Goal: Obtain resource: Download file/media

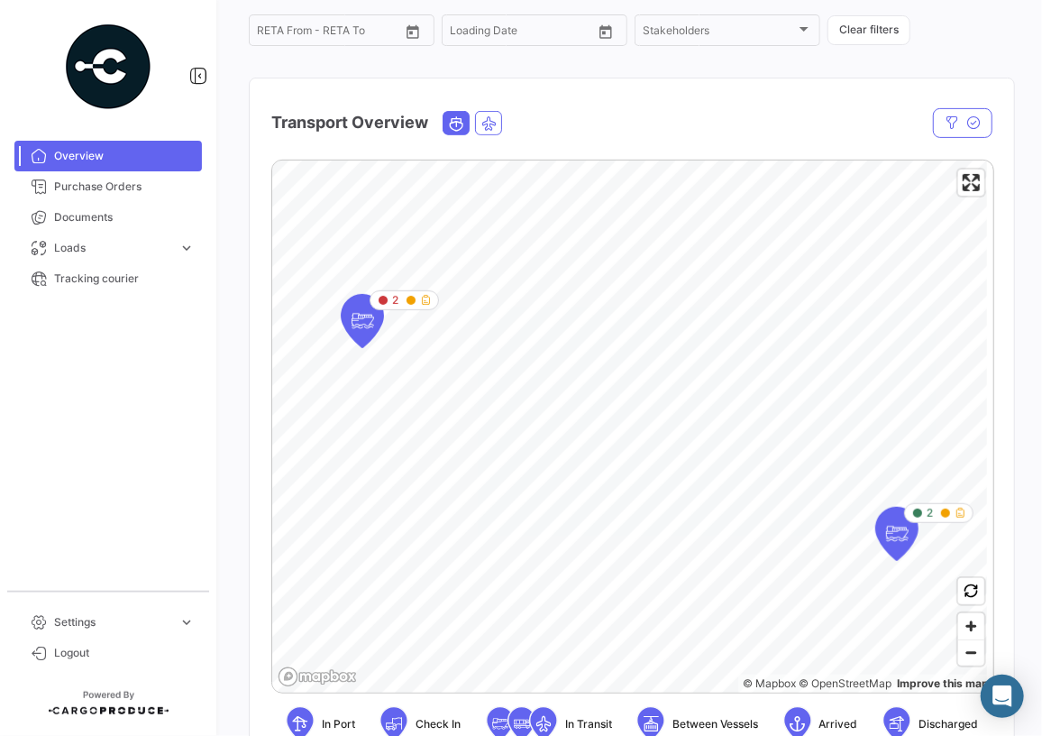
scroll to position [245, 0]
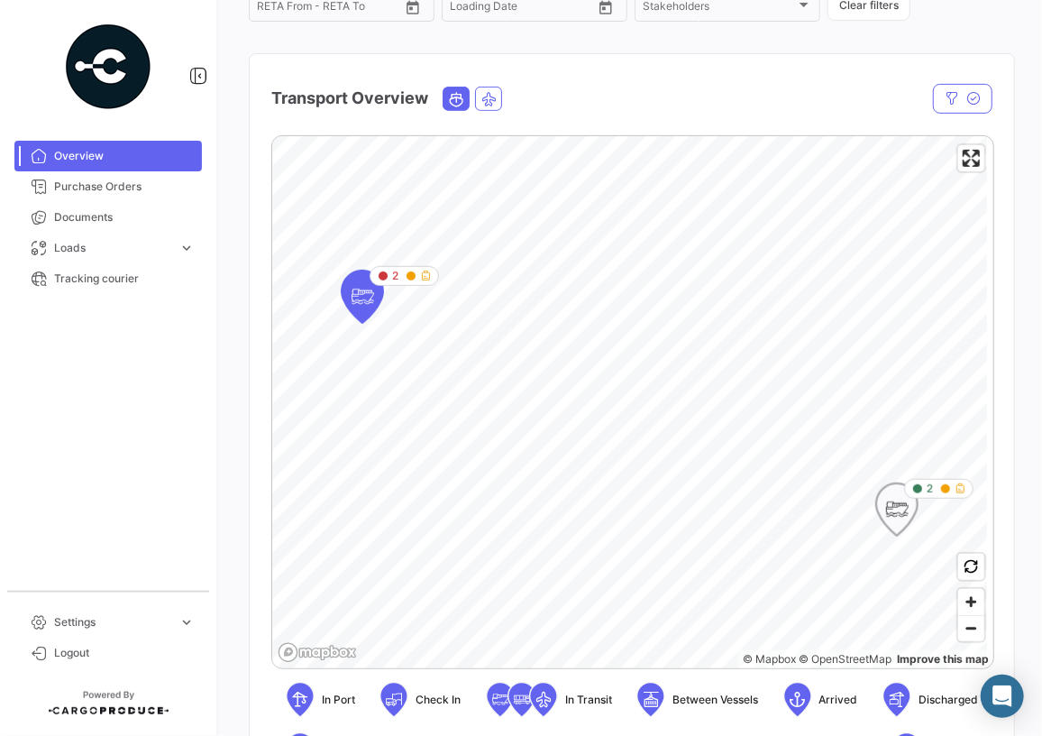
click at [910, 515] on icon "Map marker" at bounding box center [896, 509] width 41 height 52
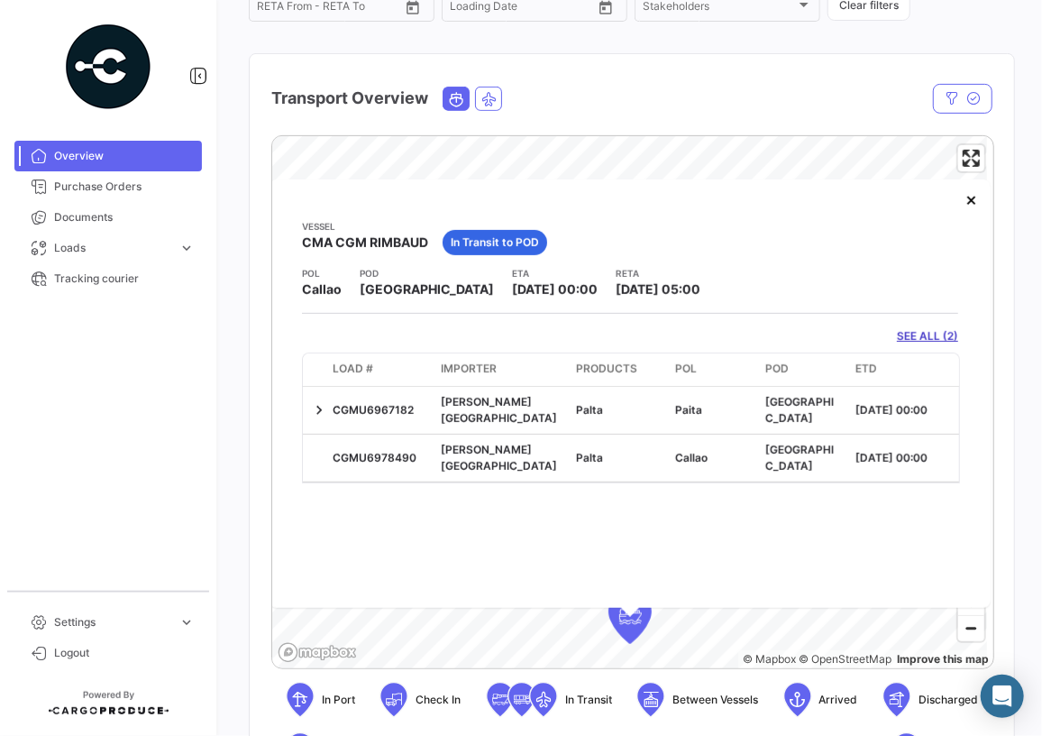
click at [616, 294] on span "[DATE] 05:00" at bounding box center [658, 288] width 85 height 15
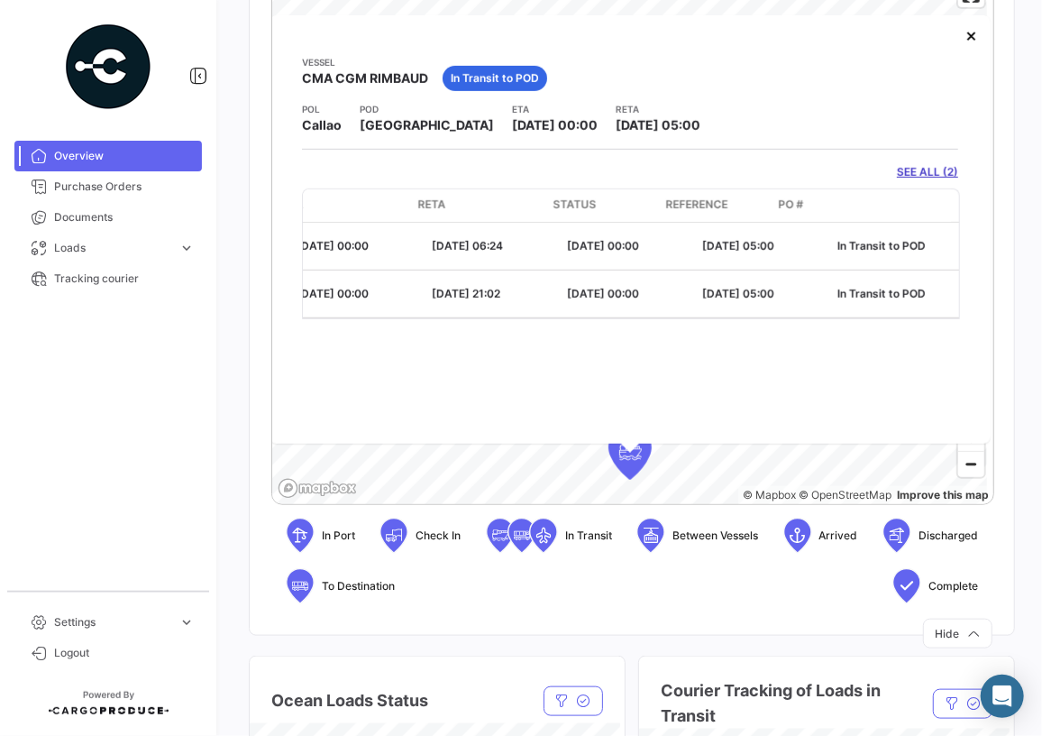
scroll to position [0, 843]
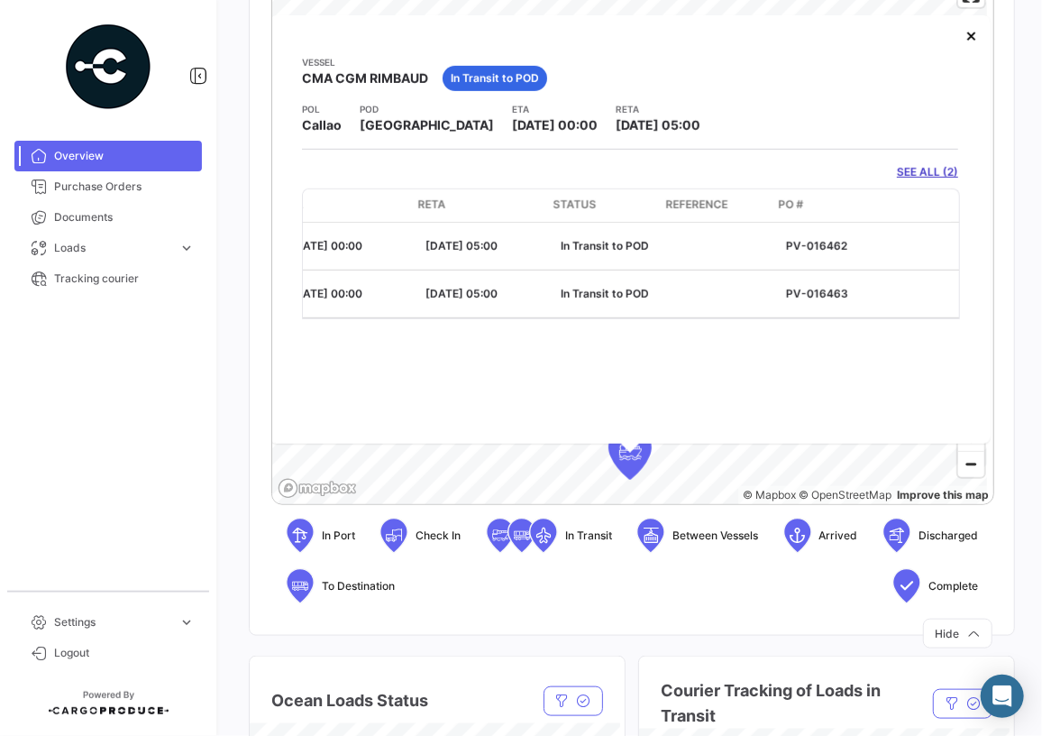
click at [929, 180] on app-shipments-overview-map-detail "Vessel CMA CGM RIMBAUD In Transit to POD POL Callao POD Yokohama ETA 09/06/2025…" at bounding box center [630, 187] width 656 height 264
click at [925, 175] on link "SEE ALL (2)" at bounding box center [927, 172] width 61 height 16
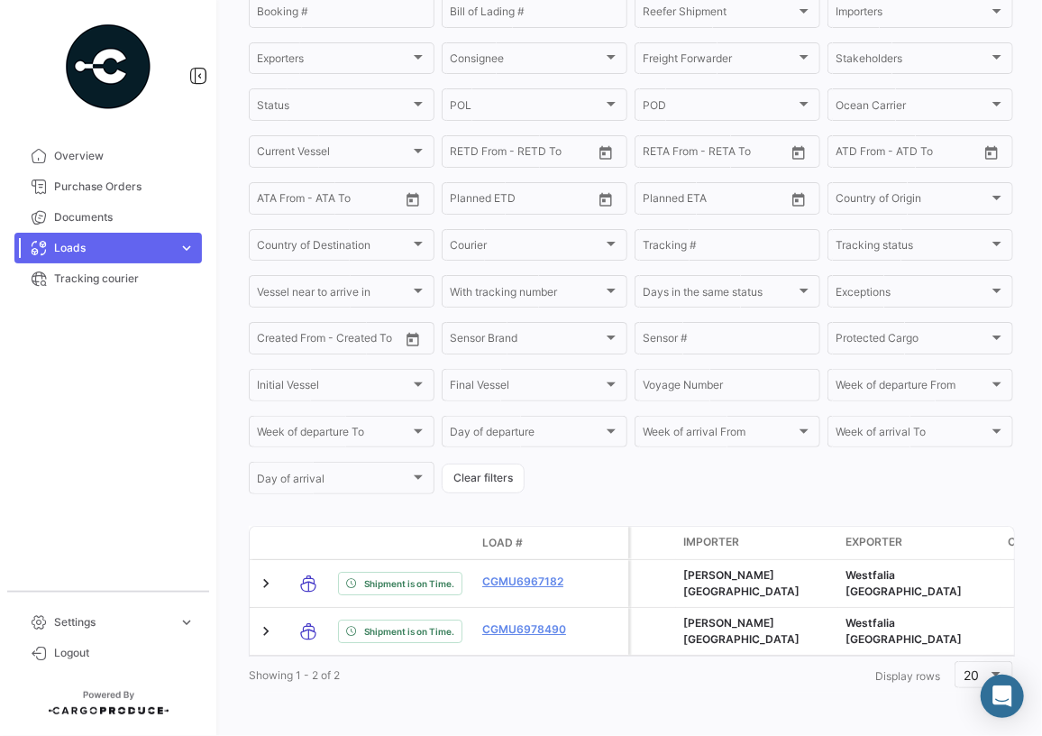
scroll to position [271, 0]
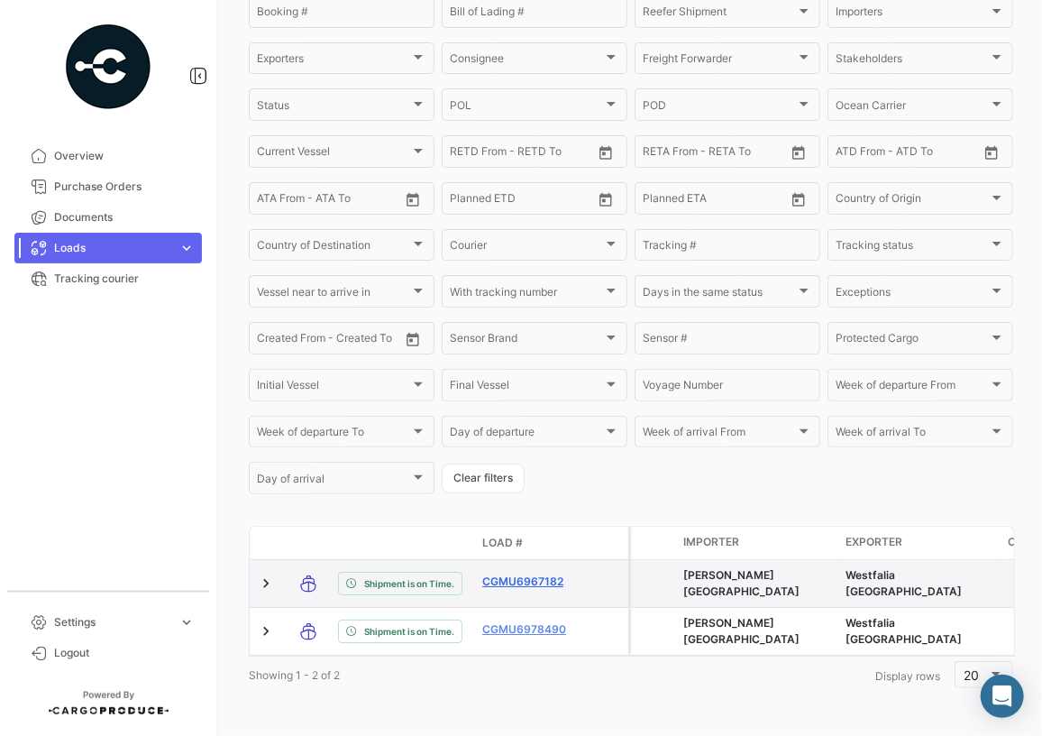
click at [518, 573] on link "CGMU6967182" at bounding box center [529, 581] width 94 height 16
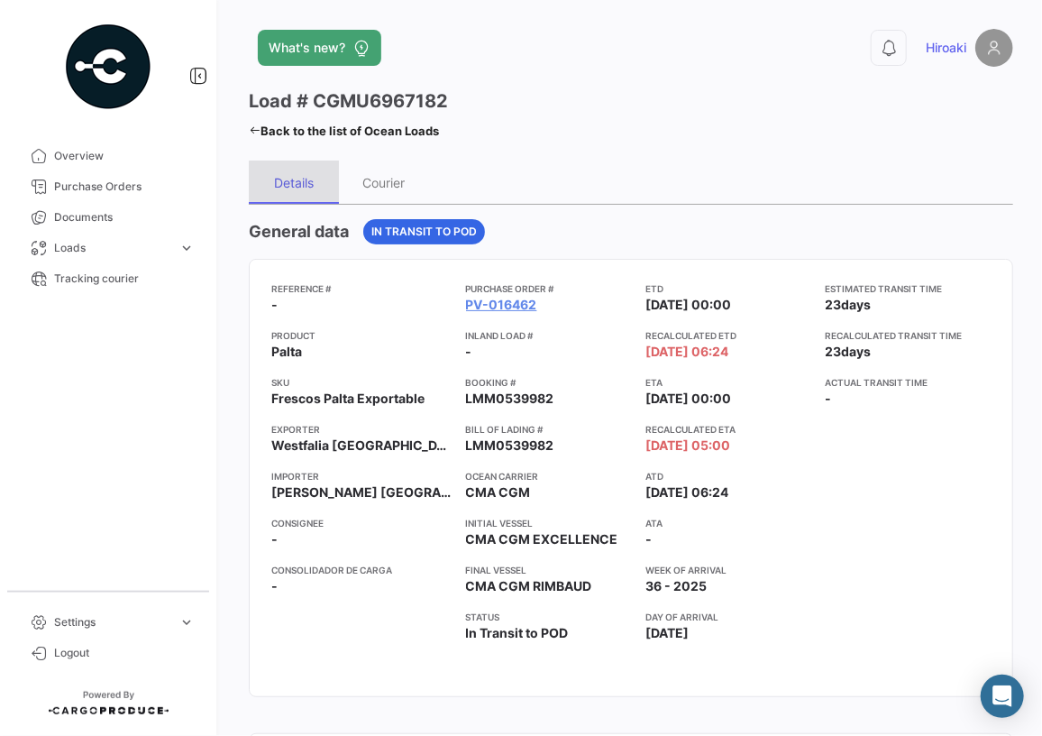
click at [298, 188] on div "Details" at bounding box center [294, 182] width 40 height 15
click at [503, 299] on link "PV-016462" at bounding box center [501, 305] width 71 height 18
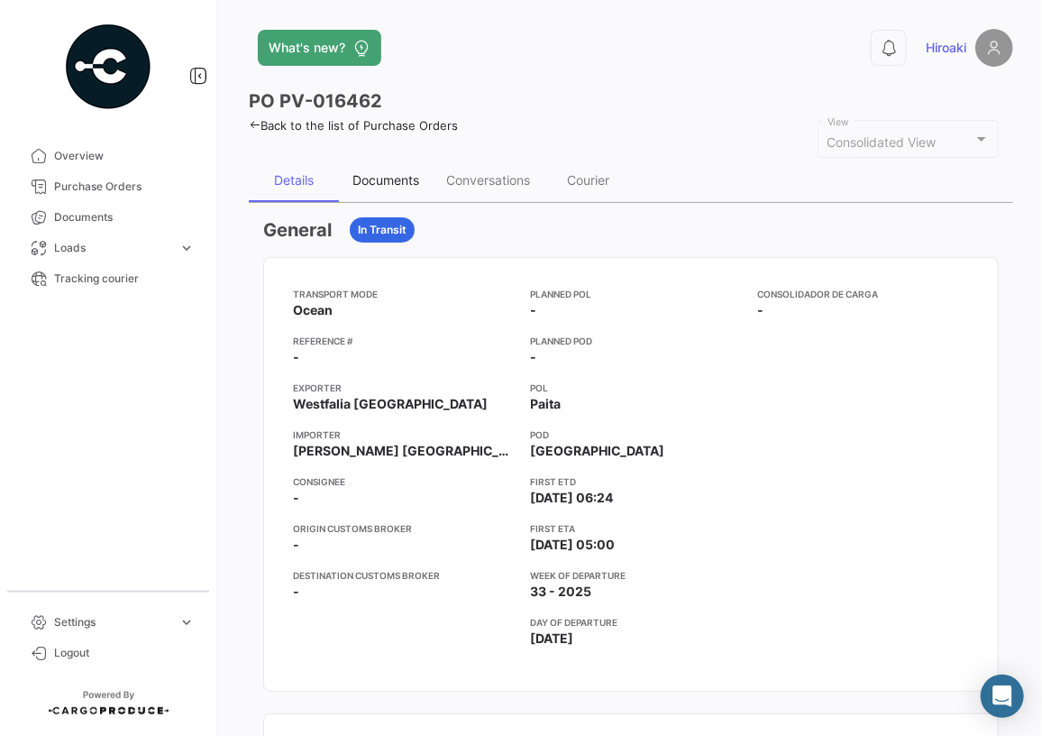
click at [395, 172] on div "Documents" at bounding box center [386, 179] width 67 height 15
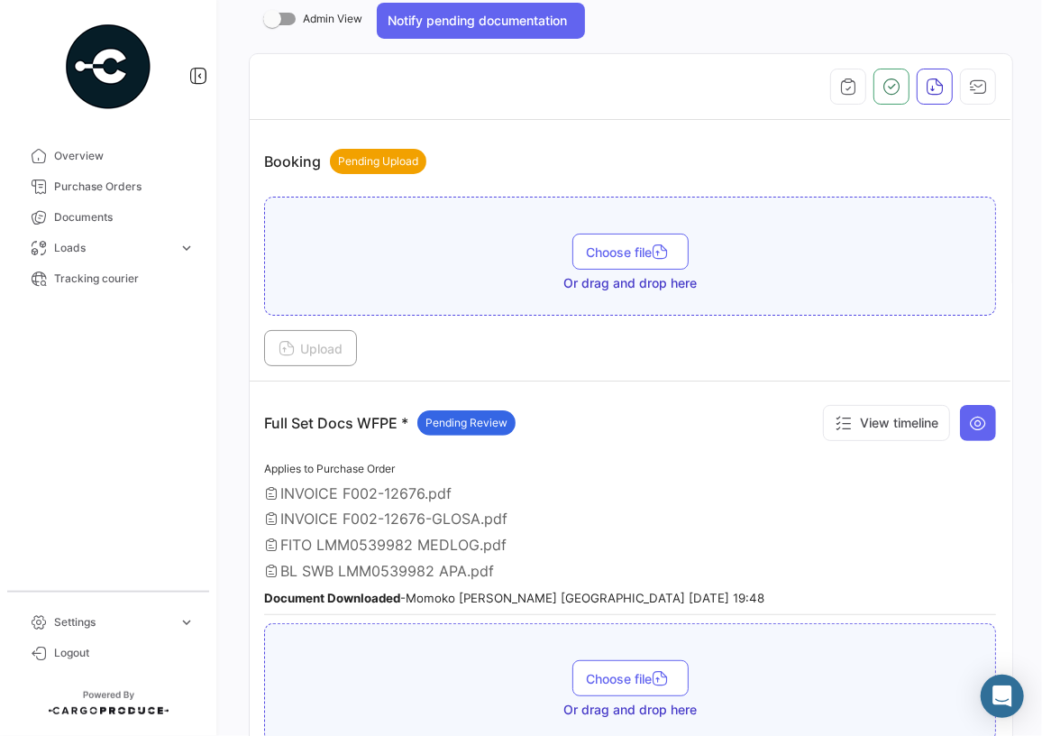
scroll to position [327, 0]
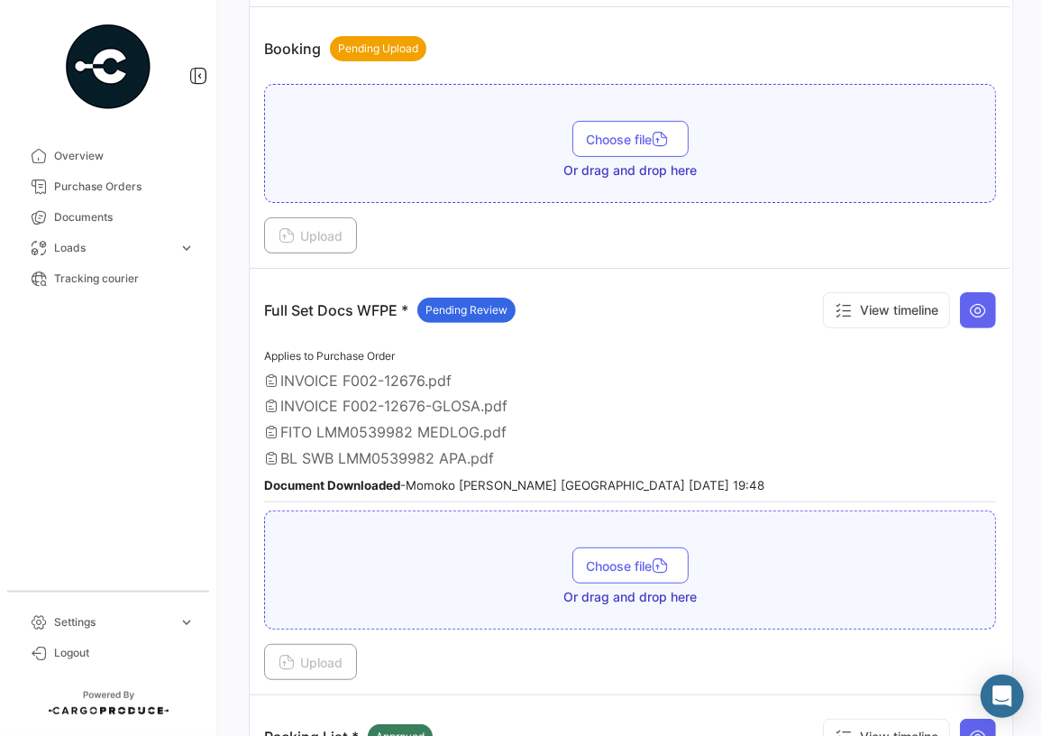
click at [542, 397] on div "INVOICE F002-12676-GLOSA.pdf" at bounding box center [630, 406] width 732 height 18
click at [474, 452] on span "BL SWB LMM0539982 APA.pdf" at bounding box center [387, 458] width 214 height 18
click at [974, 316] on icon at bounding box center [978, 310] width 18 height 18
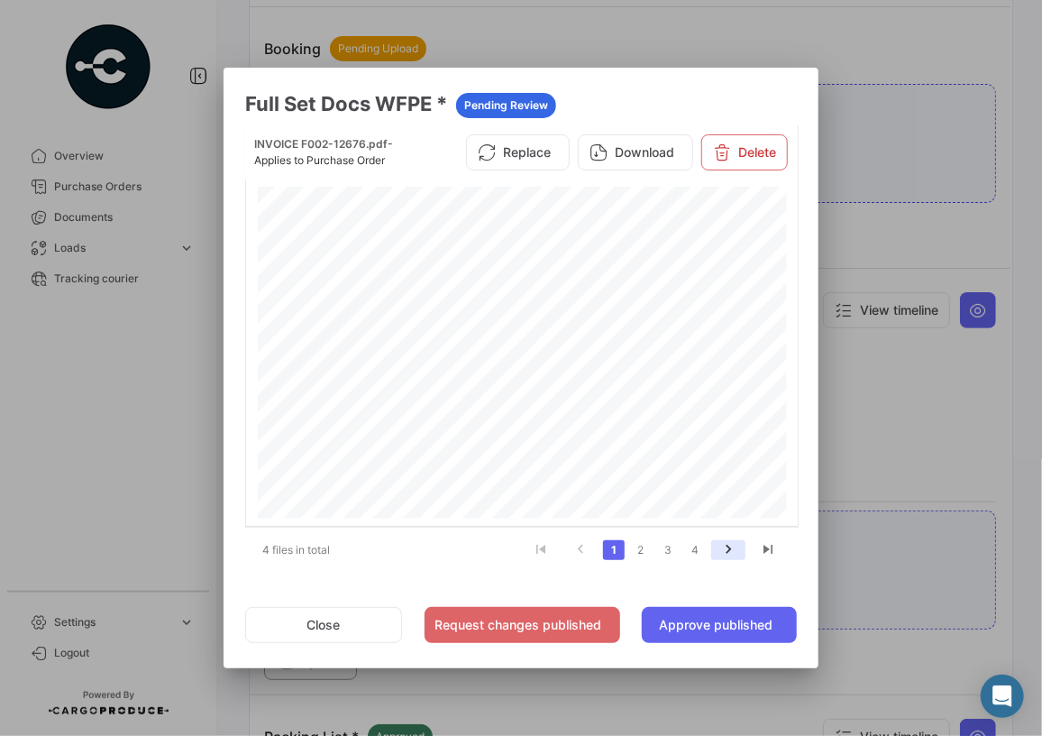
click at [738, 549] on icon "go to next page" at bounding box center [728, 552] width 23 height 22
click at [618, 548] on link "1" at bounding box center [614, 550] width 22 height 20
click at [642, 546] on link "2" at bounding box center [641, 550] width 22 height 20
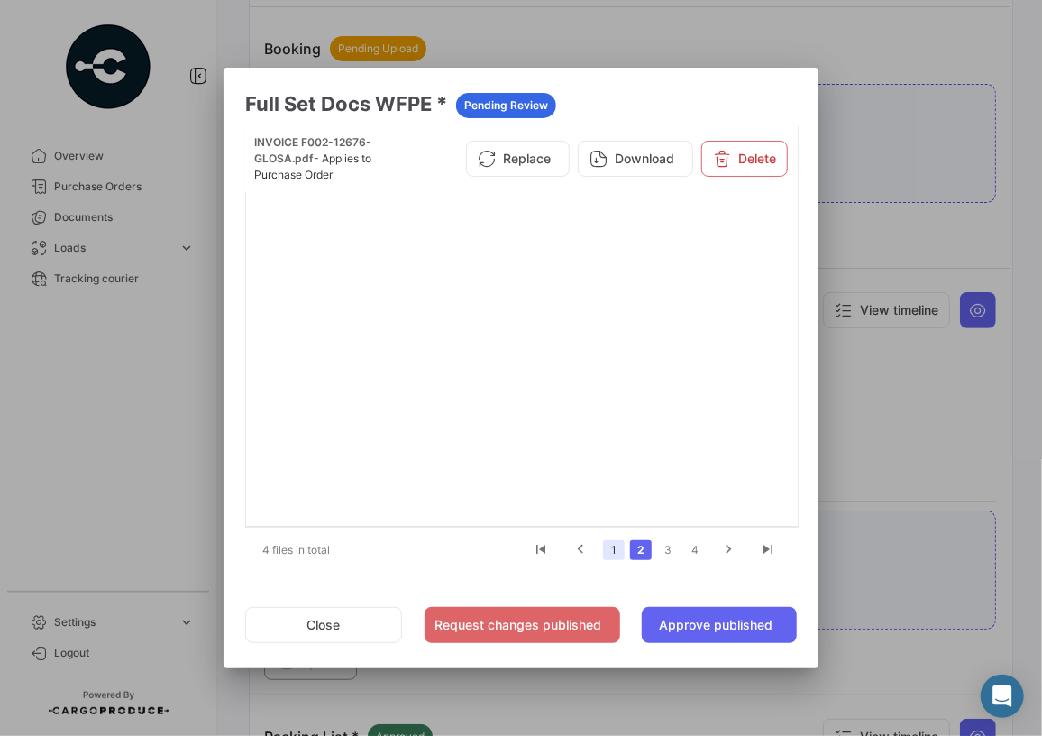
click at [621, 547] on link "1" at bounding box center [614, 550] width 22 height 20
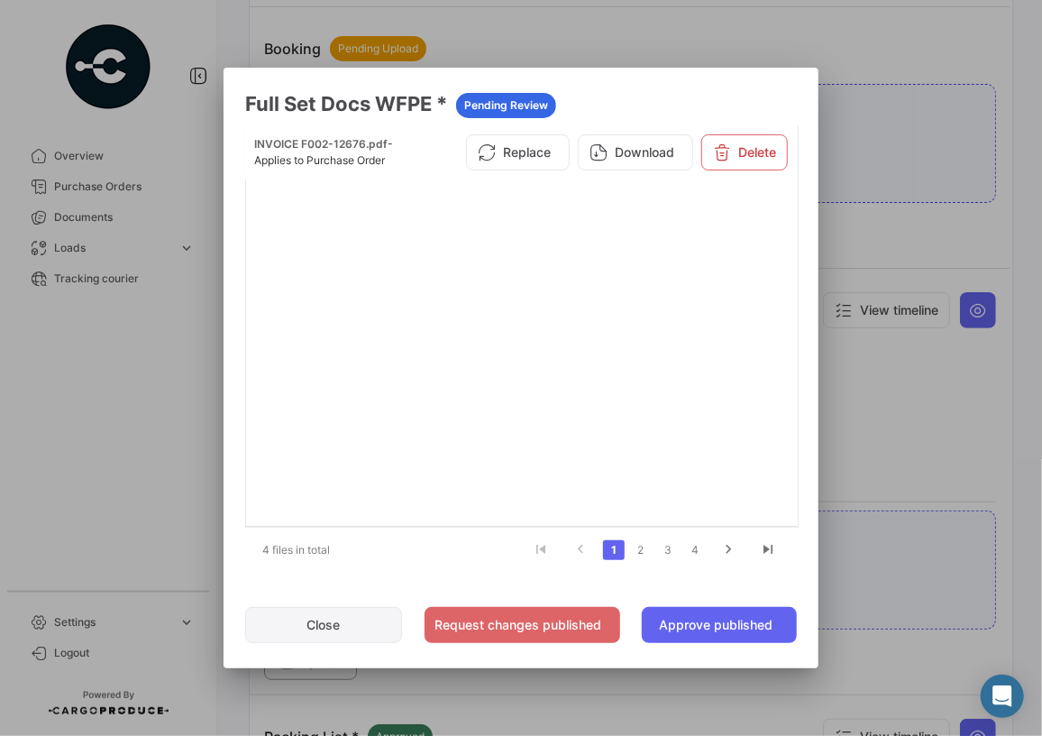
click at [283, 625] on button "Close" at bounding box center [323, 625] width 157 height 36
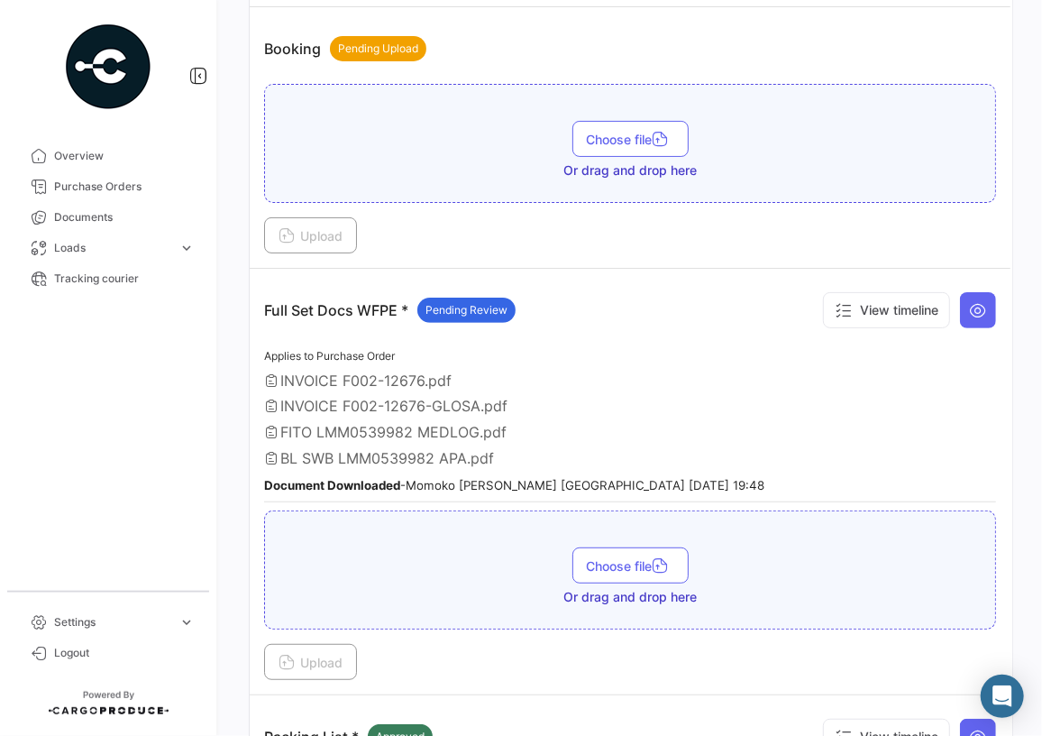
click at [408, 408] on span "INVOICE F002-12676-GLOSA.pdf" at bounding box center [393, 406] width 227 height 18
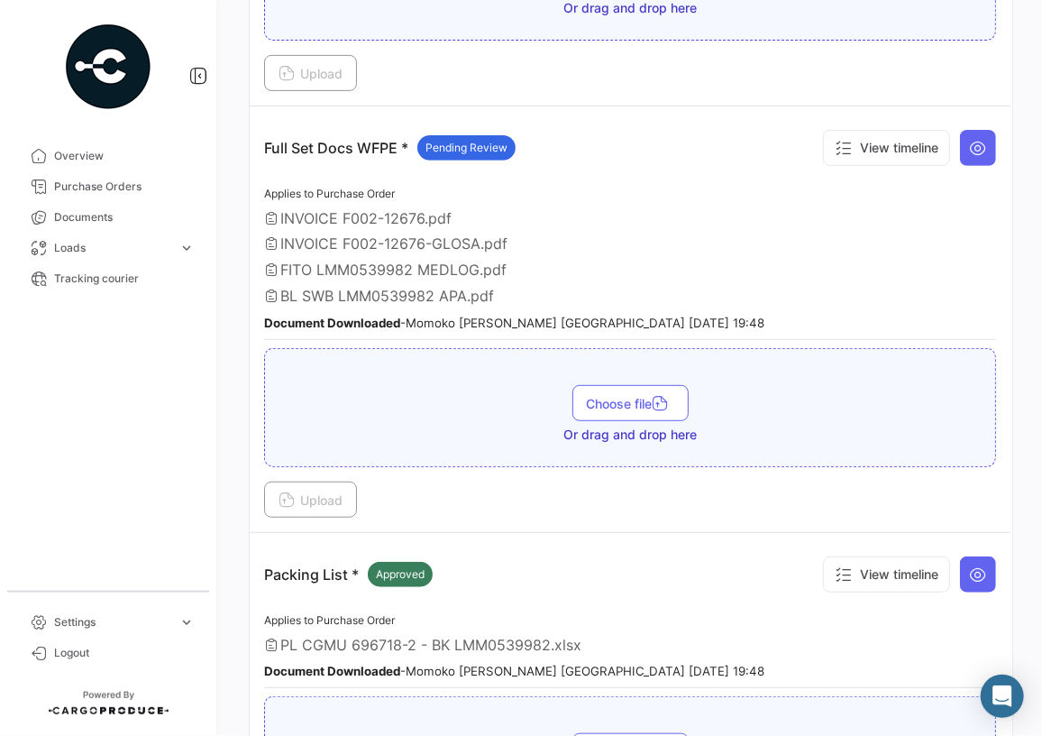
scroll to position [491, 0]
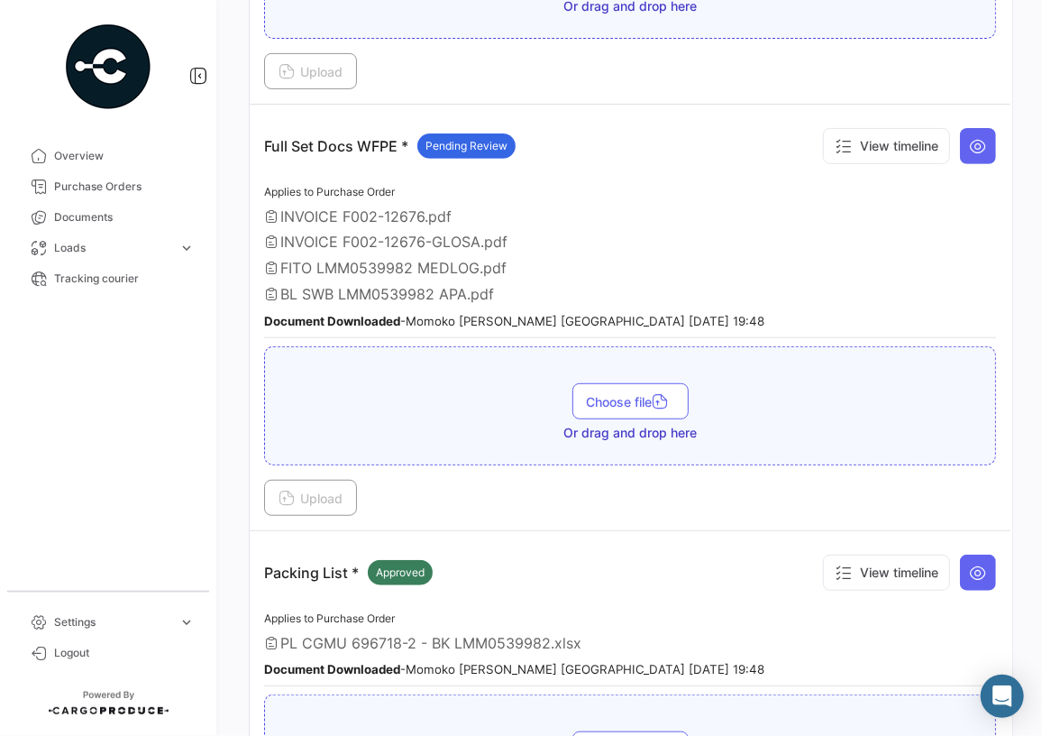
click at [448, 213] on span "INVOICE F002-12676.pdf" at bounding box center [365, 216] width 171 height 18
drag, startPoint x: 432, startPoint y: 210, endPoint x: 483, endPoint y: 219, distance: 52.2
click at [483, 219] on div "INVOICE F002-12676.pdf" at bounding box center [630, 216] width 732 height 18
drag, startPoint x: 483, startPoint y: 219, endPoint x: 575, endPoint y: 312, distance: 130.7
click at [575, 314] on small "Document Downloaded - Momoko Ikagawa - DOLE JAPAN 08/19/2025 19:48" at bounding box center [514, 321] width 500 height 14
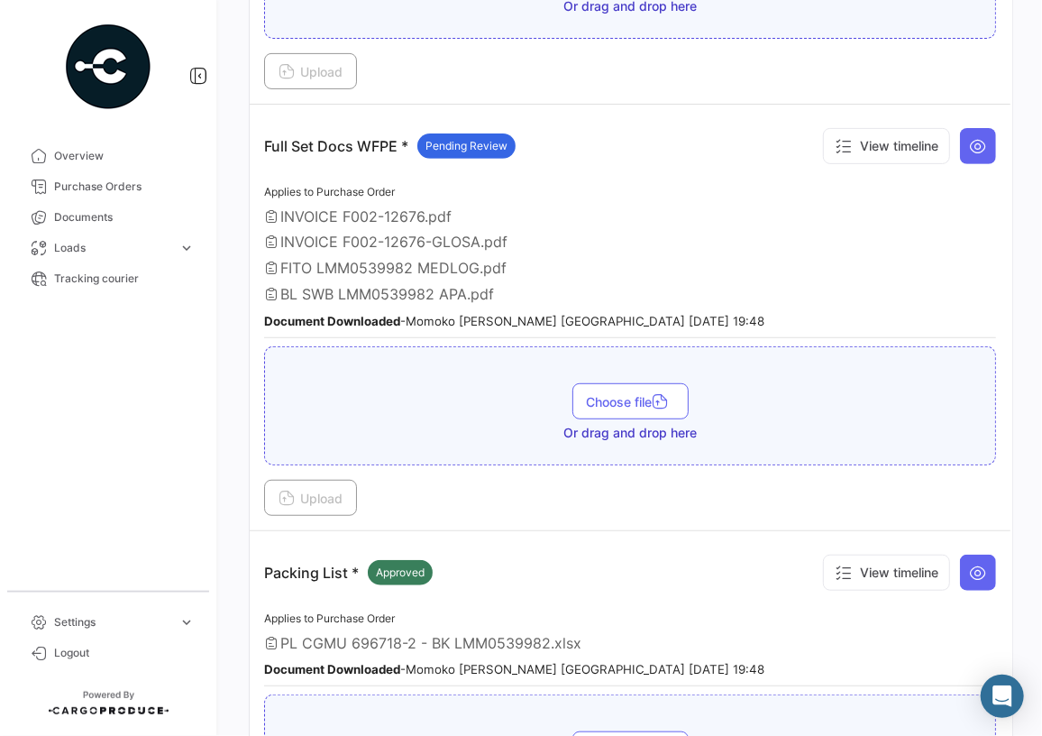
click at [613, 317] on small "Document Downloaded - Momoko Ikagawa - DOLE JAPAN 08/19/2025 19:48" at bounding box center [514, 321] width 500 height 14
click at [643, 316] on small "Document Downloaded - Momoko Ikagawa - DOLE JAPAN 08/19/2025 19:48" at bounding box center [514, 321] width 500 height 14
click at [978, 142] on icon at bounding box center [978, 146] width 18 height 18
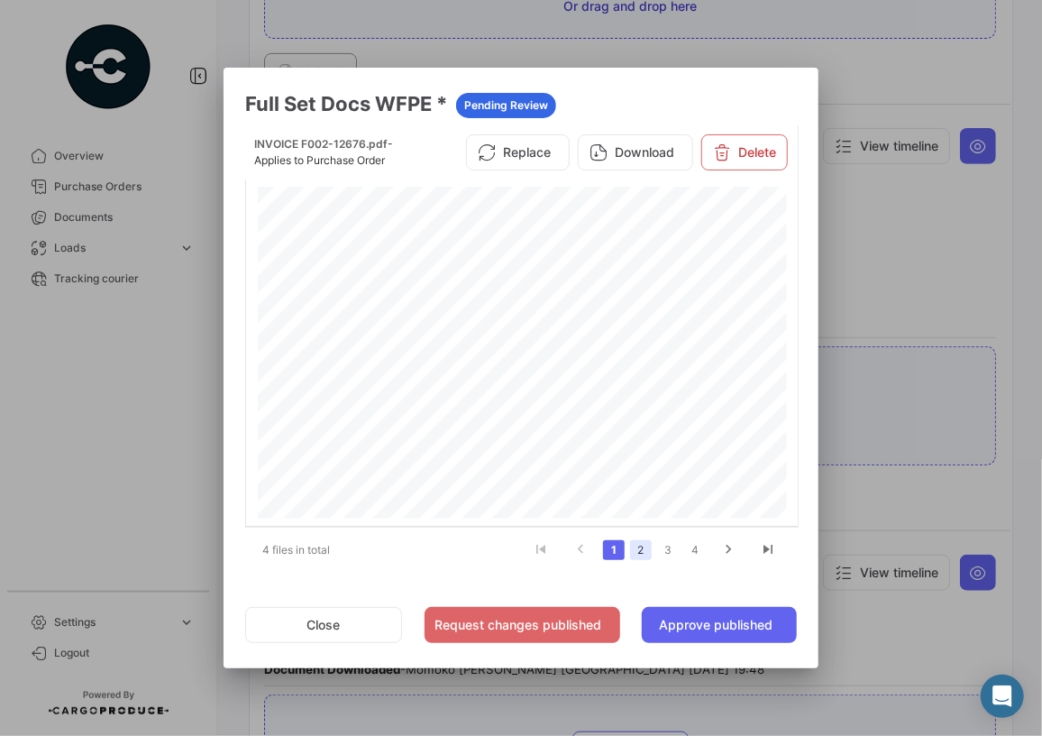
click at [641, 548] on link "2" at bounding box center [641, 550] width 22 height 20
click at [583, 548] on icon "go to previous page" at bounding box center [580, 552] width 23 height 22
click at [607, 546] on link "1" at bounding box center [614, 550] width 22 height 20
click at [646, 159] on button "Download" at bounding box center [635, 152] width 115 height 36
click at [367, 628] on button "Close" at bounding box center [323, 625] width 157 height 36
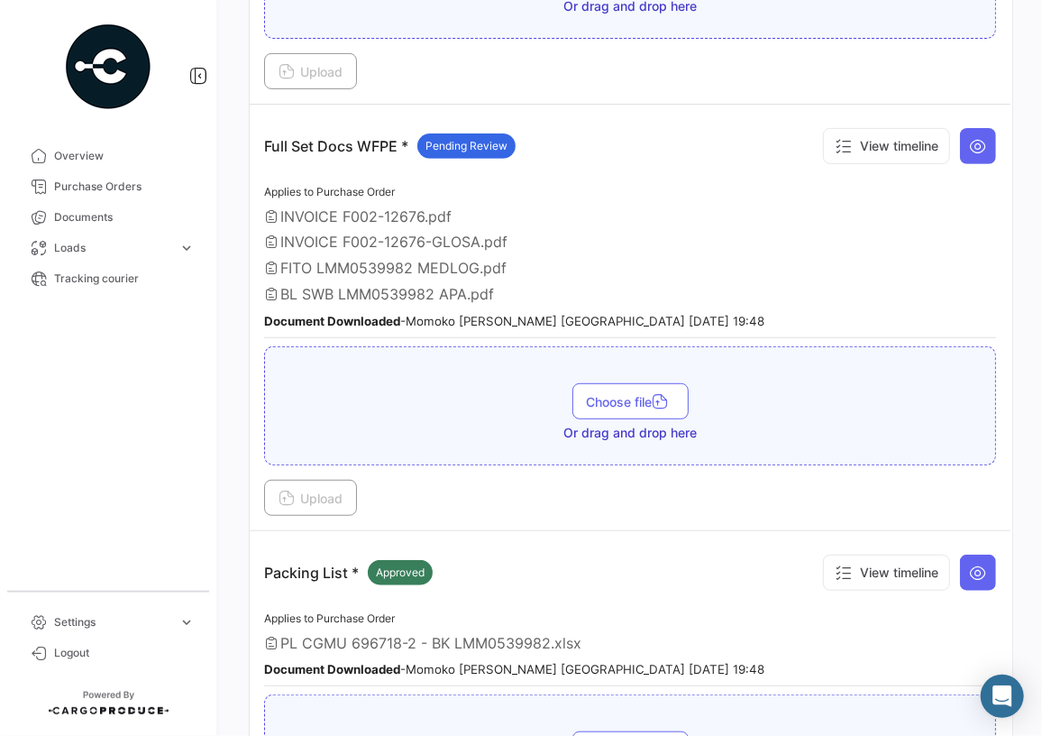
click at [458, 234] on span "INVOICE F002-12676-GLOSA.pdf" at bounding box center [393, 242] width 227 height 18
click at [969, 152] on icon at bounding box center [978, 146] width 18 height 18
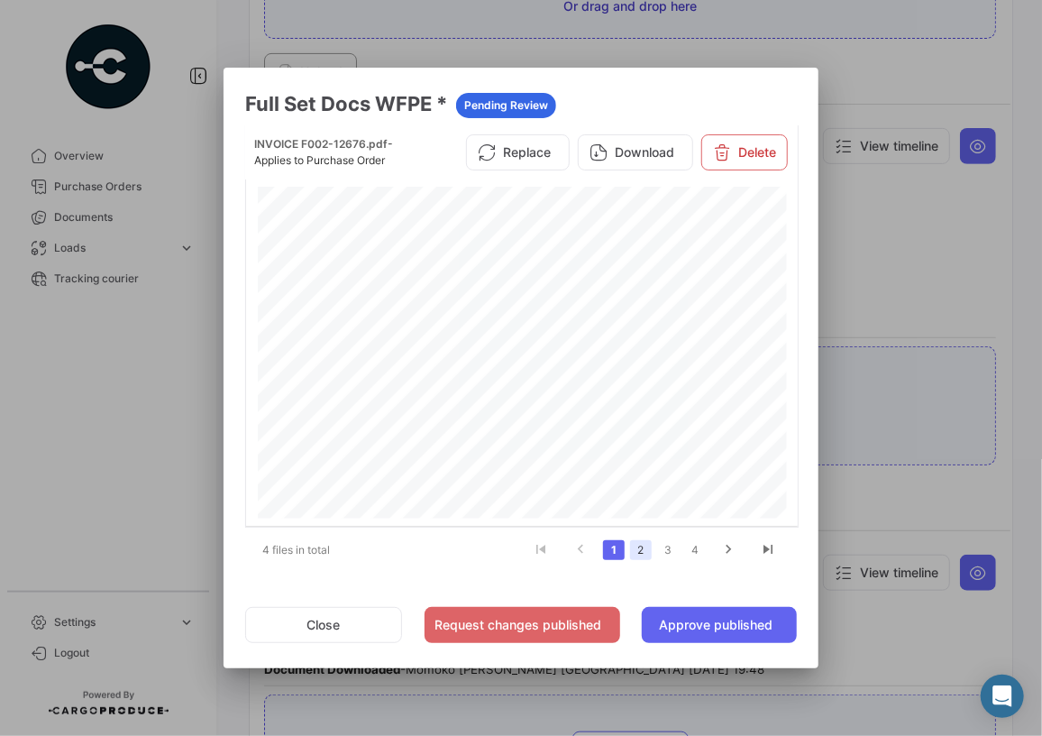
click at [645, 550] on link "2" at bounding box center [641, 550] width 22 height 20
click at [630, 157] on button "Download" at bounding box center [635, 159] width 115 height 36
click at [663, 543] on link "3" at bounding box center [668, 550] width 22 height 20
click at [653, 163] on button "Download" at bounding box center [635, 159] width 115 height 36
click at [538, 336] on div "Page 1" at bounding box center [522, 561] width 529 height 748
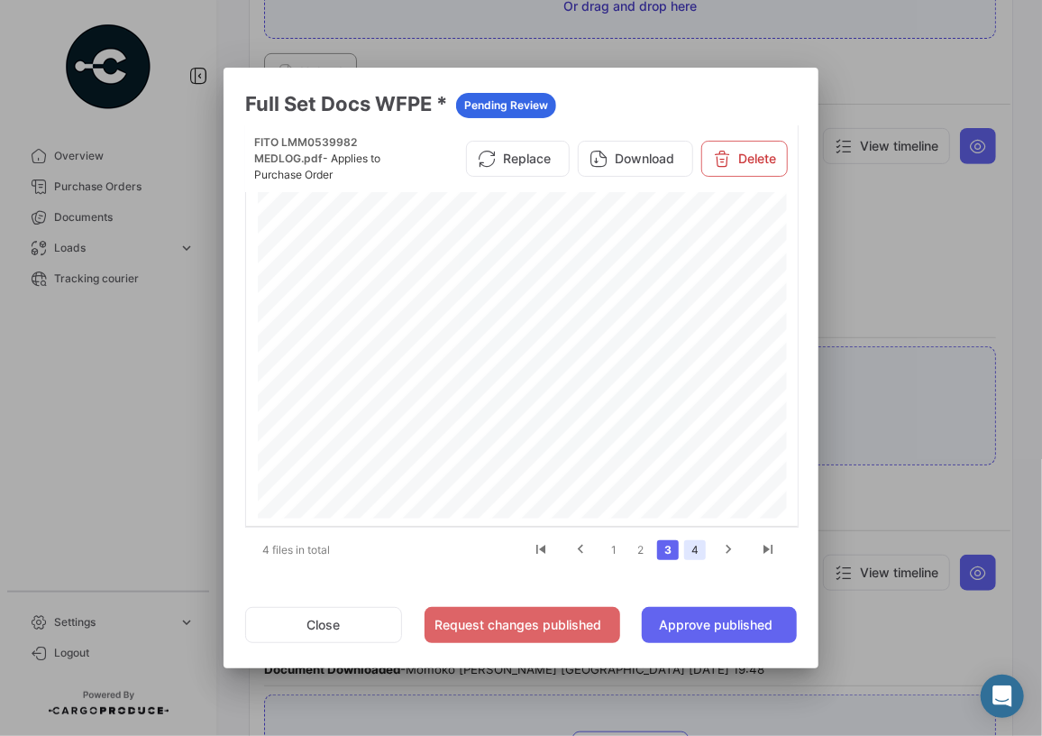
click at [690, 554] on link "4" at bounding box center [695, 550] width 22 height 20
click at [646, 162] on button "Download" at bounding box center [635, 159] width 115 height 36
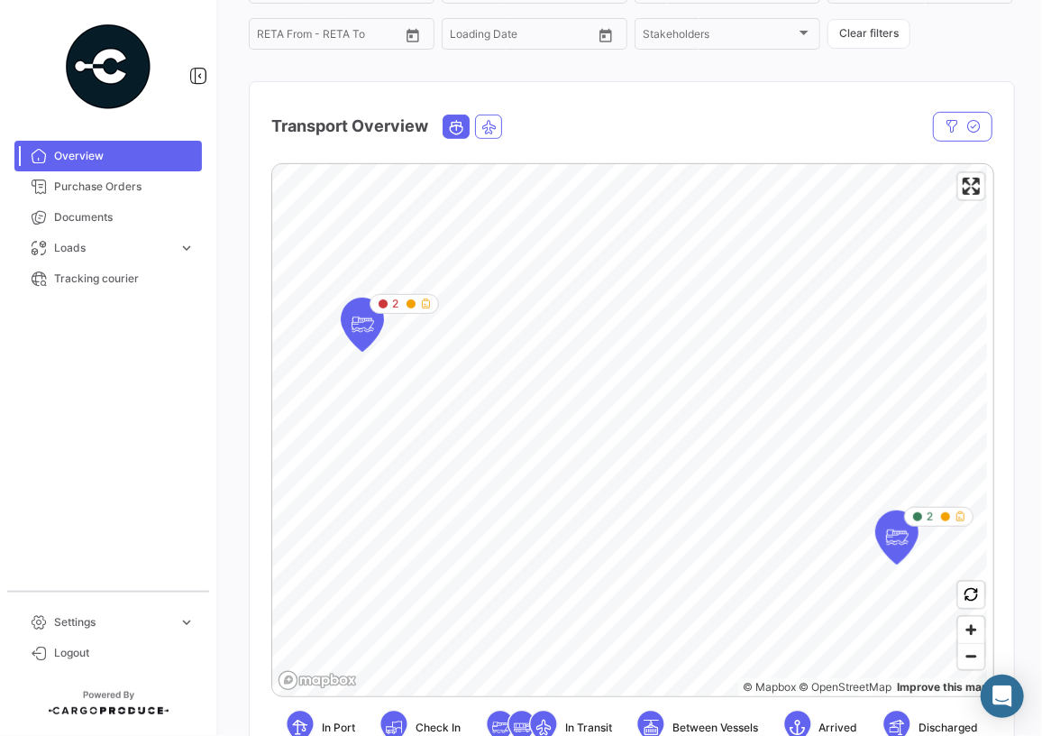
scroll to position [409, 0]
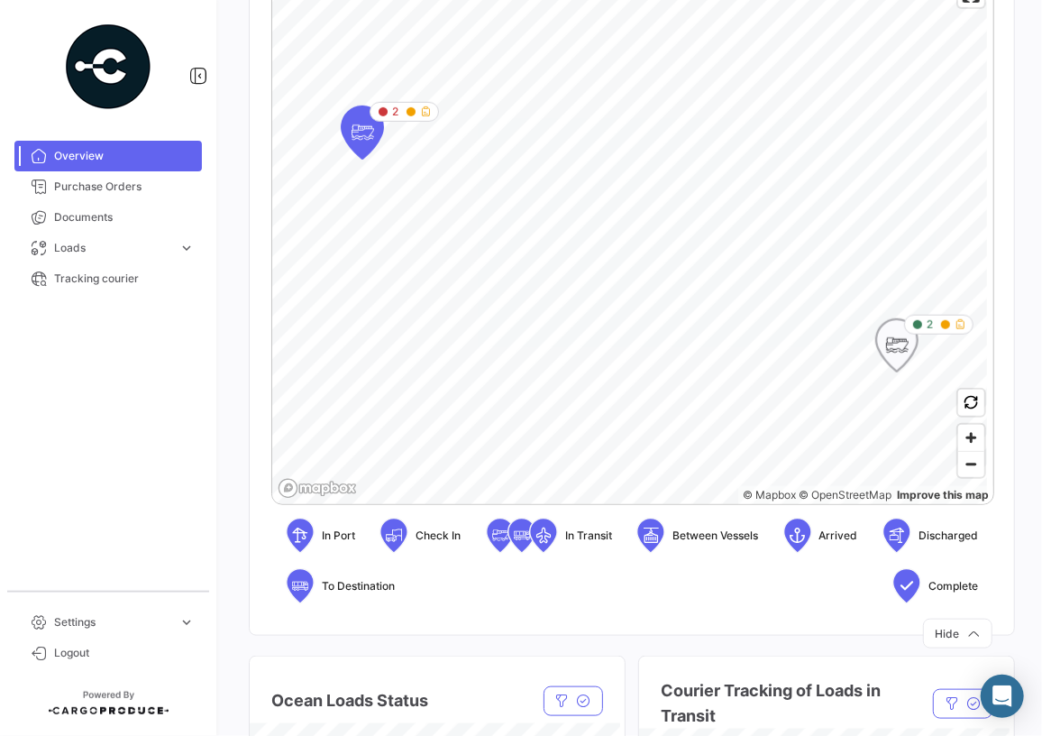
click at [905, 354] on icon "Map marker" at bounding box center [897, 345] width 25 height 38
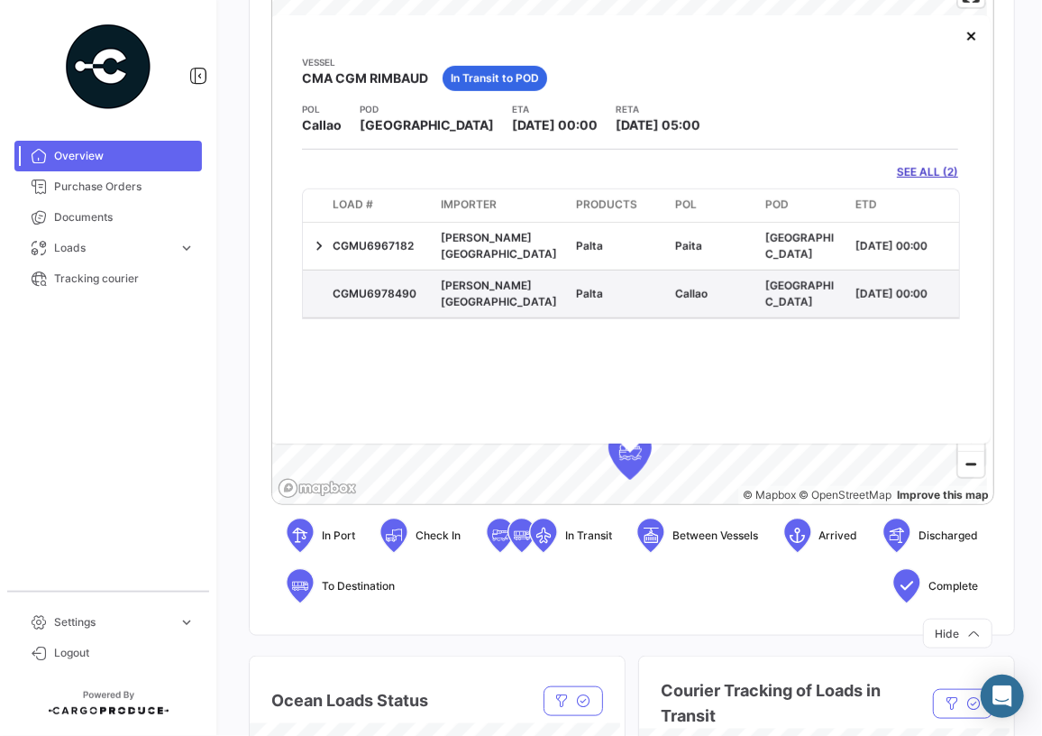
click at [459, 289] on div "[PERSON_NAME] [GEOGRAPHIC_DATA]" at bounding box center [501, 294] width 121 height 32
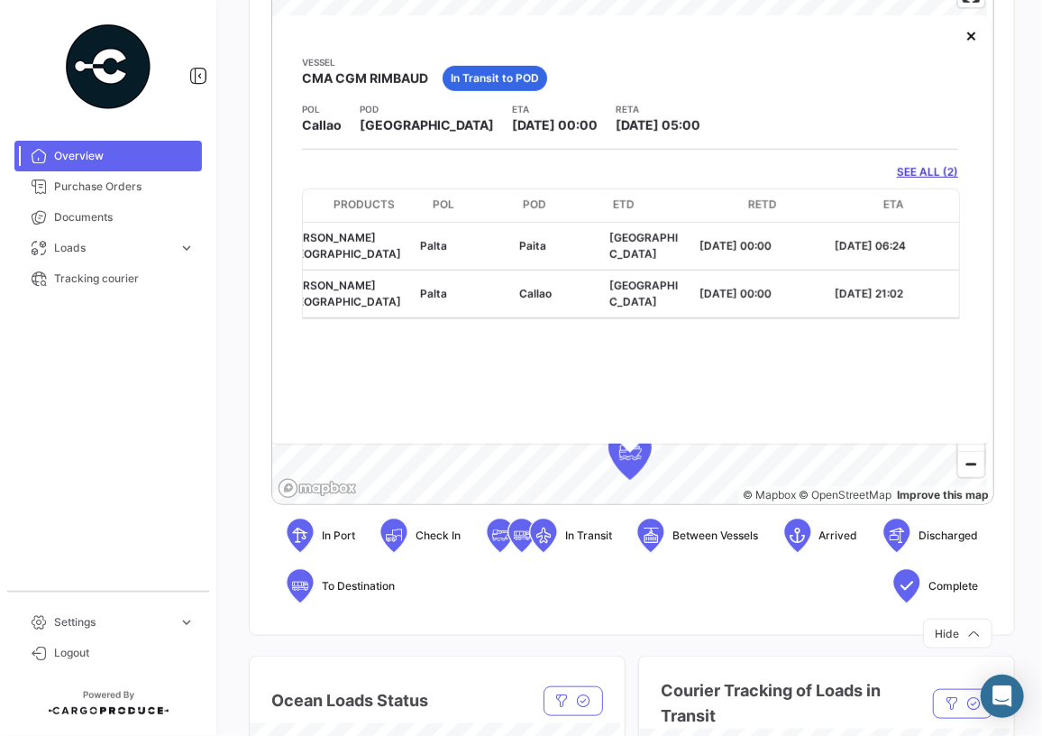
scroll to position [0, 390]
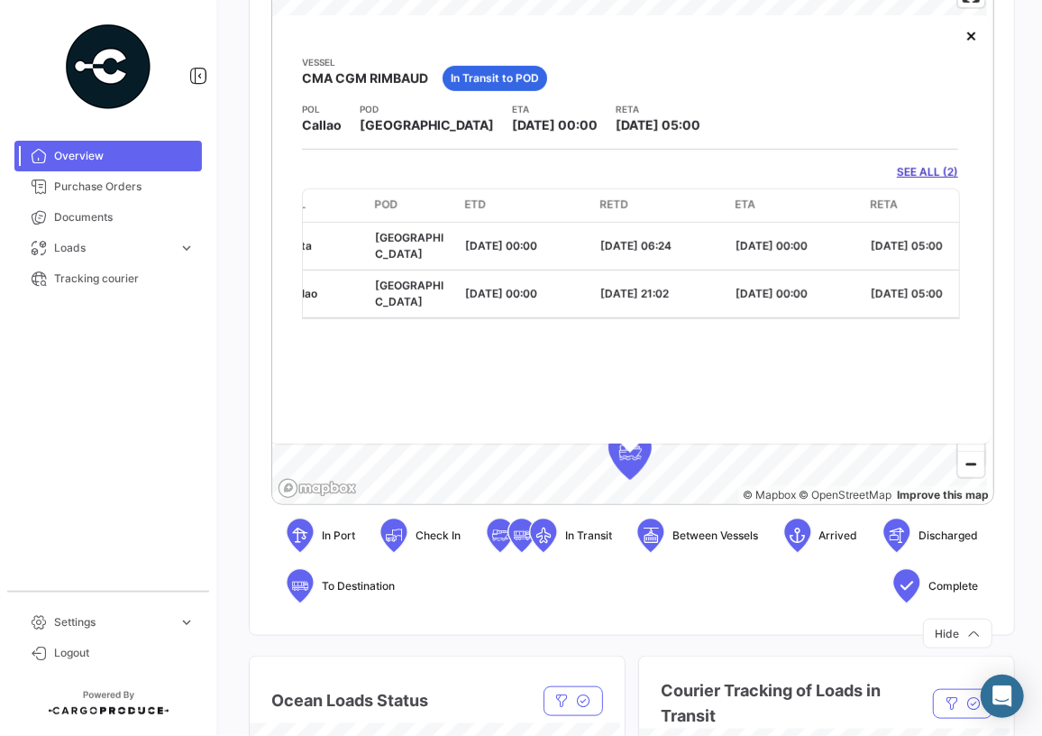
click at [944, 152] on app-shipments-overview-map-detail "Vessel CMA CGM RIMBAUD In Transit to POD POL Callao POD Yokohama ETA 09/06/2025…" at bounding box center [630, 187] width 656 height 264
click at [938, 164] on link "SEE ALL (2)" at bounding box center [927, 172] width 61 height 16
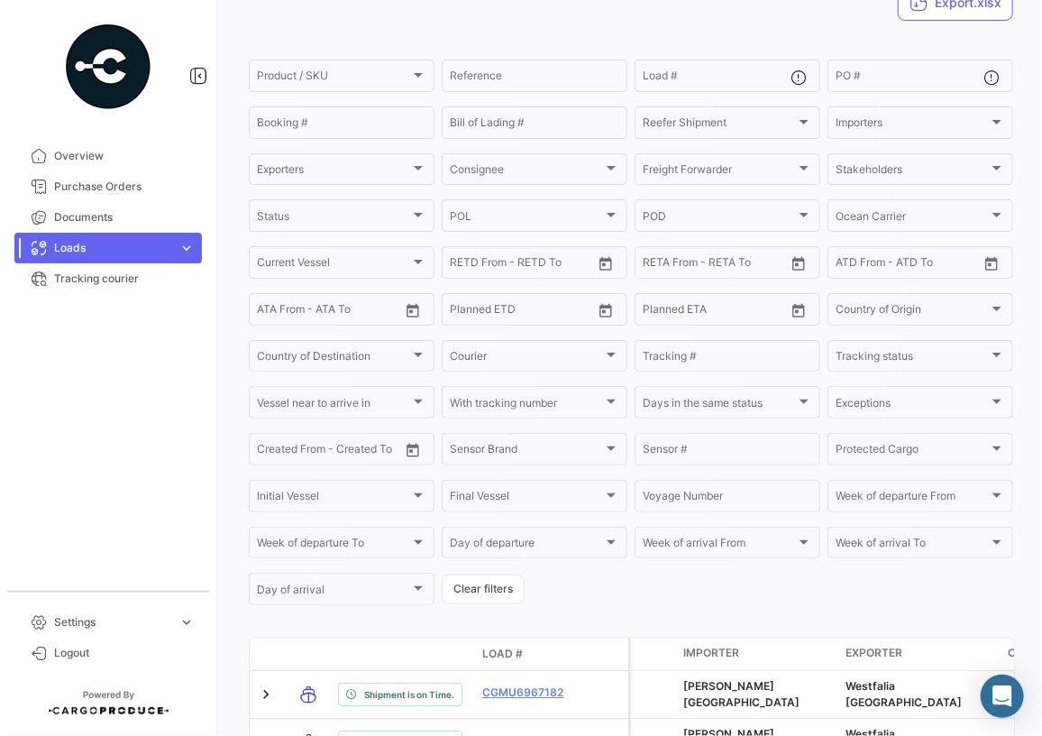
scroll to position [271, 0]
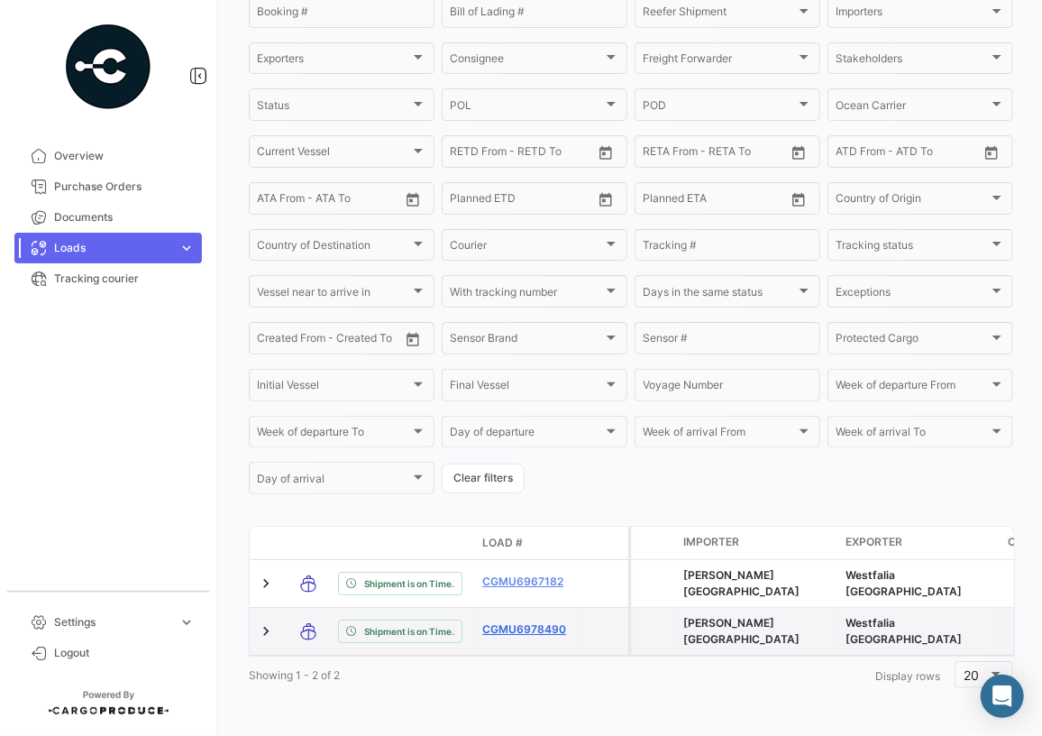
click at [520, 621] on link "CGMU6978490" at bounding box center [529, 629] width 94 height 16
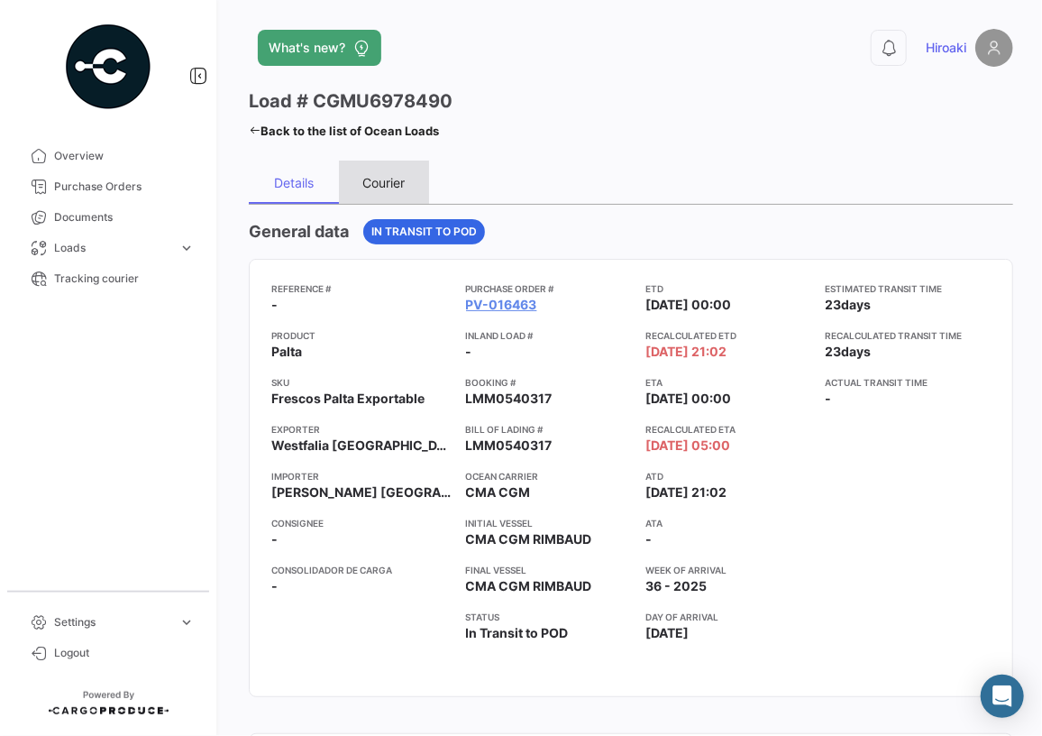
click at [379, 192] on div "Courier" at bounding box center [384, 181] width 90 height 43
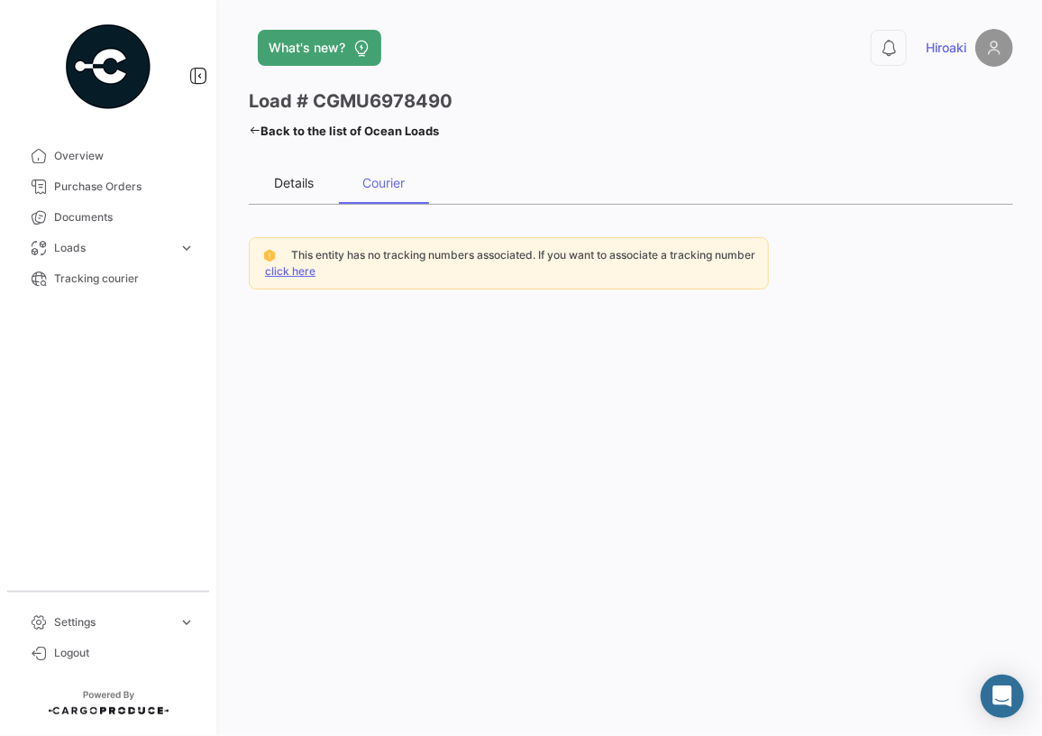
click at [308, 185] on div "Details" at bounding box center [294, 182] width 40 height 15
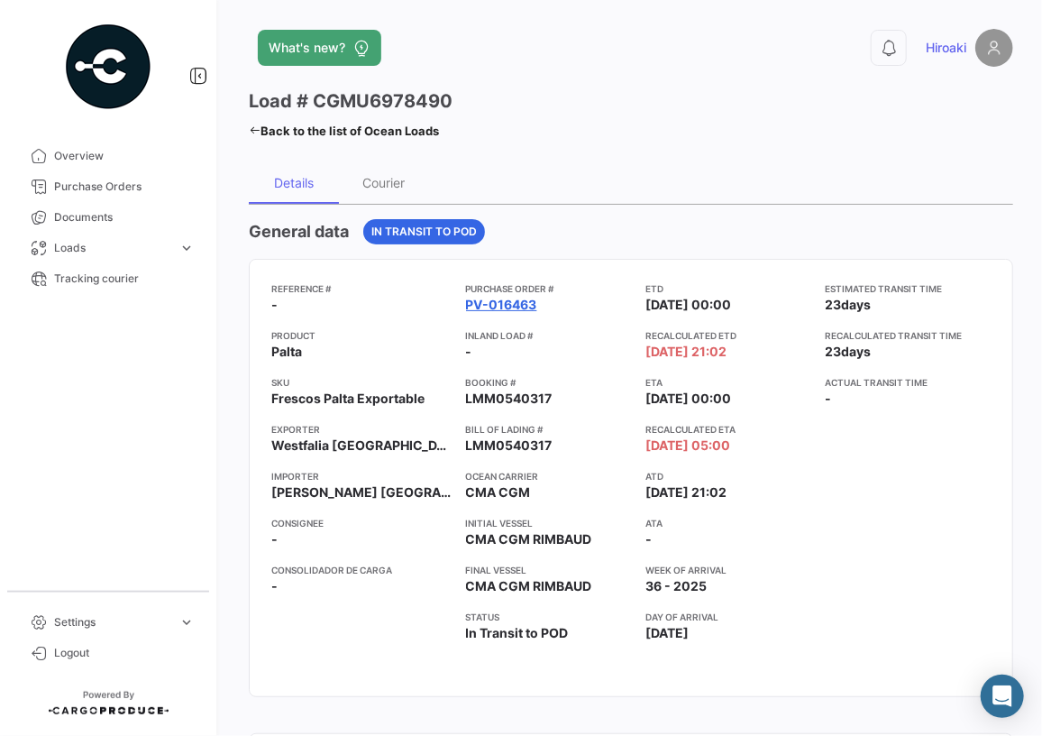
click at [477, 305] on link "PV-016463" at bounding box center [501, 305] width 71 height 18
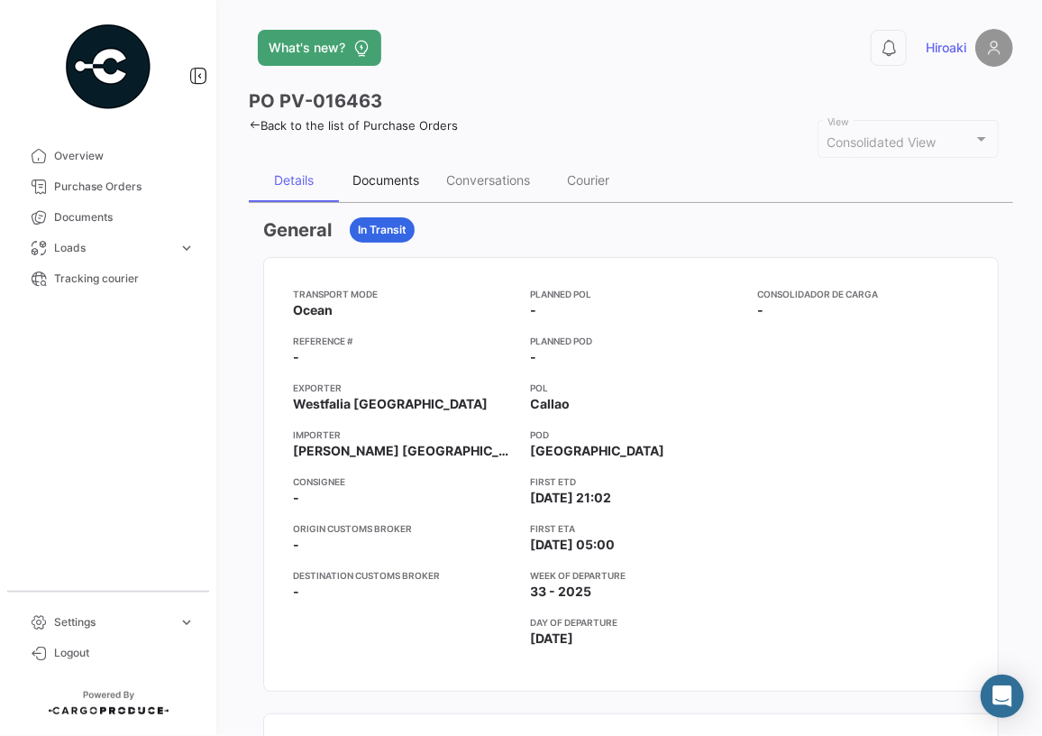
click at [391, 185] on div "Documents" at bounding box center [386, 179] width 67 height 15
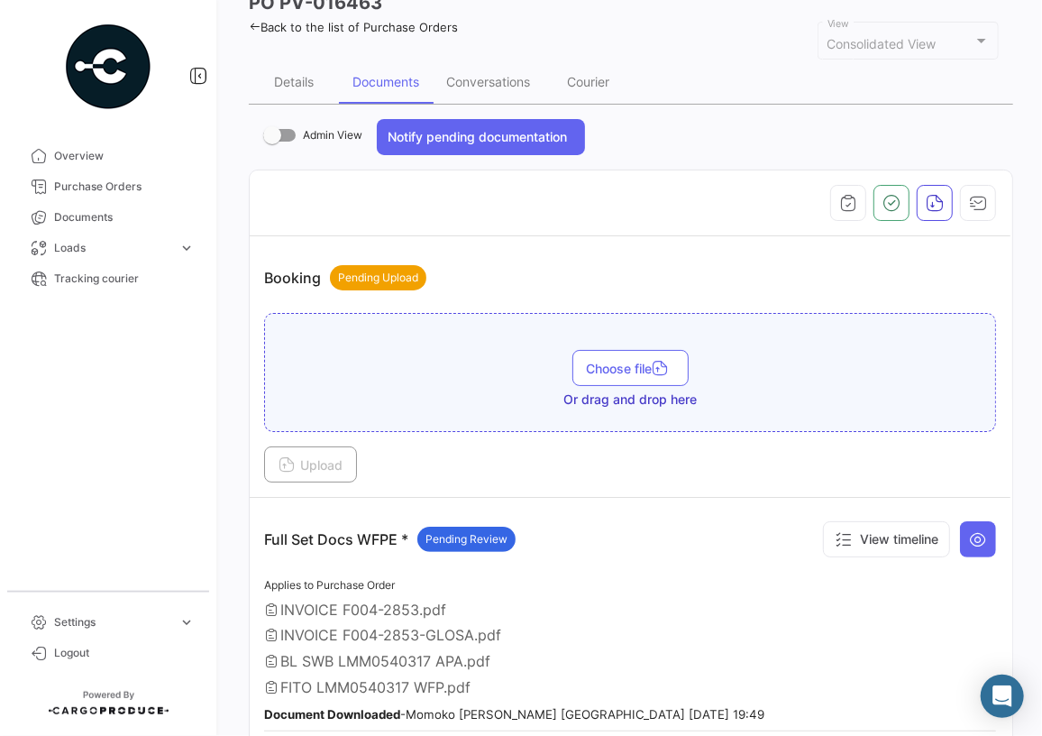
scroll to position [245, 0]
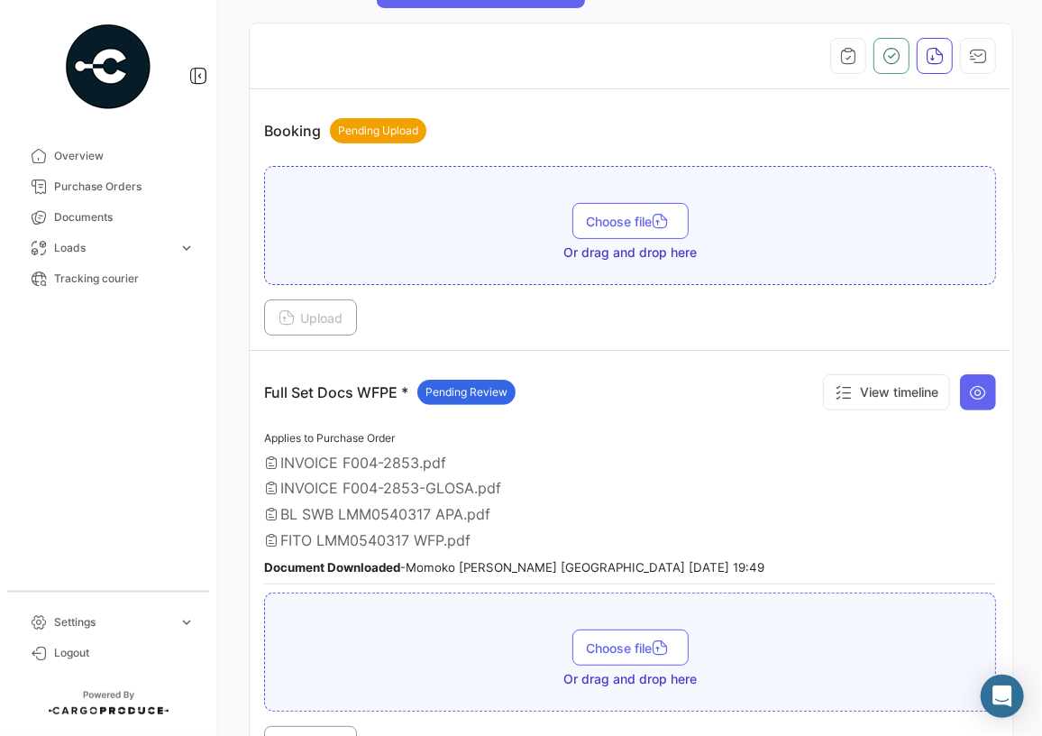
click at [462, 531] on span "FITO LMM0540317 WFP.pdf" at bounding box center [375, 540] width 190 height 18
click at [404, 449] on div "Applies to Purchase Order INVOICE F004-2853.pdf INVOICE F004-2853-GLOSA.pdf BL …" at bounding box center [630, 505] width 732 height 157
click at [969, 386] on icon at bounding box center [978, 392] width 18 height 18
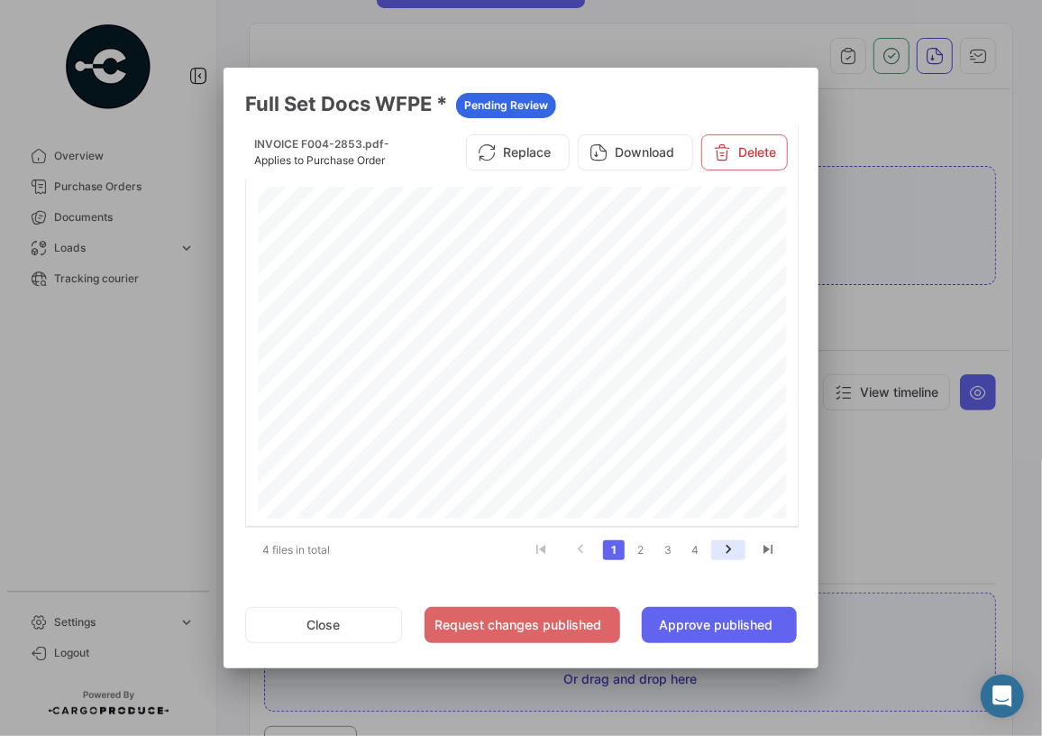
scroll to position [16, 0]
click at [647, 552] on link "2" at bounding box center [641, 550] width 22 height 20
click at [630, 160] on button "Download" at bounding box center [635, 159] width 115 height 36
click at [673, 550] on link "3" at bounding box center [668, 550] width 22 height 20
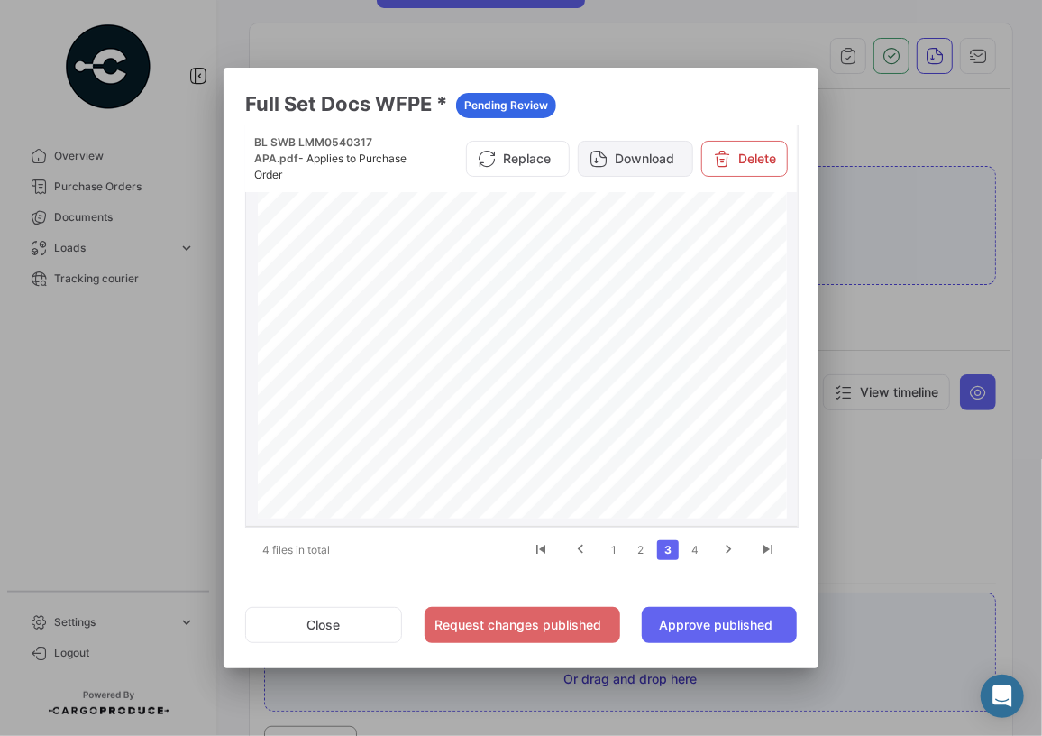
click at [640, 161] on button "Download" at bounding box center [635, 159] width 115 height 36
click at [702, 555] on link "4" at bounding box center [695, 550] width 22 height 20
click at [656, 148] on button "Download" at bounding box center [635, 152] width 115 height 36
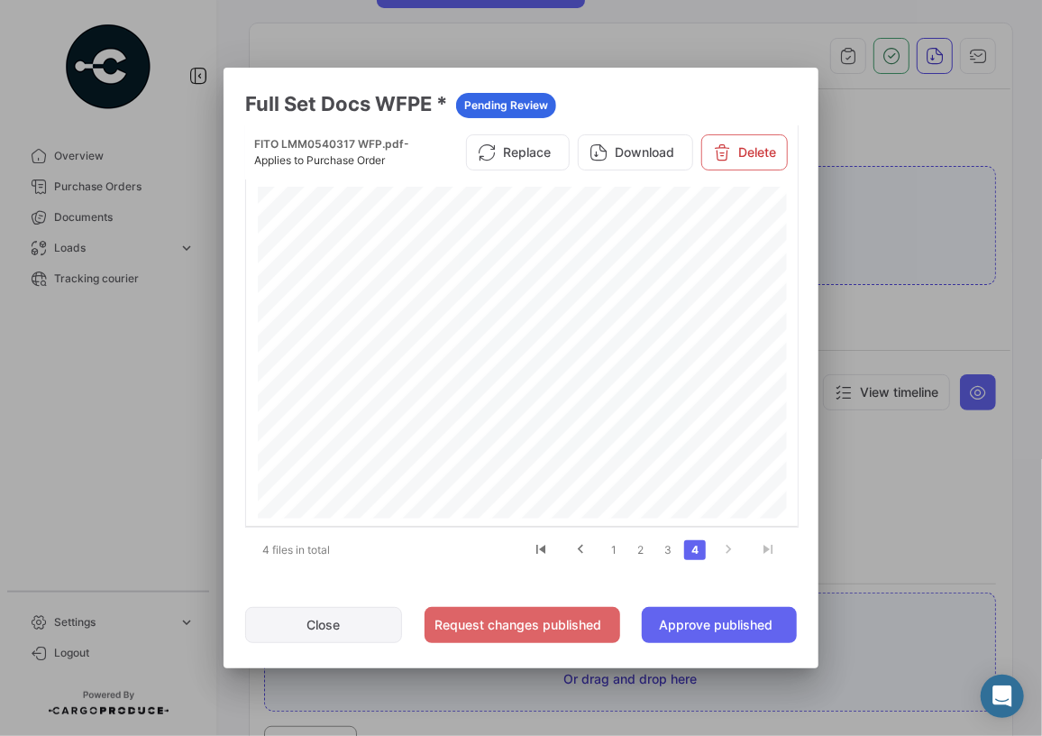
click at [312, 637] on button "Close" at bounding box center [323, 625] width 157 height 36
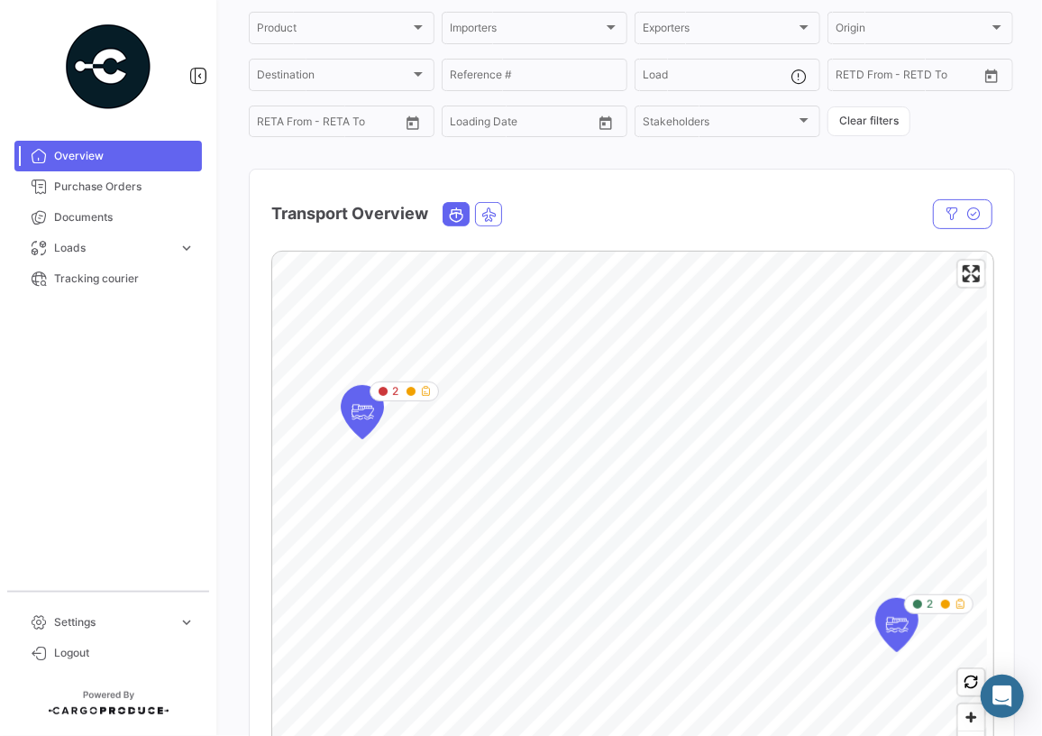
scroll to position [409, 0]
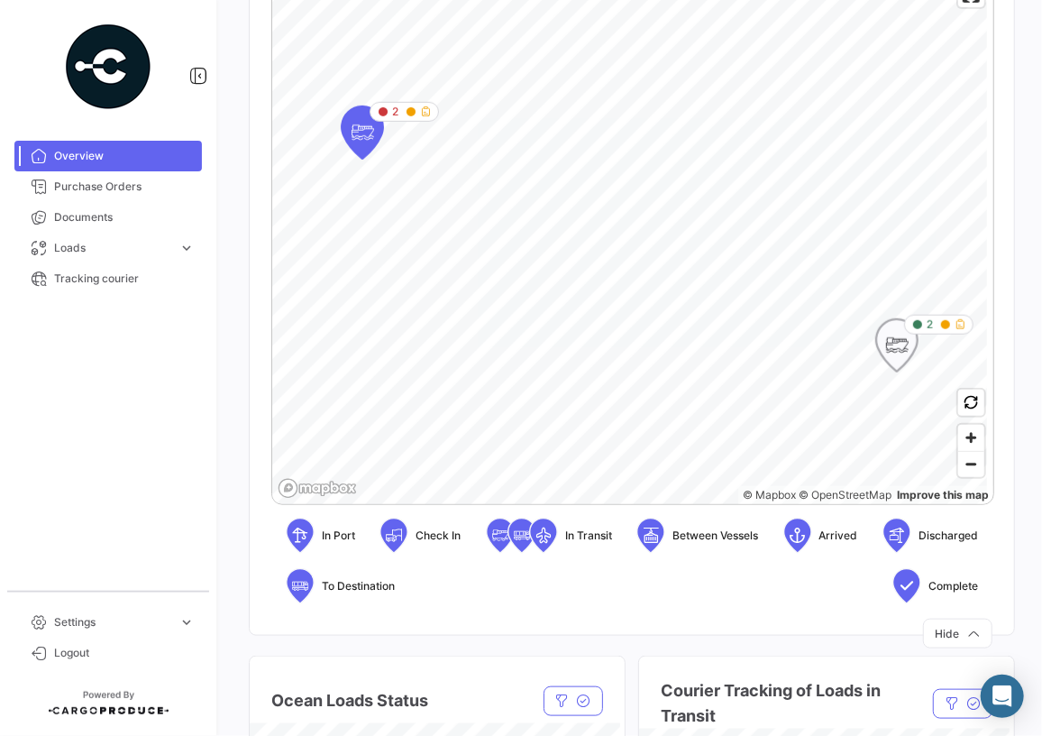
click at [904, 340] on icon "Map marker" at bounding box center [897, 345] width 25 height 38
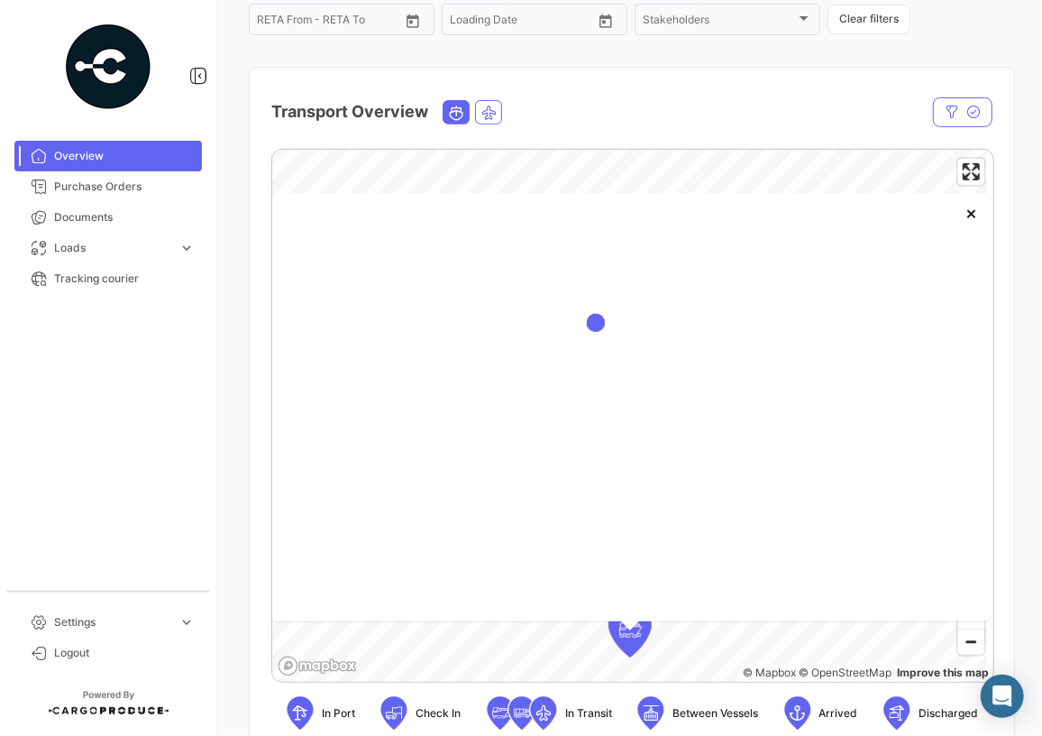
scroll to position [245, 0]
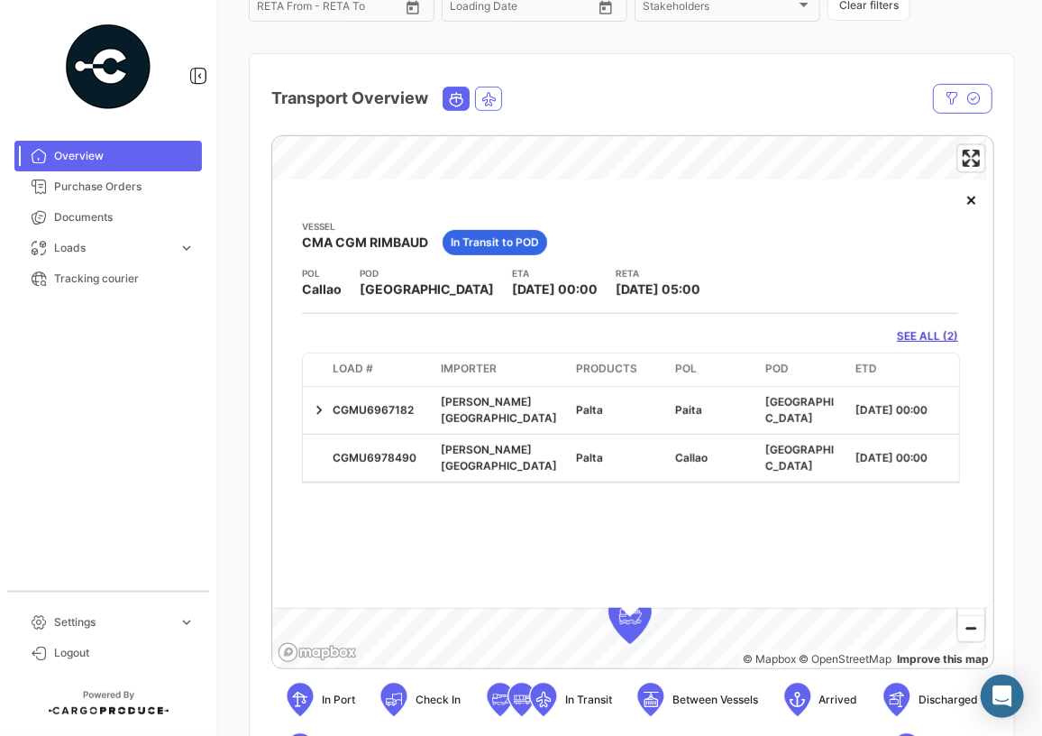
click at [915, 334] on link "SEE ALL (2)" at bounding box center [927, 336] width 61 height 16
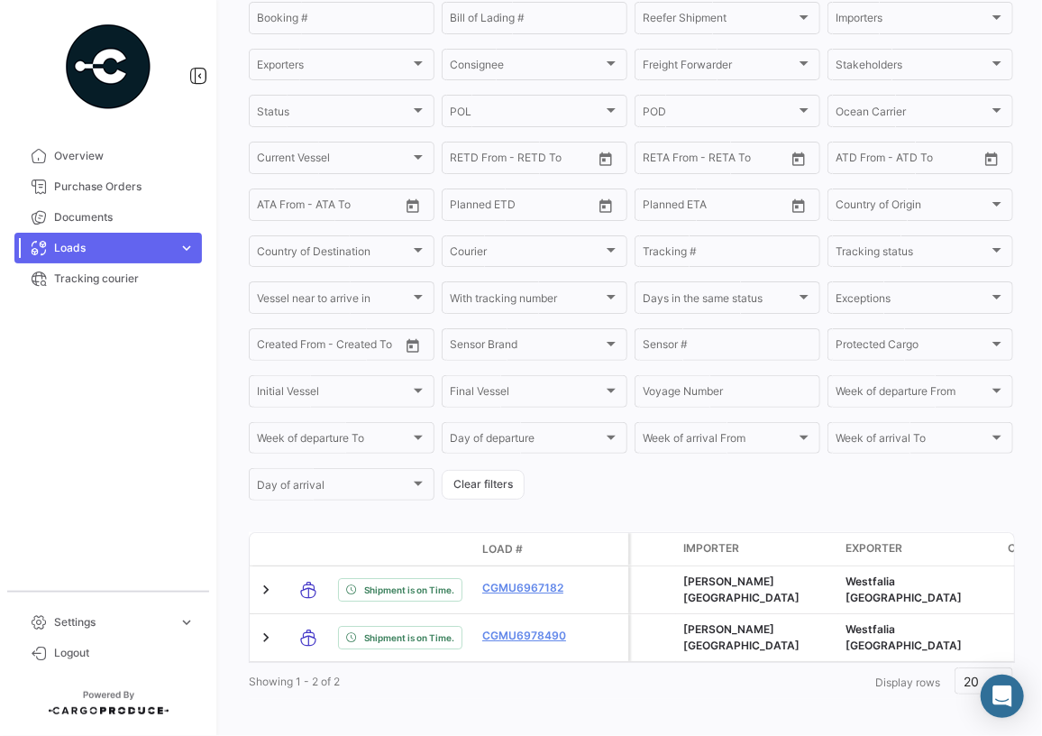
scroll to position [271, 0]
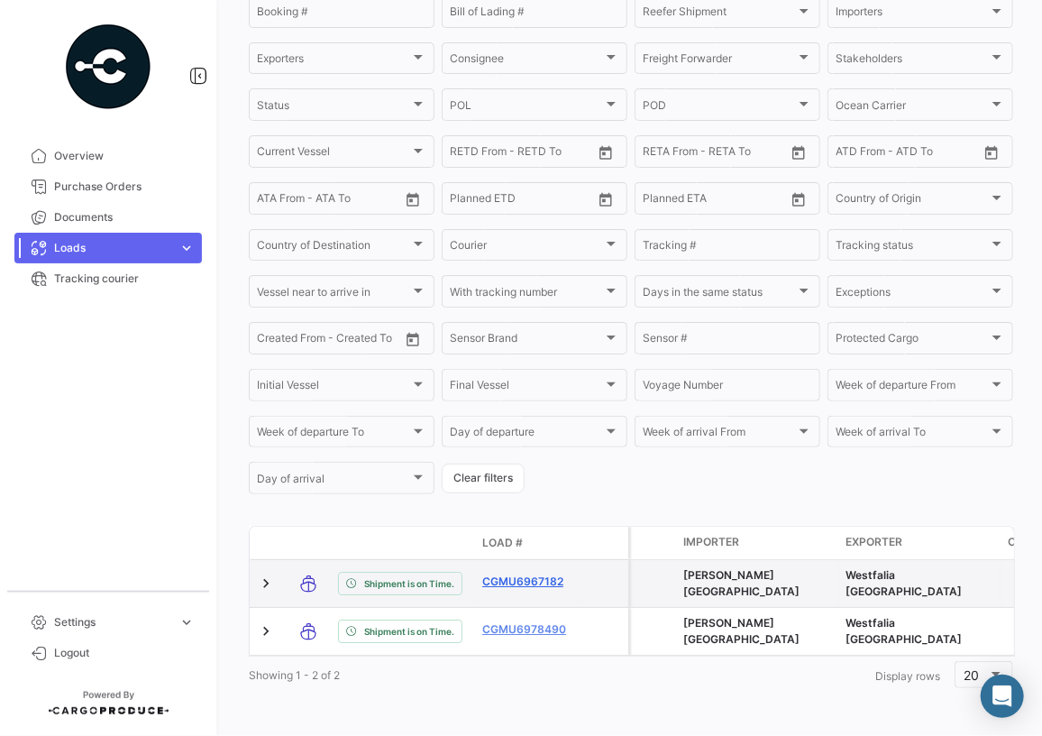
click at [527, 573] on link "CGMU6967182" at bounding box center [529, 581] width 94 height 16
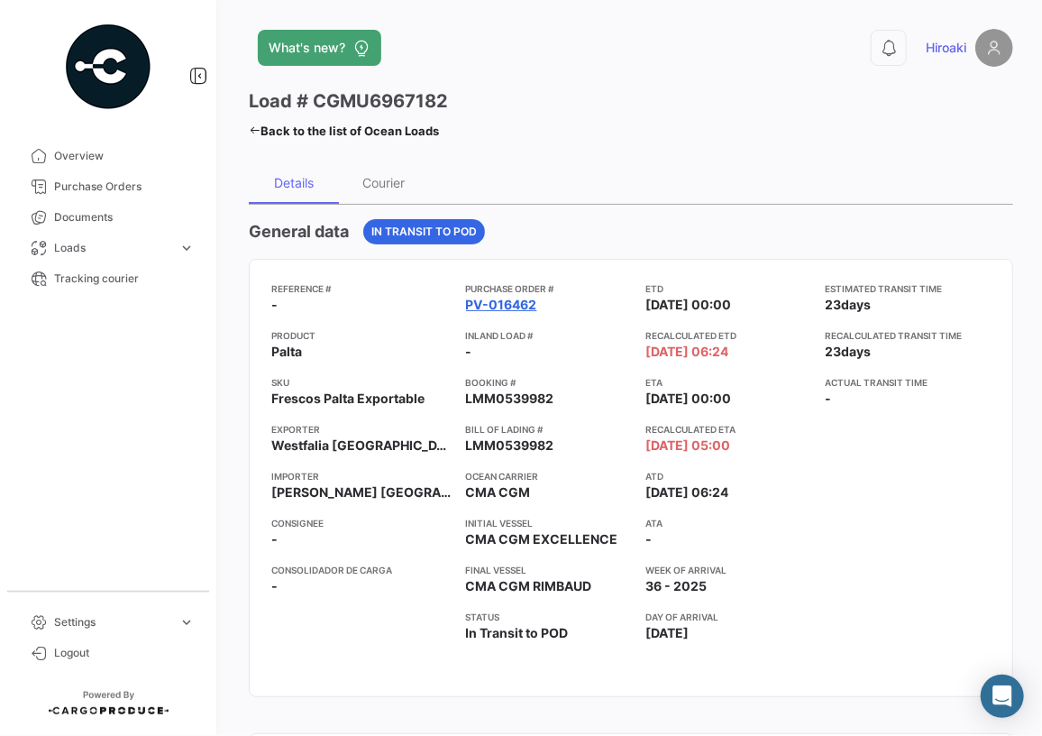
click at [481, 305] on link "PV-016462" at bounding box center [501, 305] width 71 height 18
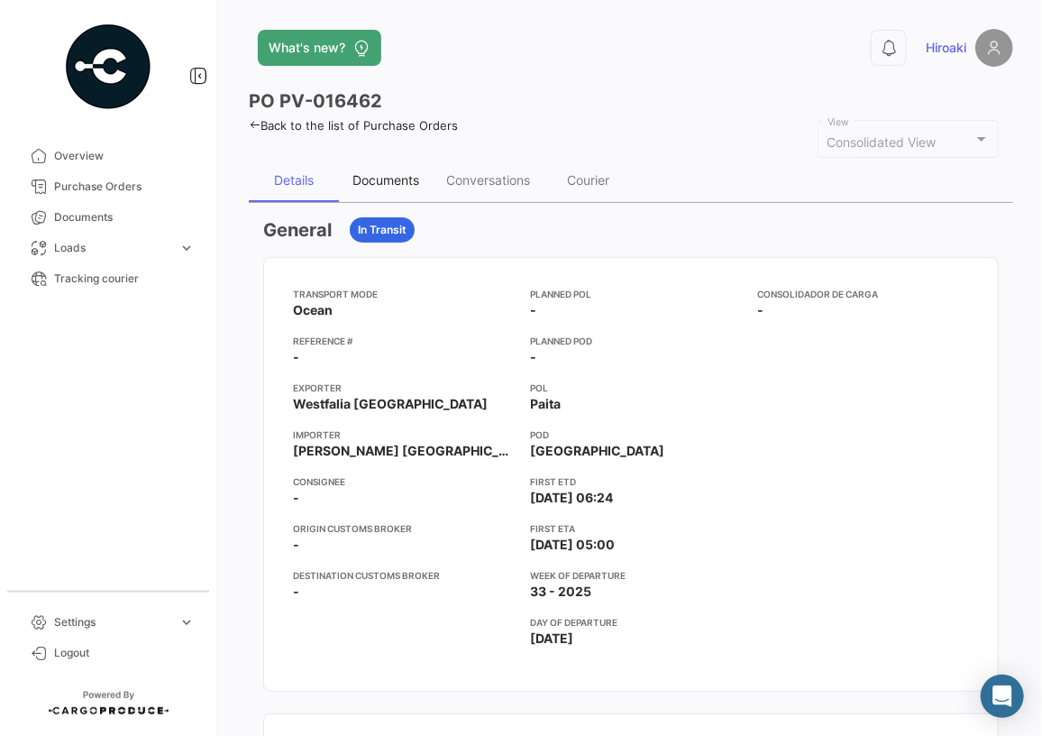
click at [405, 183] on div "Documents" at bounding box center [386, 179] width 67 height 15
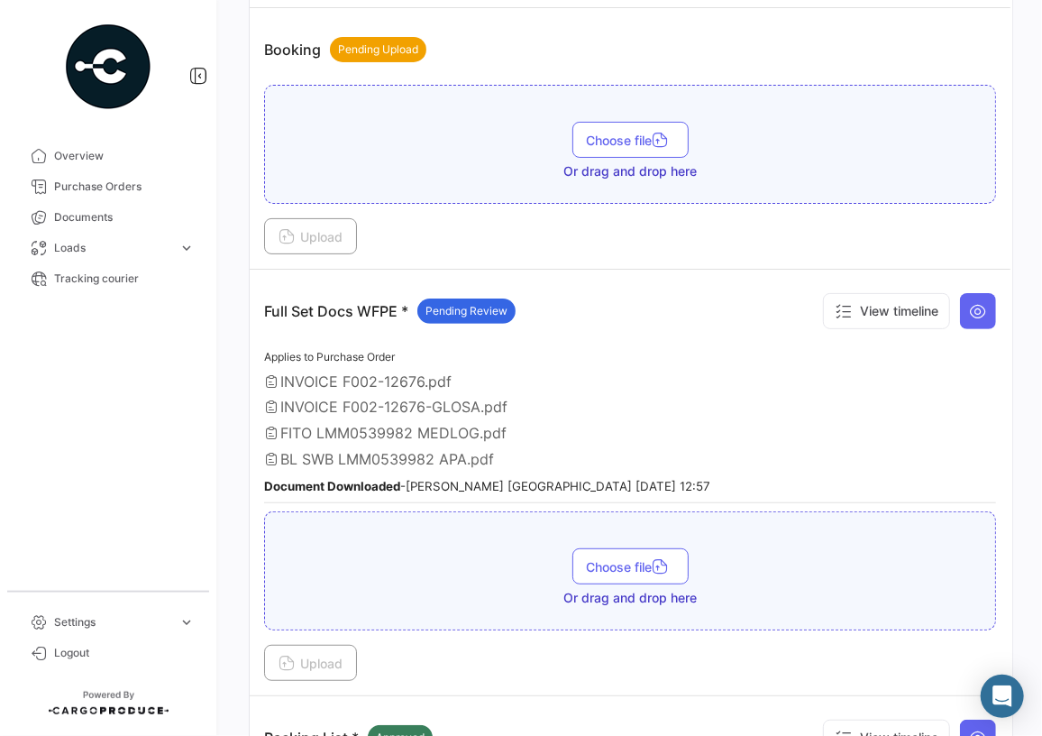
scroll to position [327, 0]
drag, startPoint x: 491, startPoint y: 307, endPoint x: 546, endPoint y: 313, distance: 55.3
click at [546, 313] on div "Full Set Docs WFPE * Pending Review View timeline" at bounding box center [630, 310] width 732 height 54
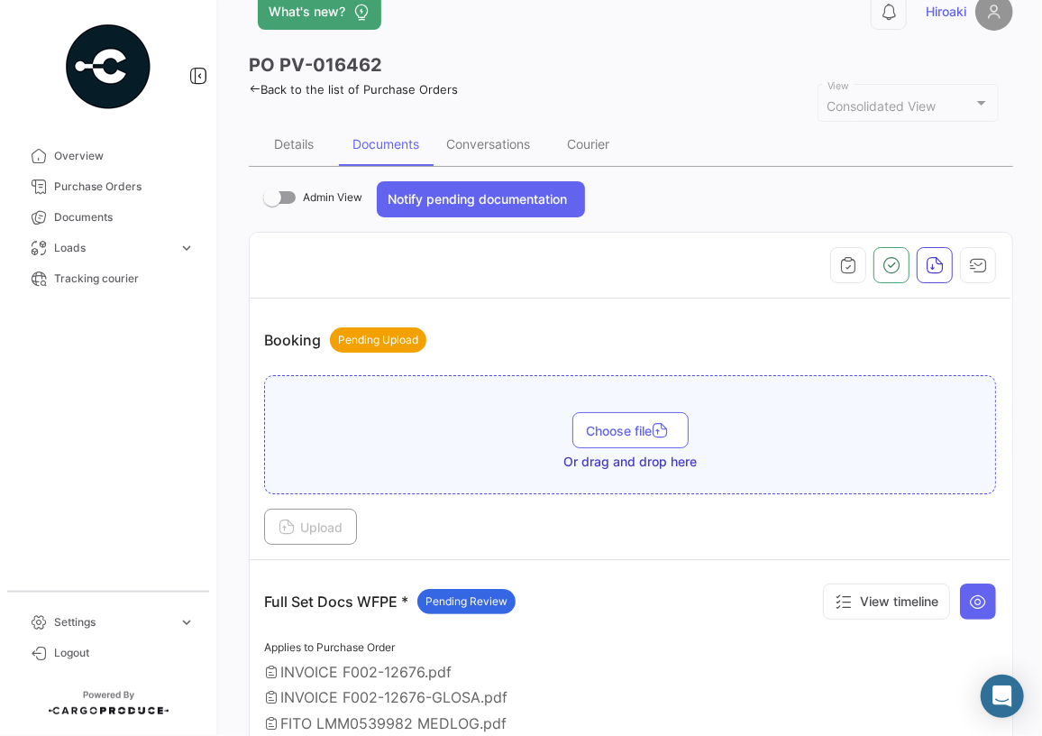
scroll to position [0, 0]
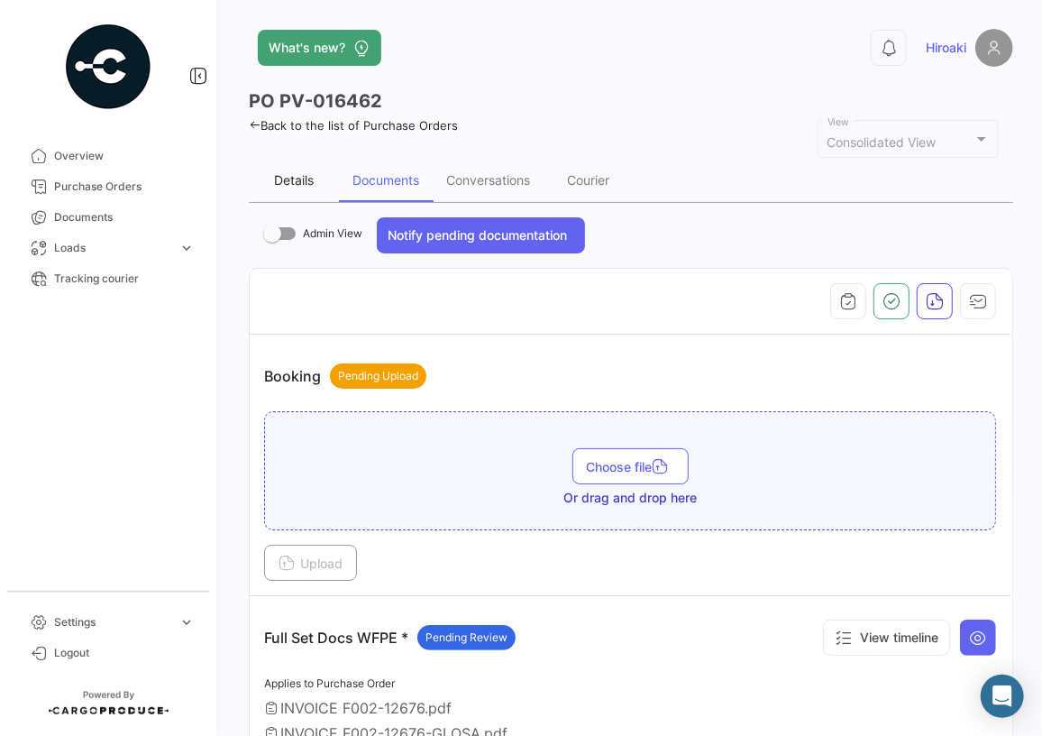
click at [297, 186] on div "Details" at bounding box center [294, 179] width 40 height 15
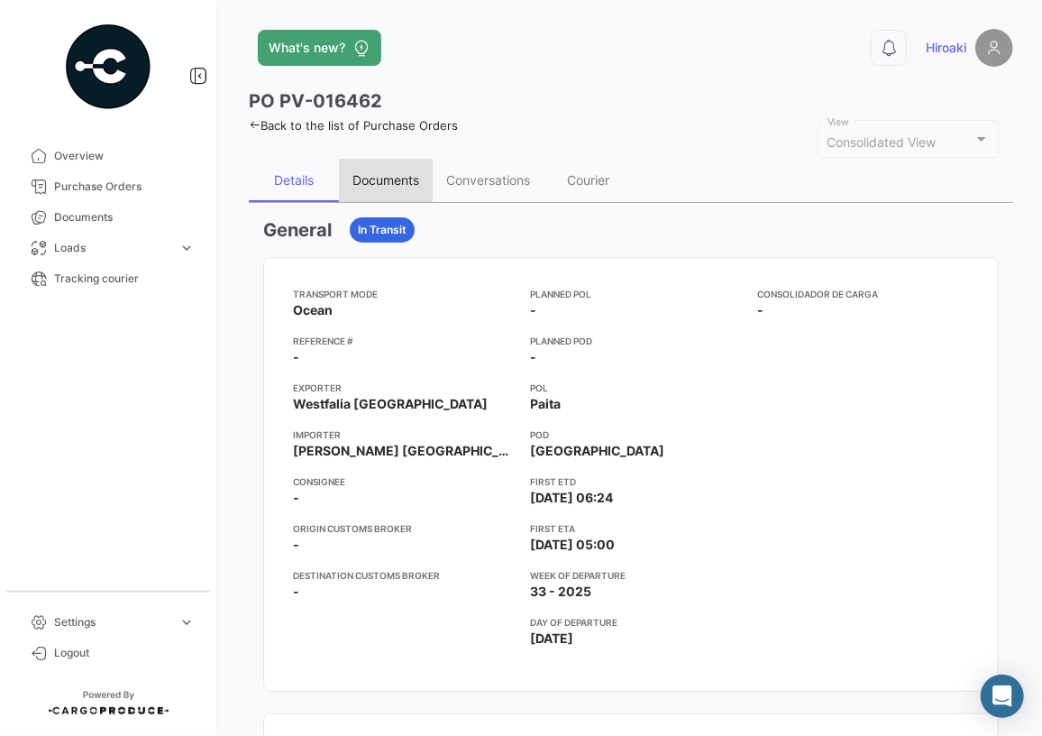
click at [375, 182] on div "Documents" at bounding box center [386, 179] width 67 height 15
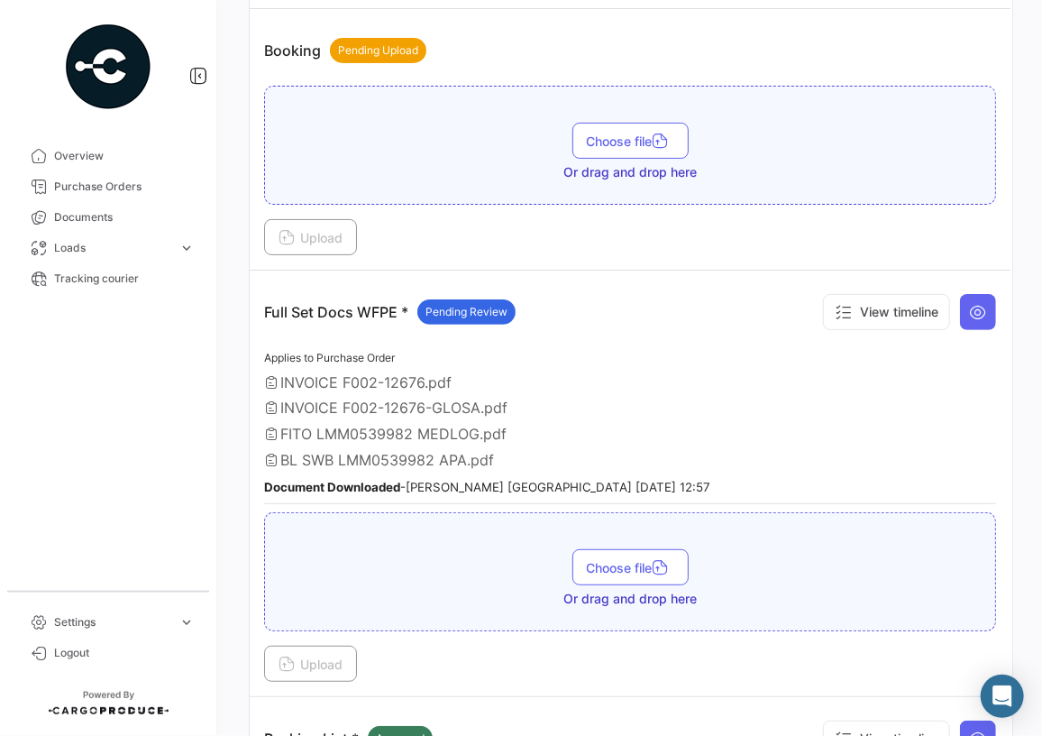
scroll to position [327, 0]
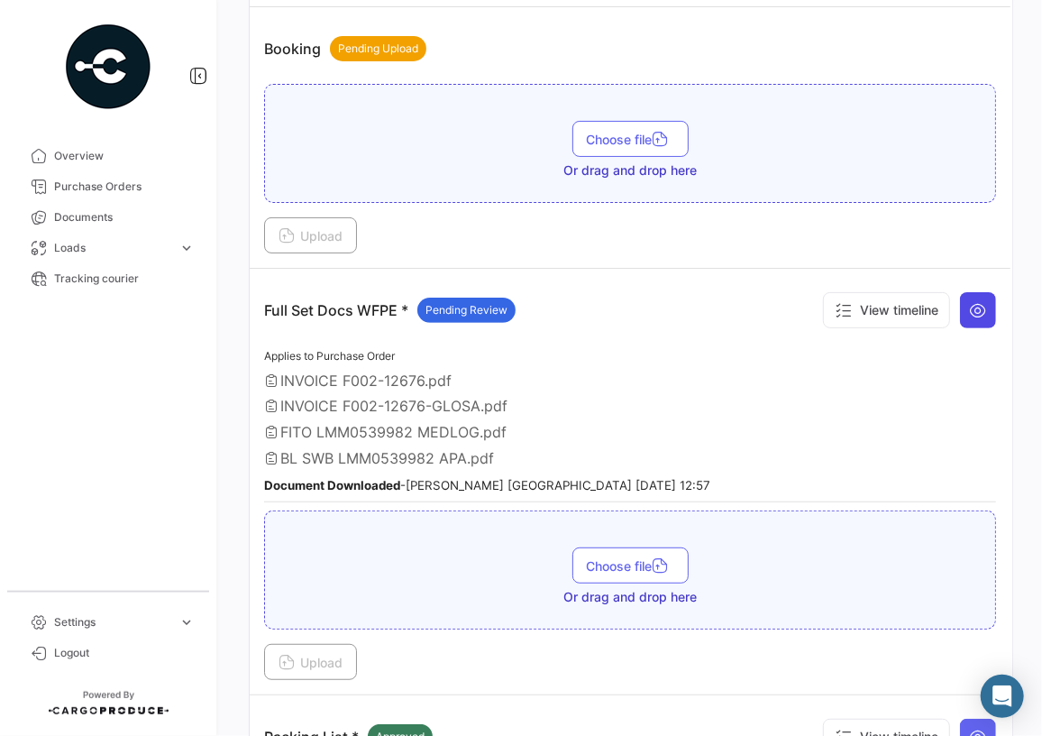
click at [977, 308] on icon at bounding box center [978, 310] width 18 height 18
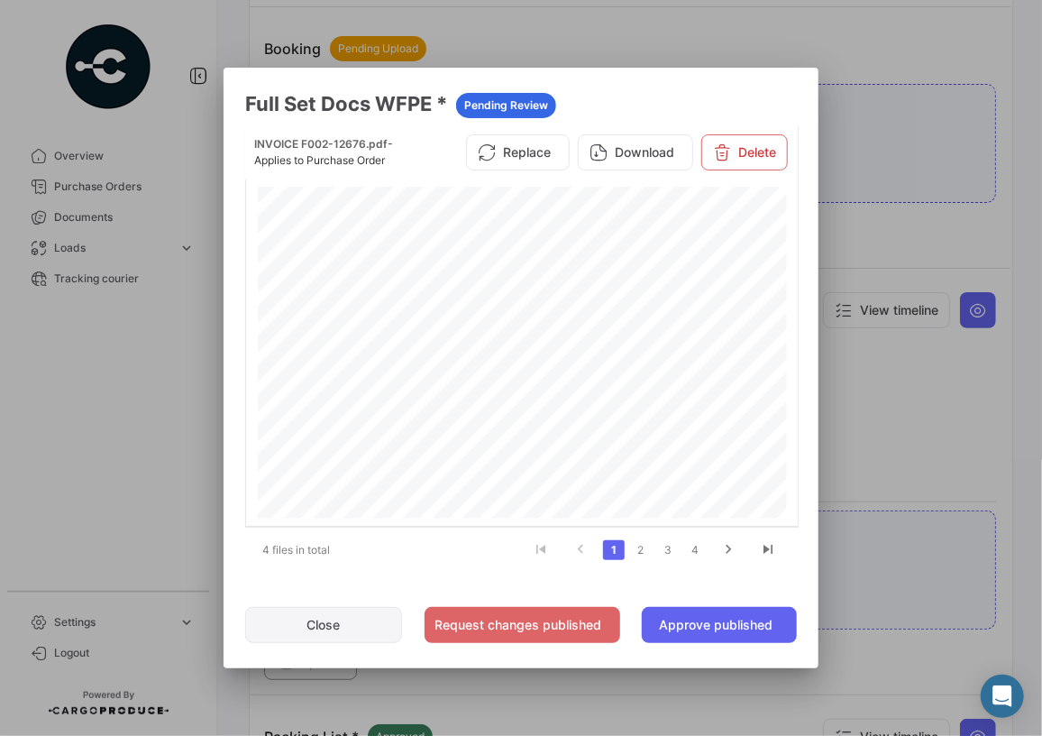
click at [343, 621] on button "Close" at bounding box center [323, 625] width 157 height 36
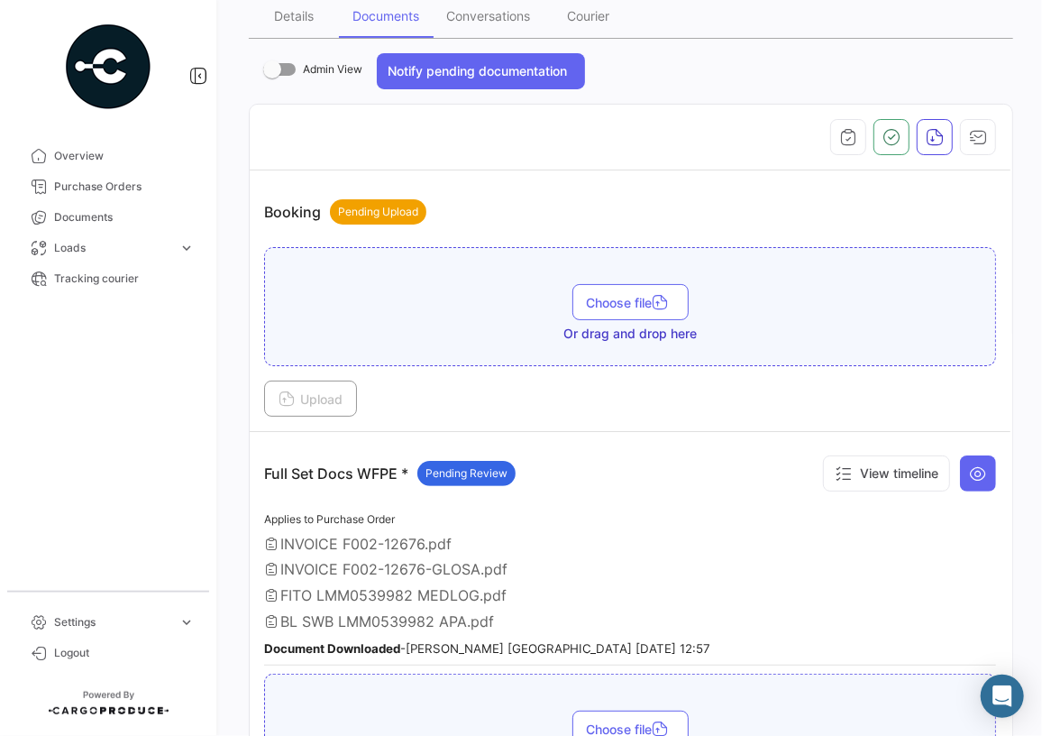
scroll to position [0, 0]
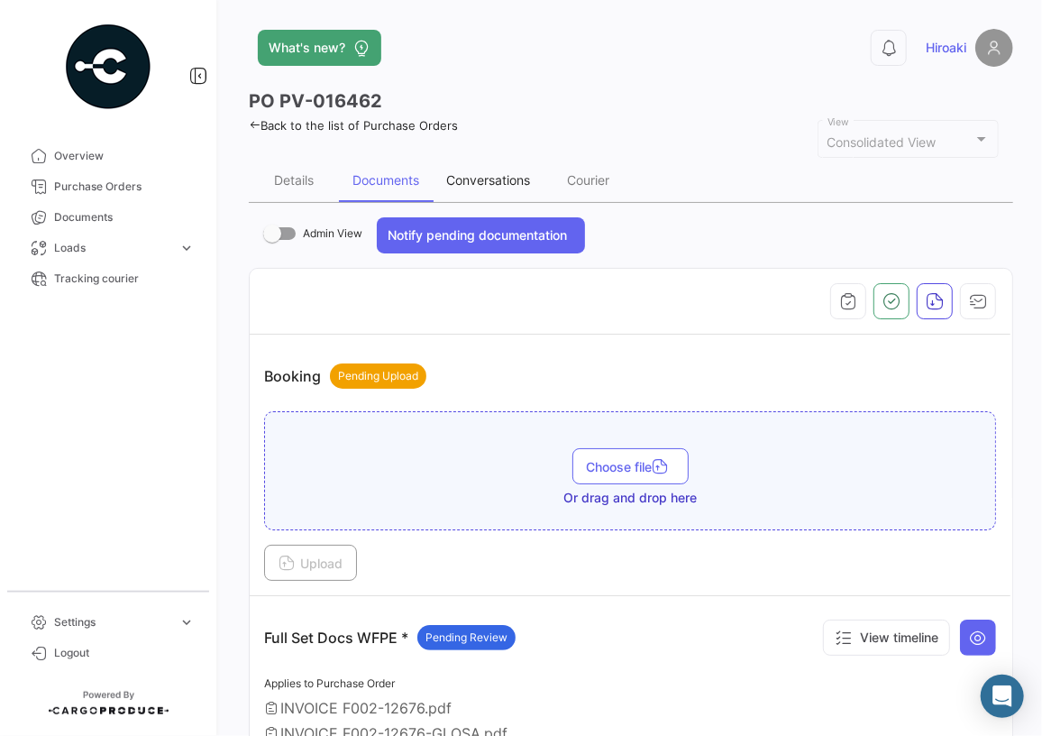
click at [507, 180] on div "Conversations" at bounding box center [488, 179] width 84 height 15
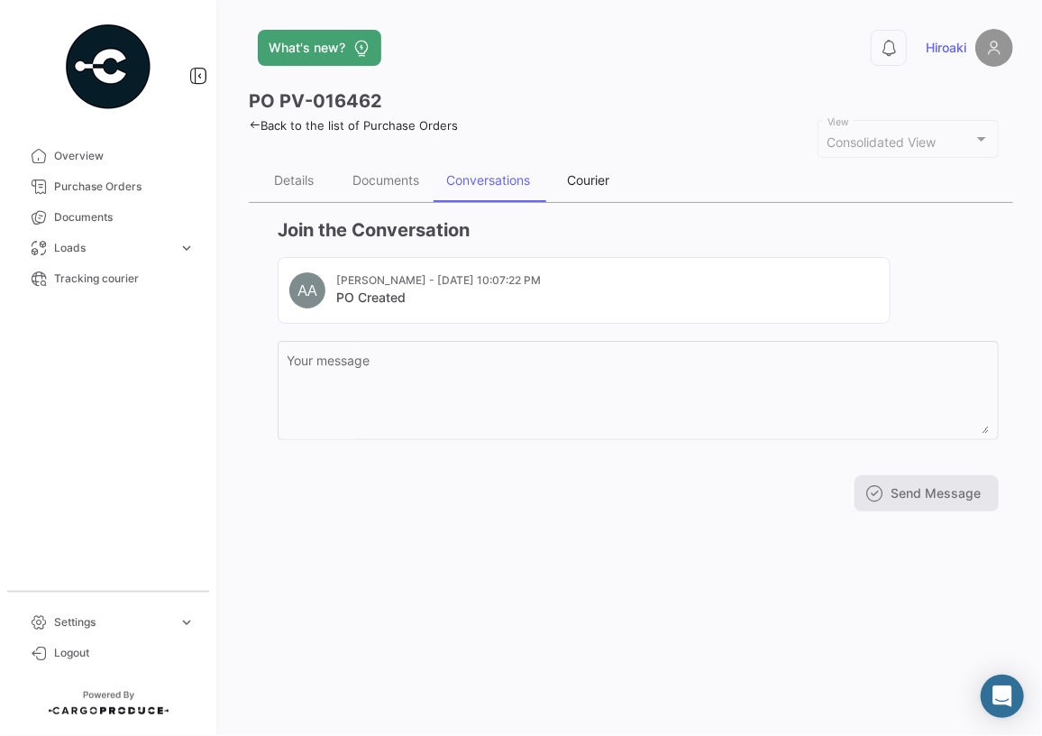
click at [592, 180] on div "Courier" at bounding box center [589, 179] width 42 height 15
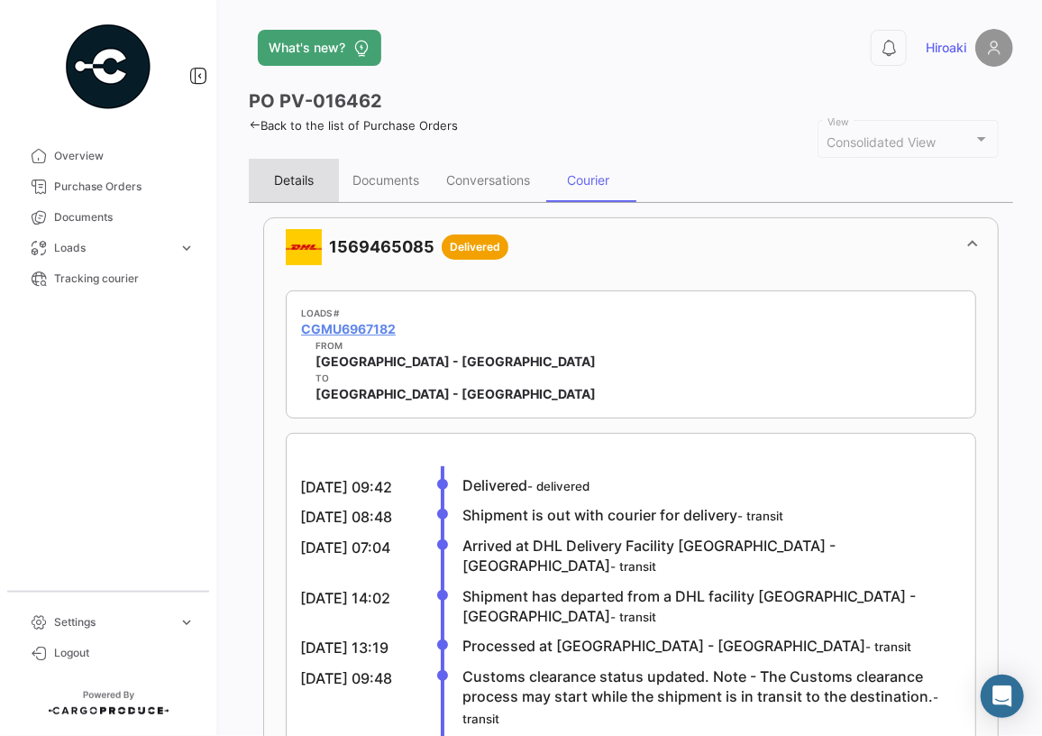
click at [313, 179] on div "Details" at bounding box center [294, 179] width 40 height 15
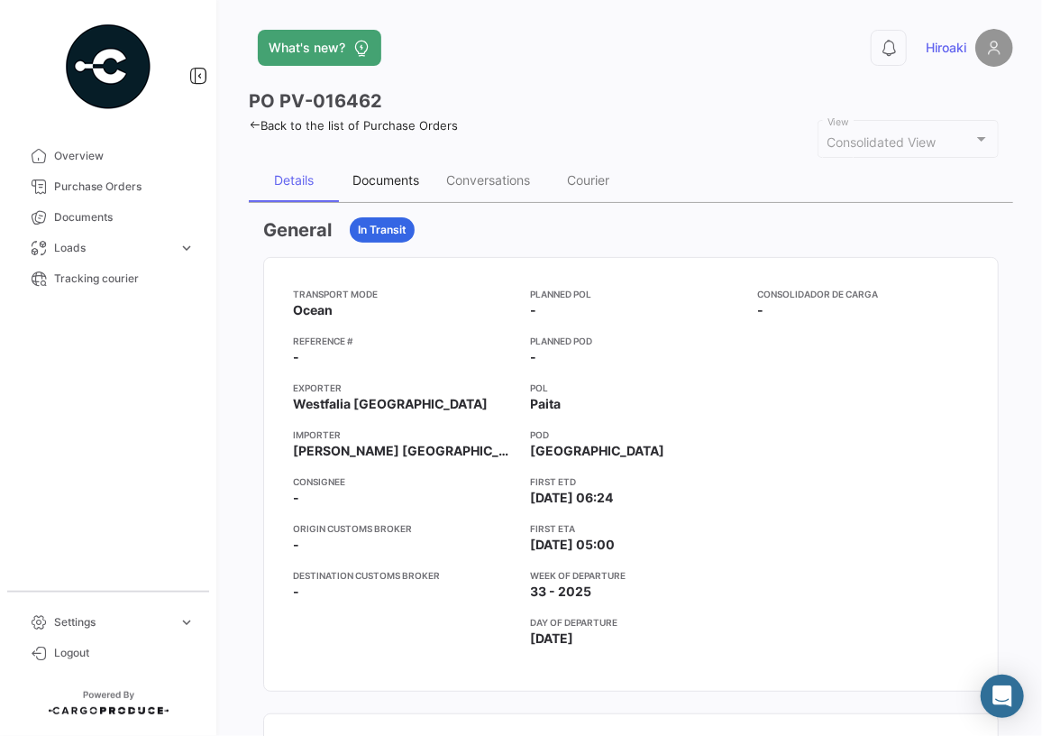
click at [396, 191] on div "Documents" at bounding box center [386, 180] width 94 height 43
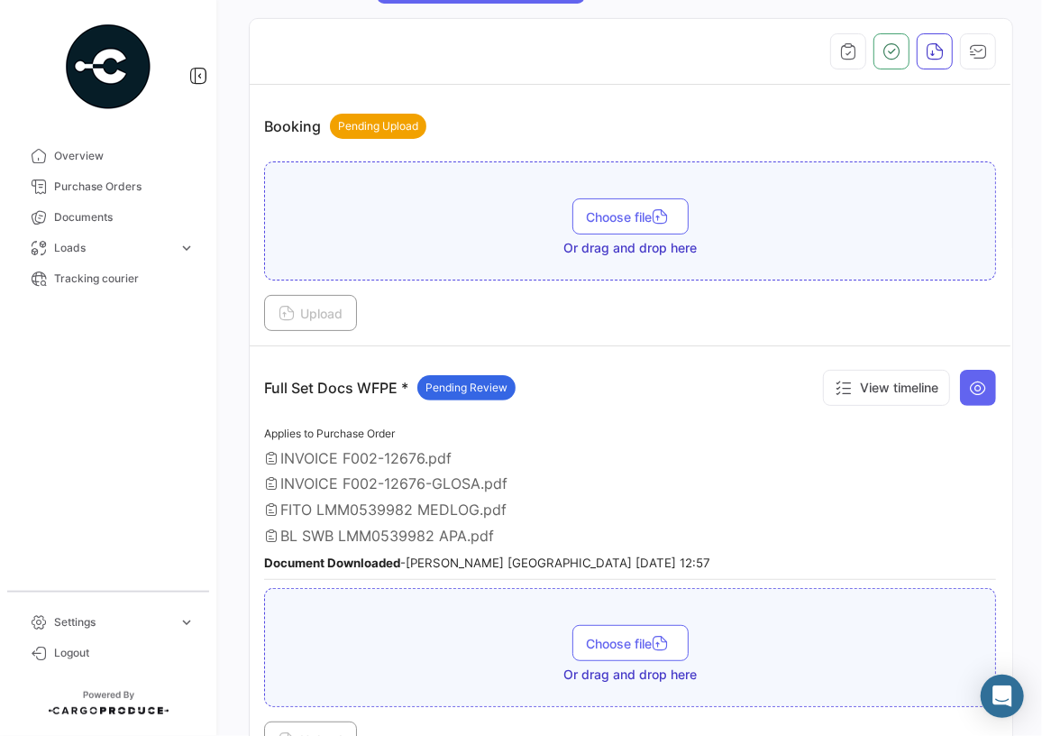
scroll to position [327, 0]
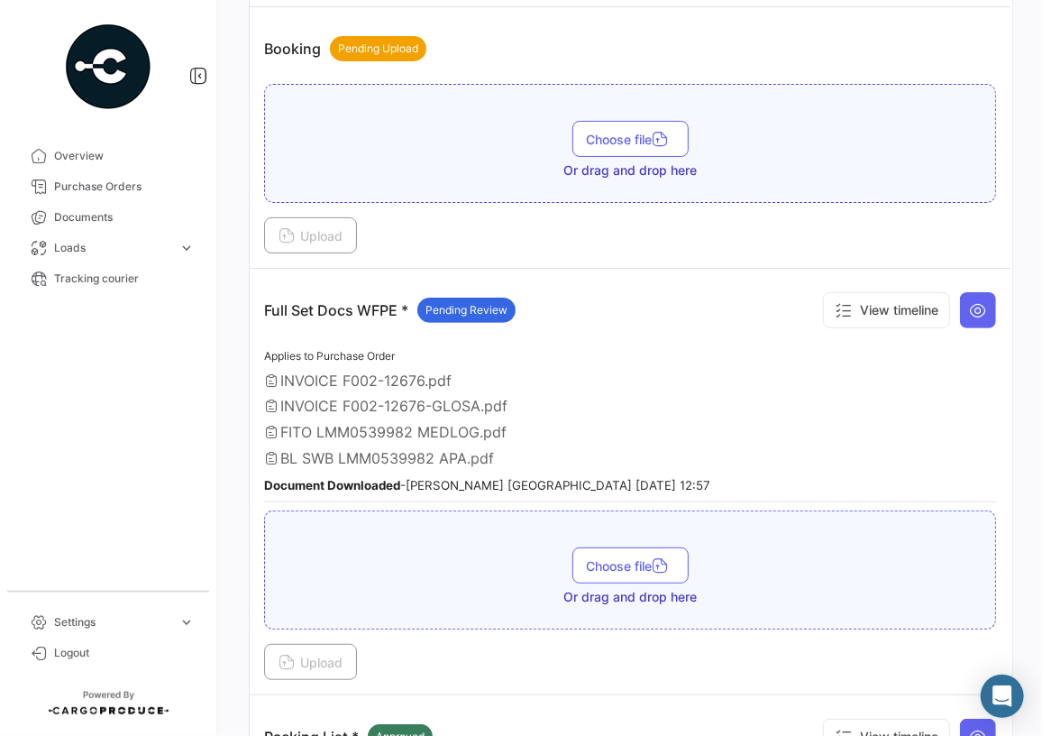
click at [433, 384] on span "INVOICE F002-12676.pdf" at bounding box center [365, 380] width 171 height 18
click at [555, 478] on small "Document Downloaded - [PERSON_NAME] [GEOGRAPHIC_DATA] [DATE] 12:57" at bounding box center [487, 485] width 446 height 14
click at [480, 449] on span "BL SWB LMM0539982 APA.pdf" at bounding box center [387, 458] width 214 height 18
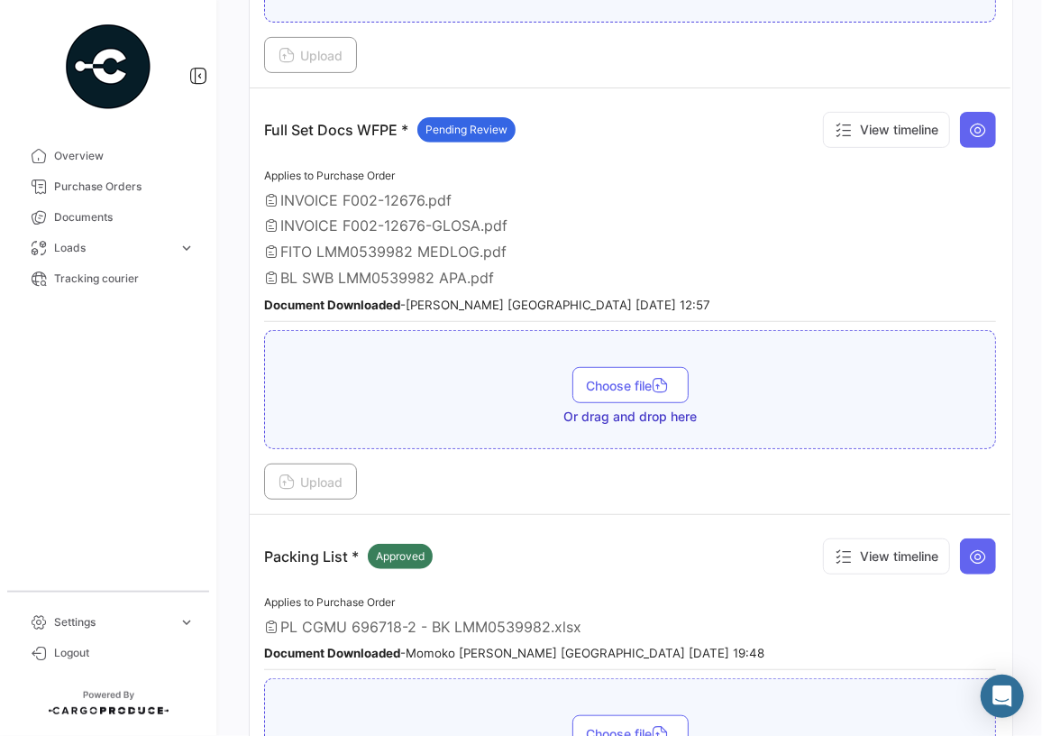
scroll to position [491, 0]
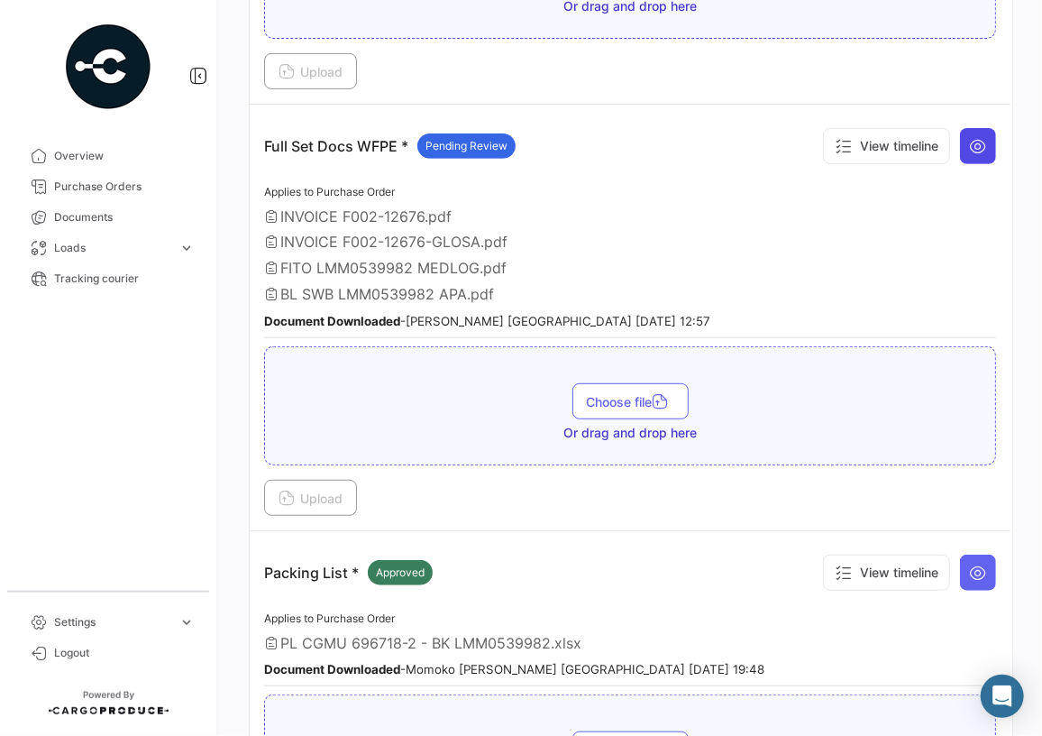
click at [974, 137] on icon at bounding box center [978, 146] width 18 height 18
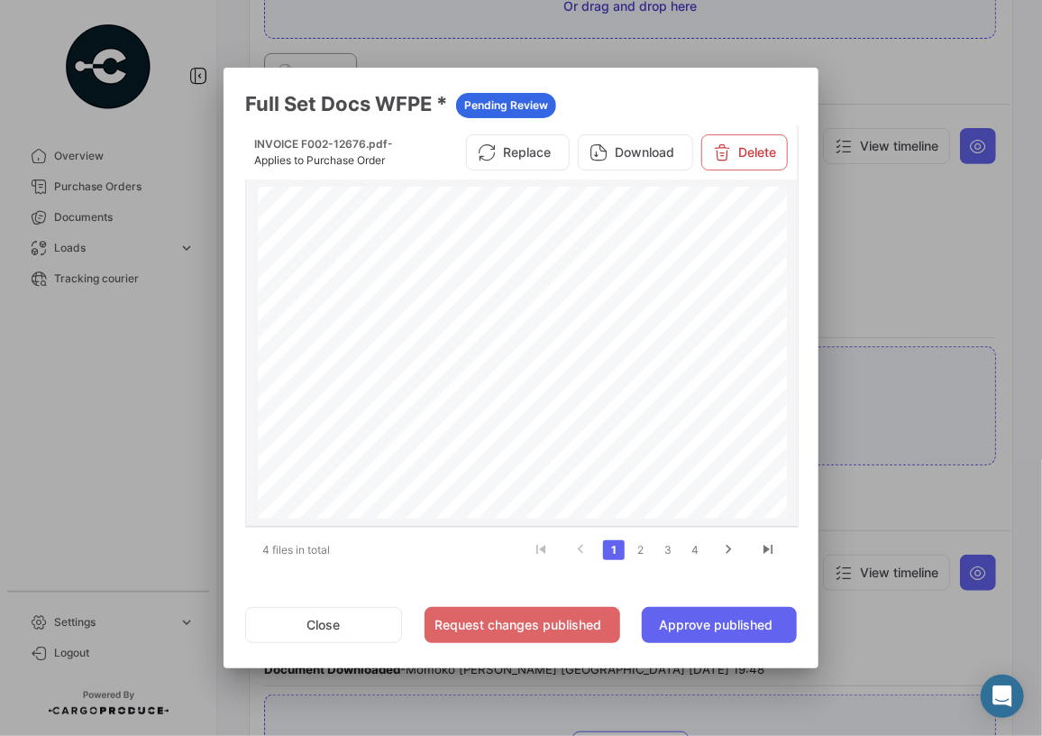
scroll to position [426, 0]
click at [639, 550] on link "2" at bounding box center [641, 550] width 22 height 20
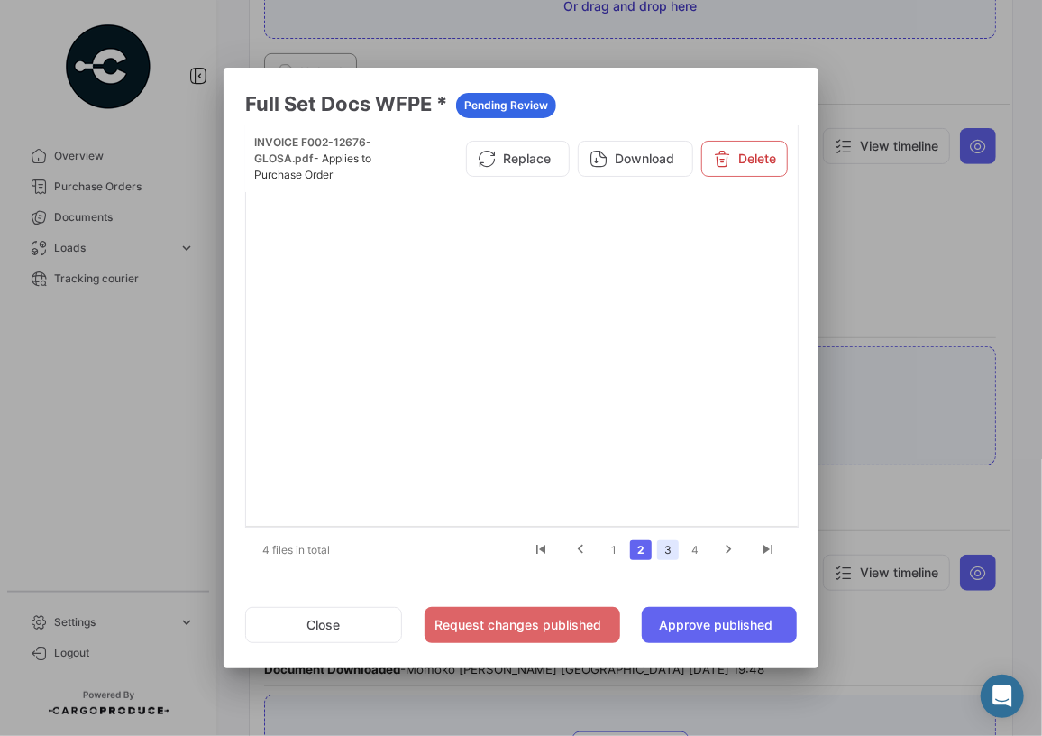
click at [663, 548] on link "3" at bounding box center [668, 550] width 22 height 20
click at [694, 548] on link "4" at bounding box center [695, 550] width 22 height 20
click at [339, 619] on button "Close" at bounding box center [323, 625] width 157 height 36
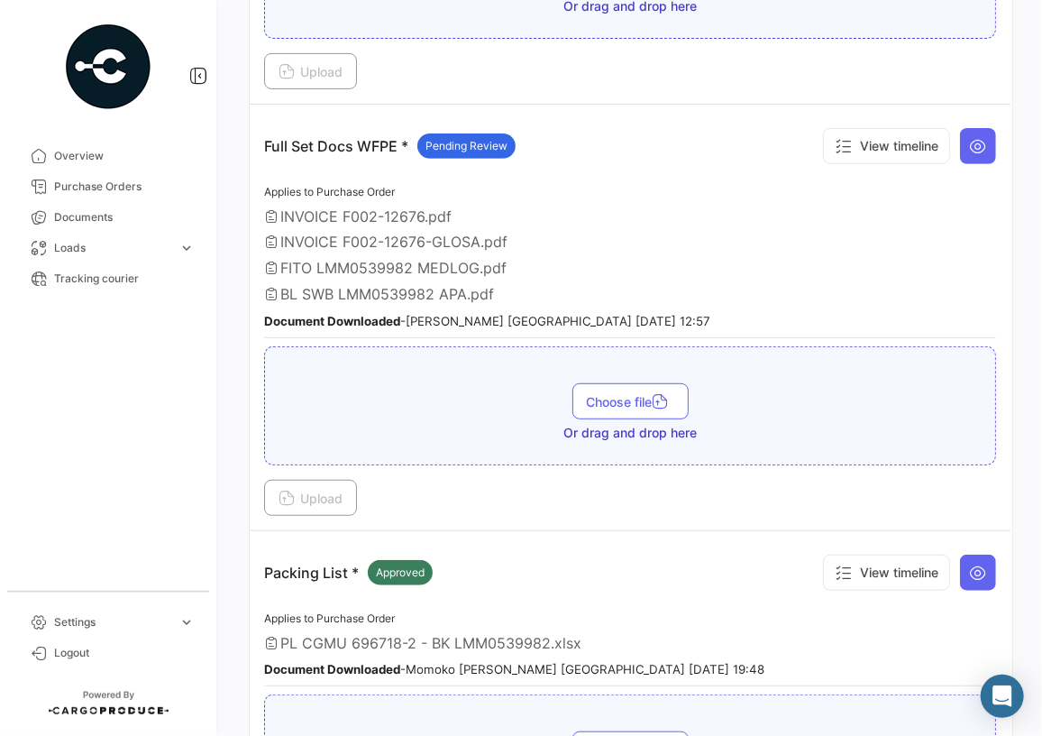
scroll to position [738, 0]
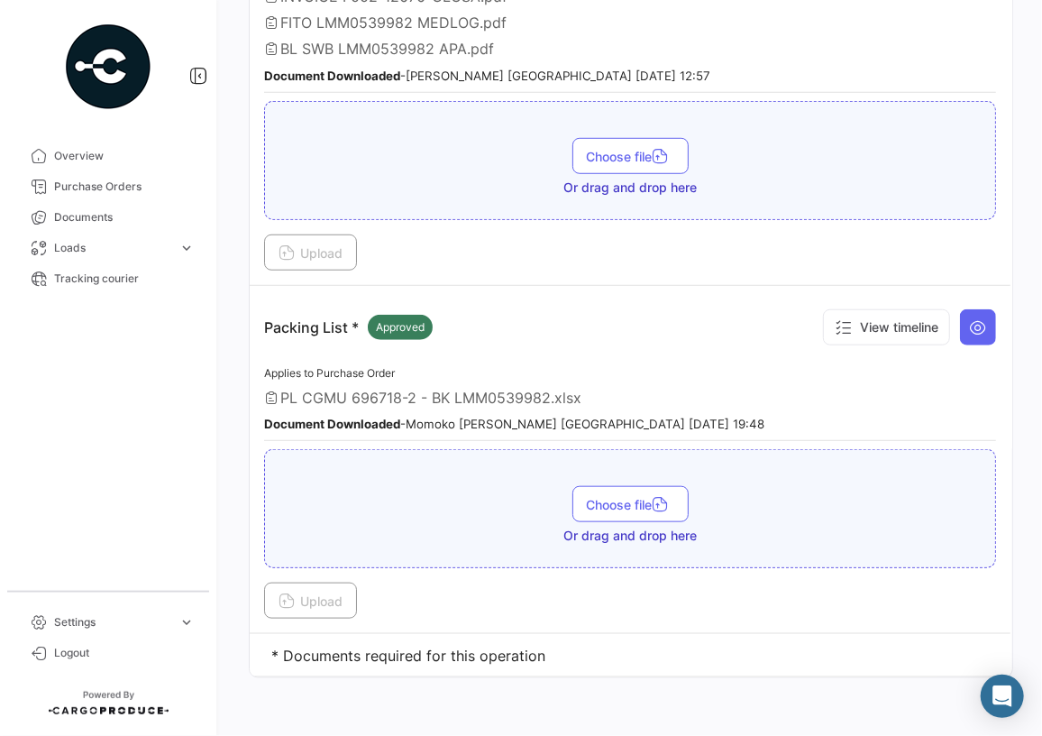
click at [494, 389] on span "PL CGMU 696718-2 - BK LMM0539982.xlsx" at bounding box center [430, 398] width 301 height 18
click at [977, 318] on icon at bounding box center [978, 327] width 18 height 18
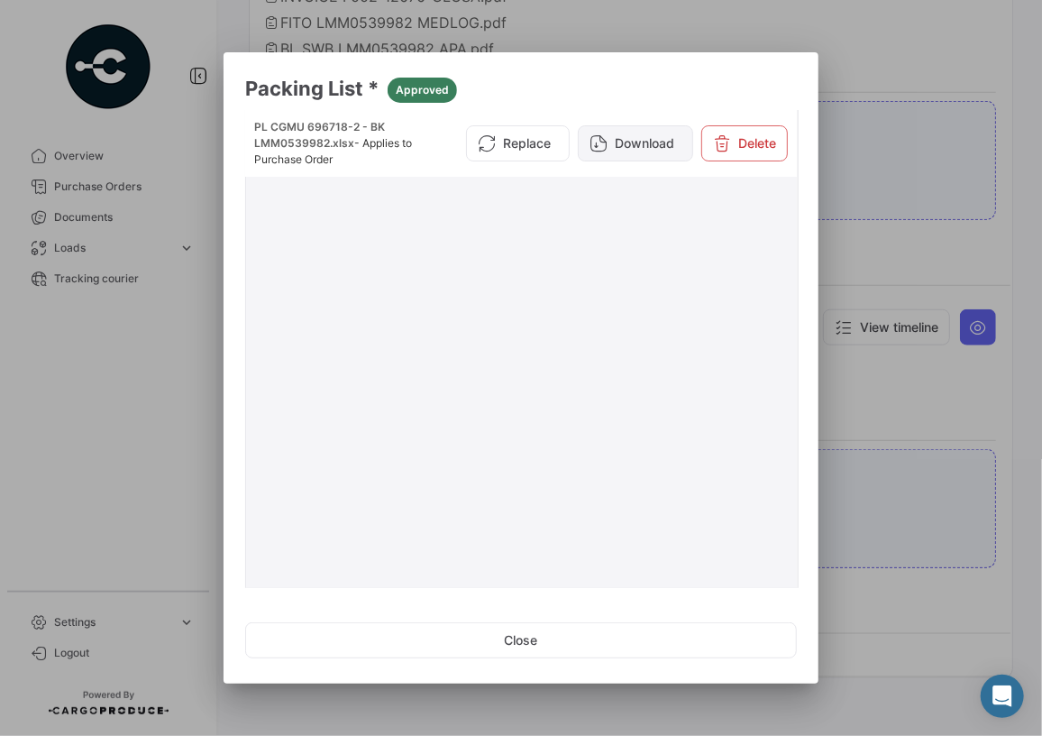
click at [628, 144] on button "Download" at bounding box center [635, 143] width 115 height 36
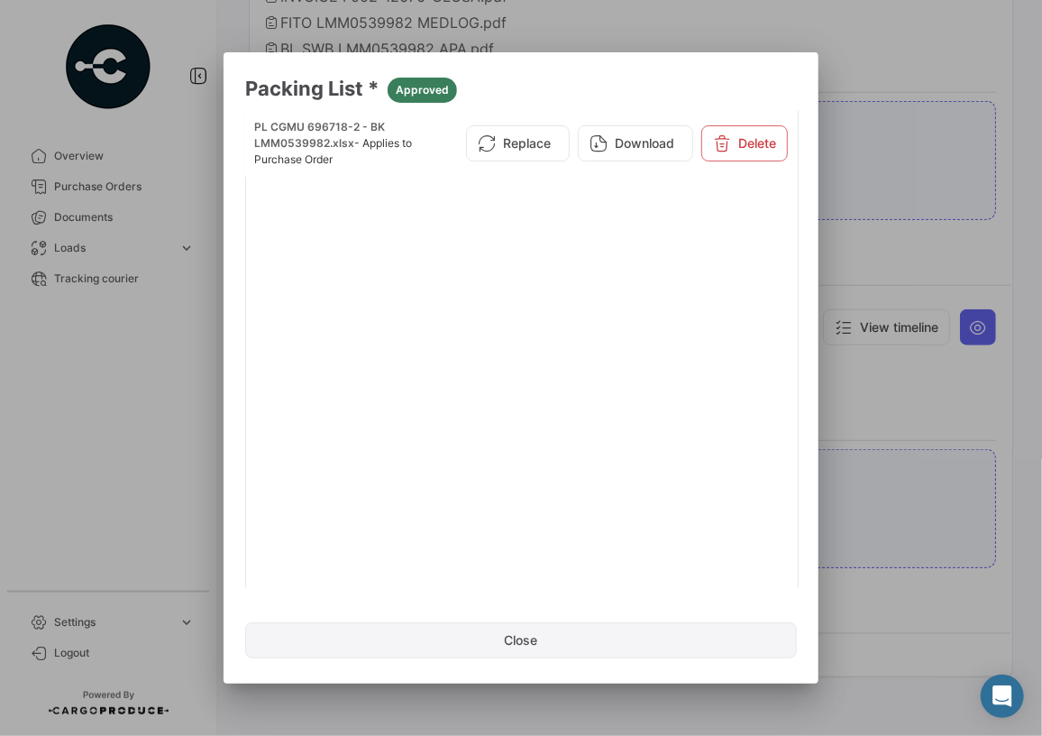
click at [534, 646] on button "Close" at bounding box center [521, 640] width 552 height 36
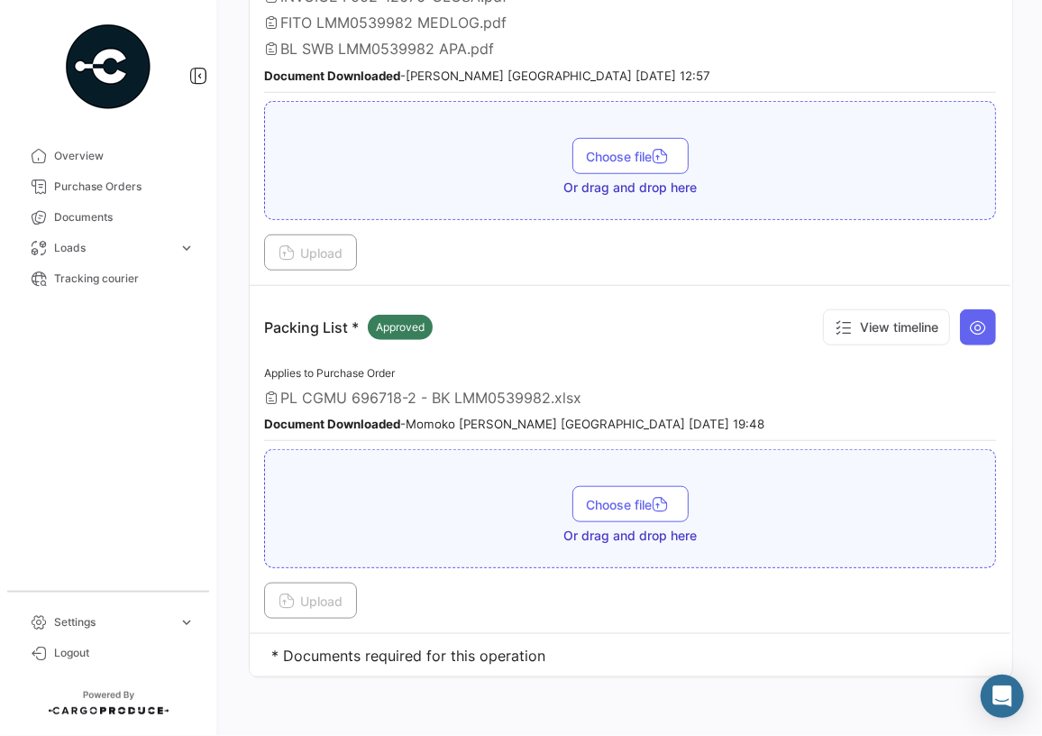
click at [397, 650] on td "* Documents required for this operation" at bounding box center [822, 655] width 1144 height 43
click at [117, 220] on span "Documents" at bounding box center [124, 217] width 141 height 16
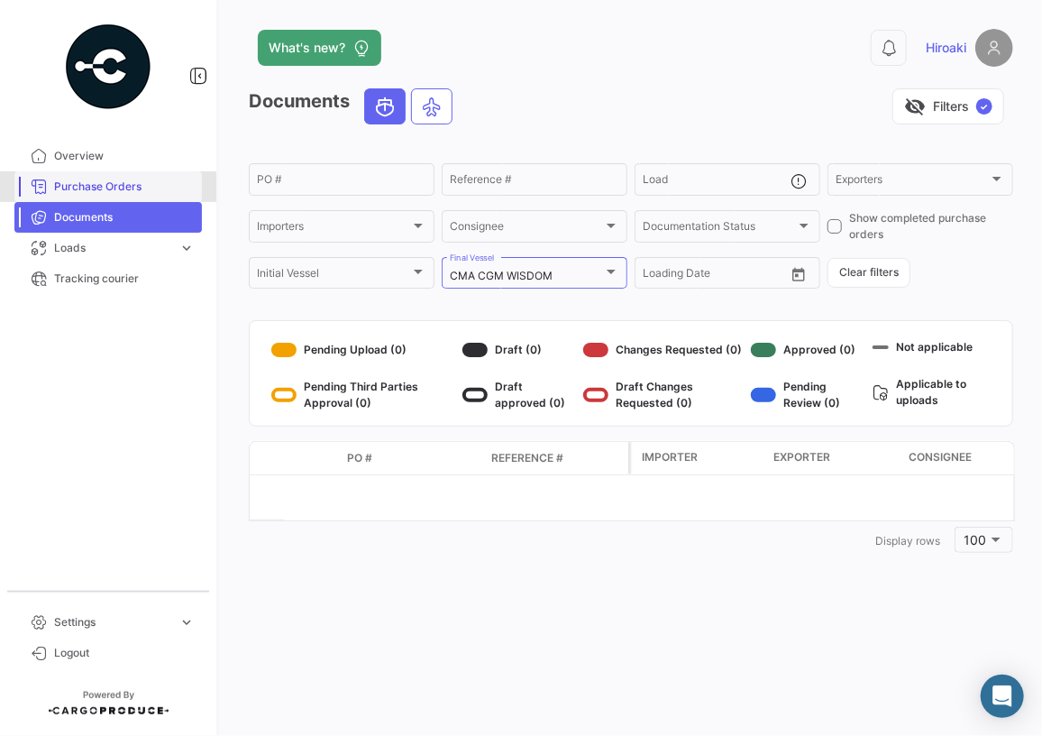
click at [106, 188] on span "Purchase Orders" at bounding box center [124, 187] width 141 height 16
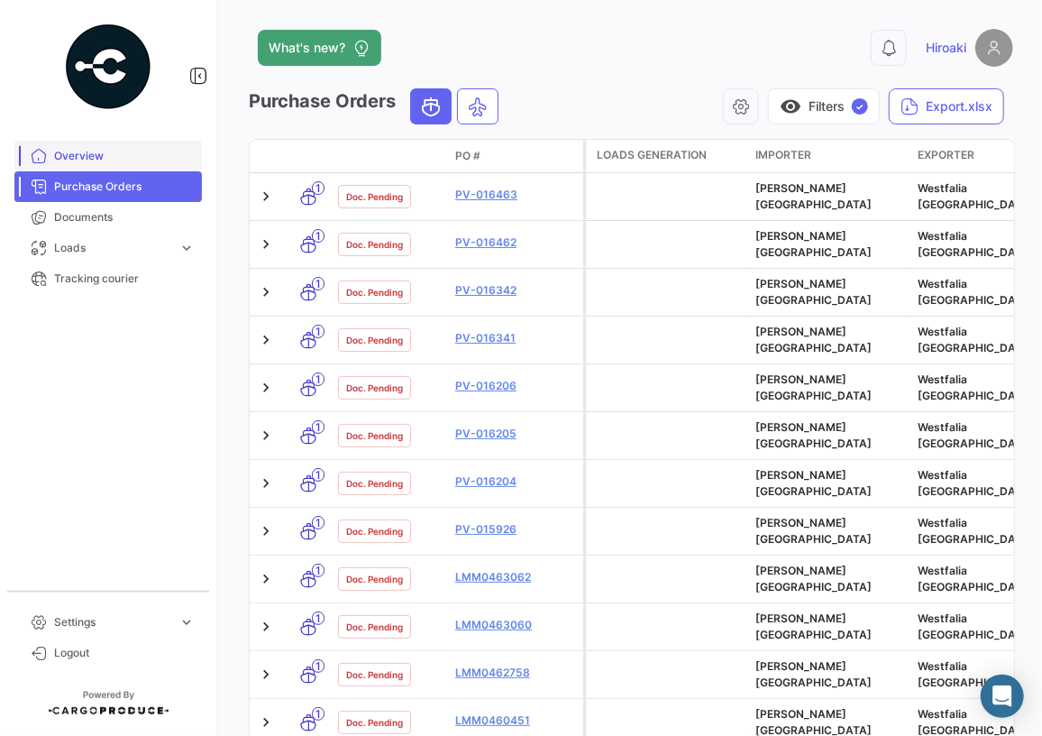
click at [86, 158] on span "Overview" at bounding box center [124, 156] width 141 height 16
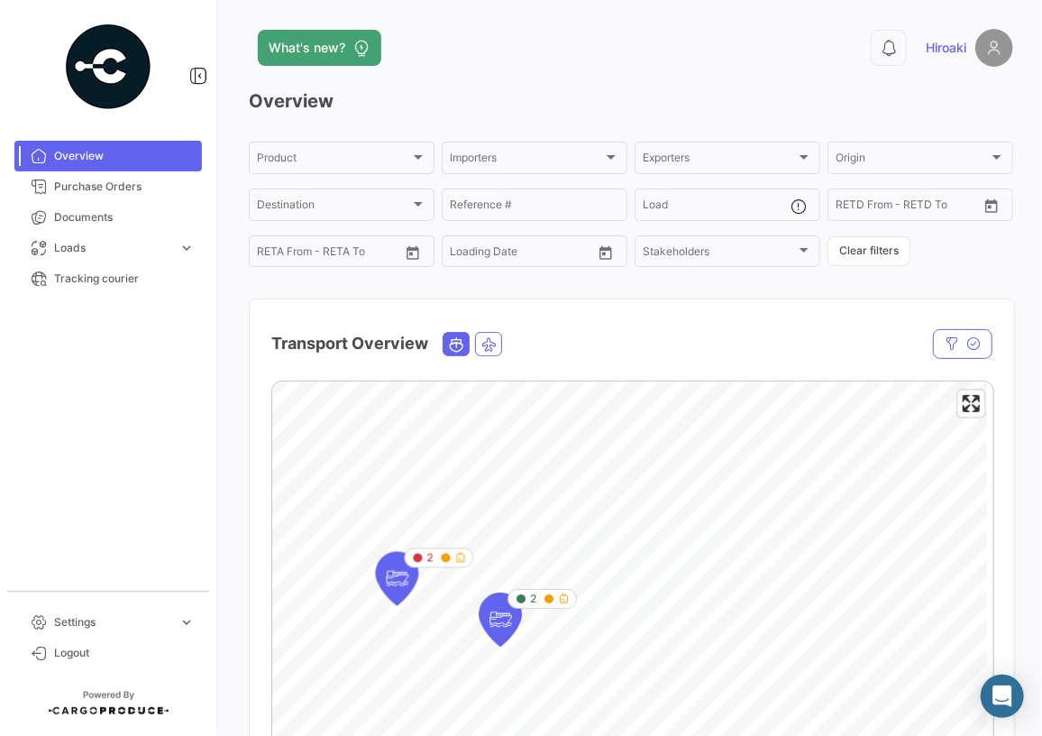
scroll to position [491, 0]
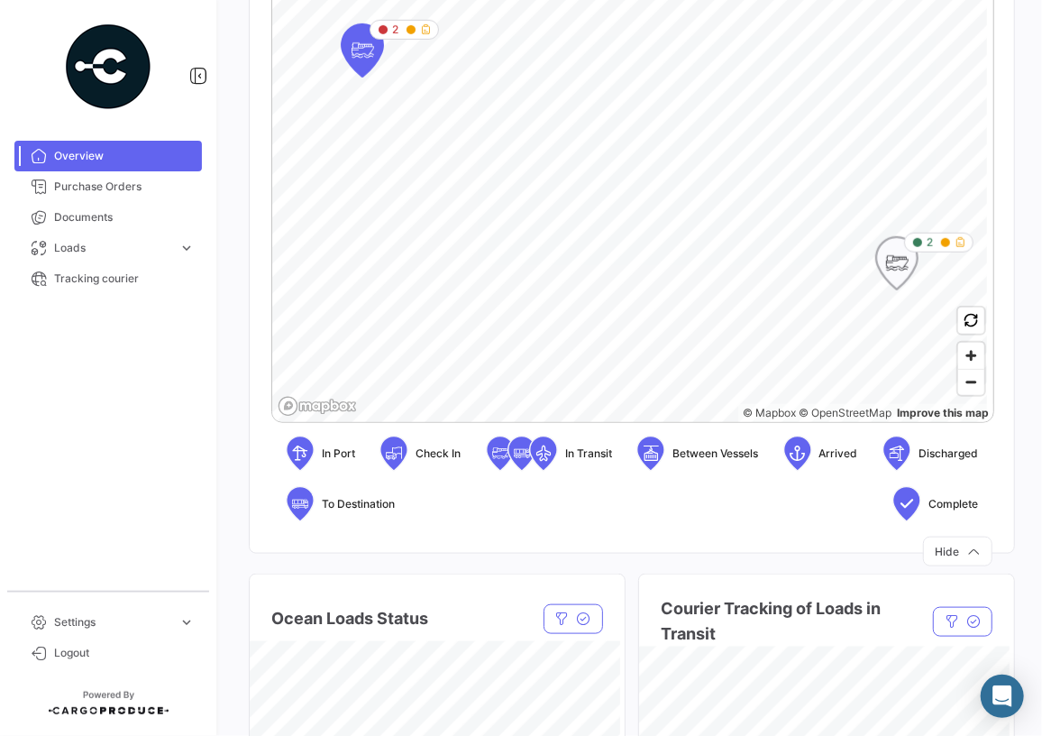
click at [897, 261] on icon "Map marker" at bounding box center [897, 263] width 25 height 38
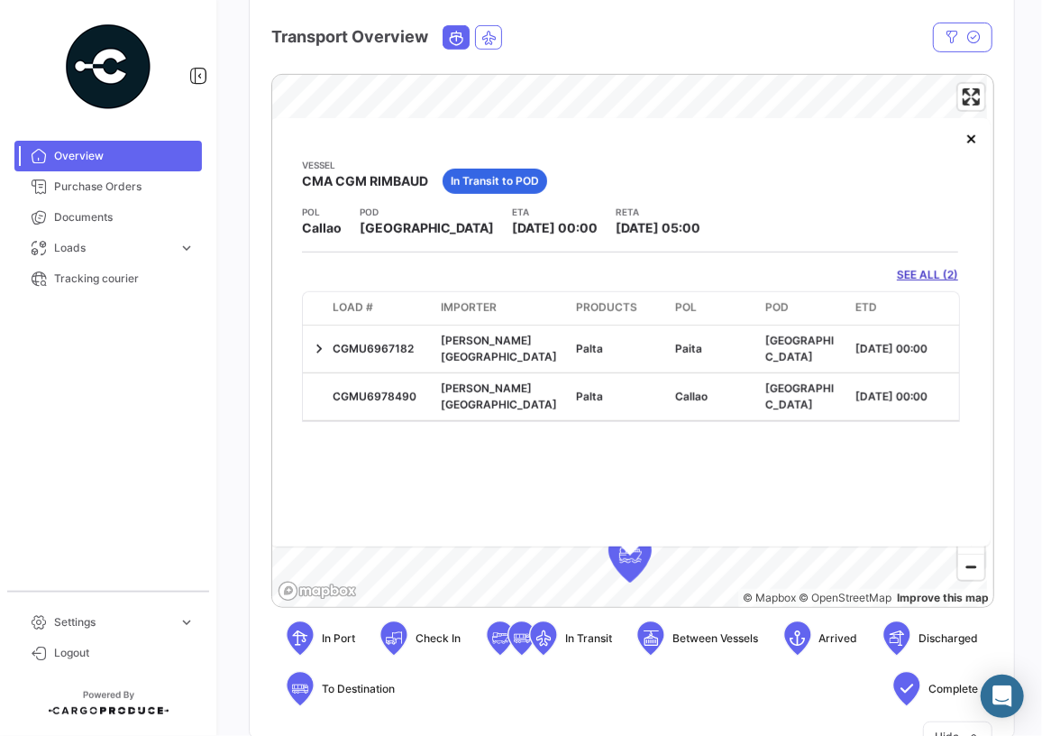
scroll to position [163, 0]
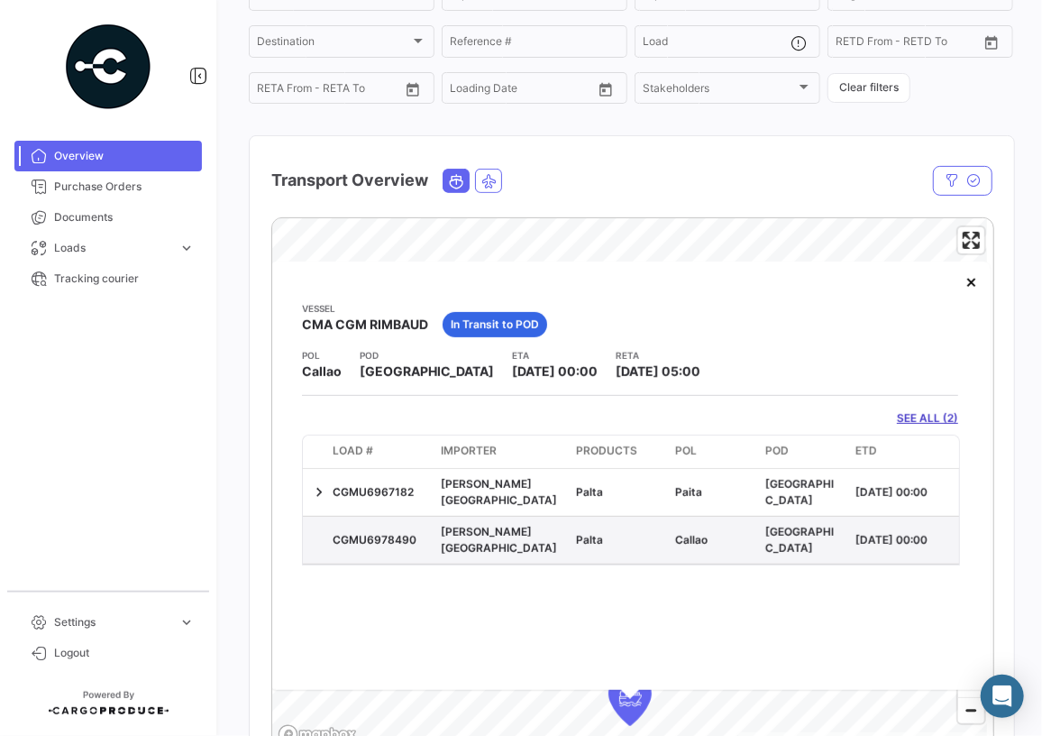
click at [692, 533] on span "Callao" at bounding box center [691, 540] width 32 height 14
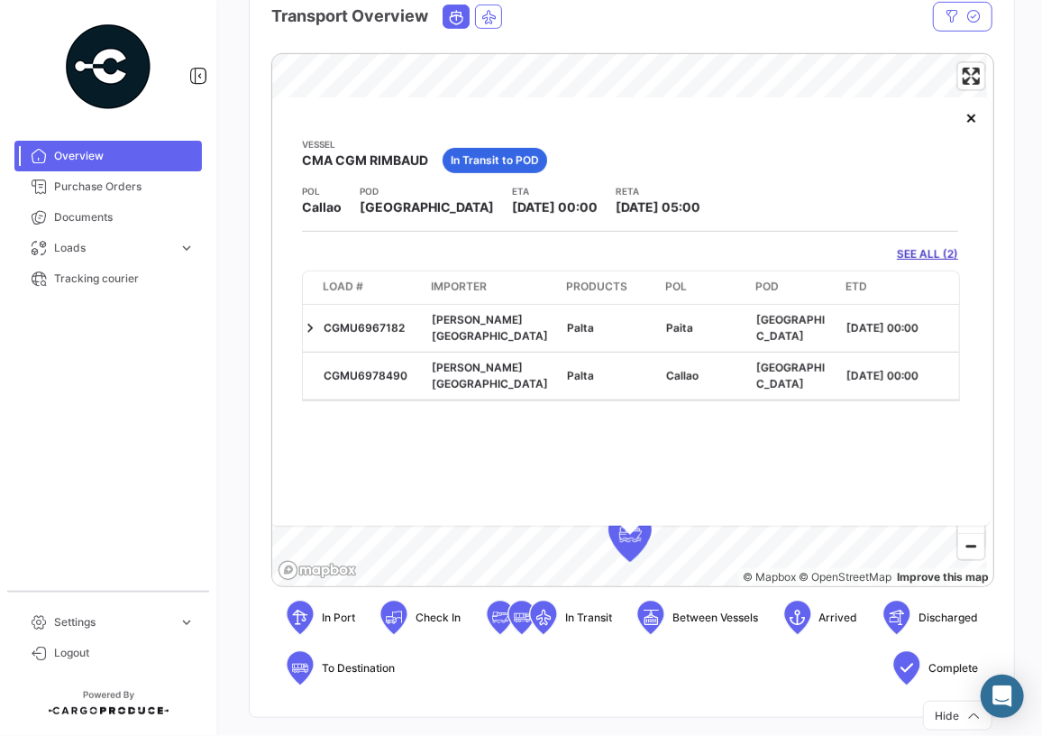
scroll to position [81, 0]
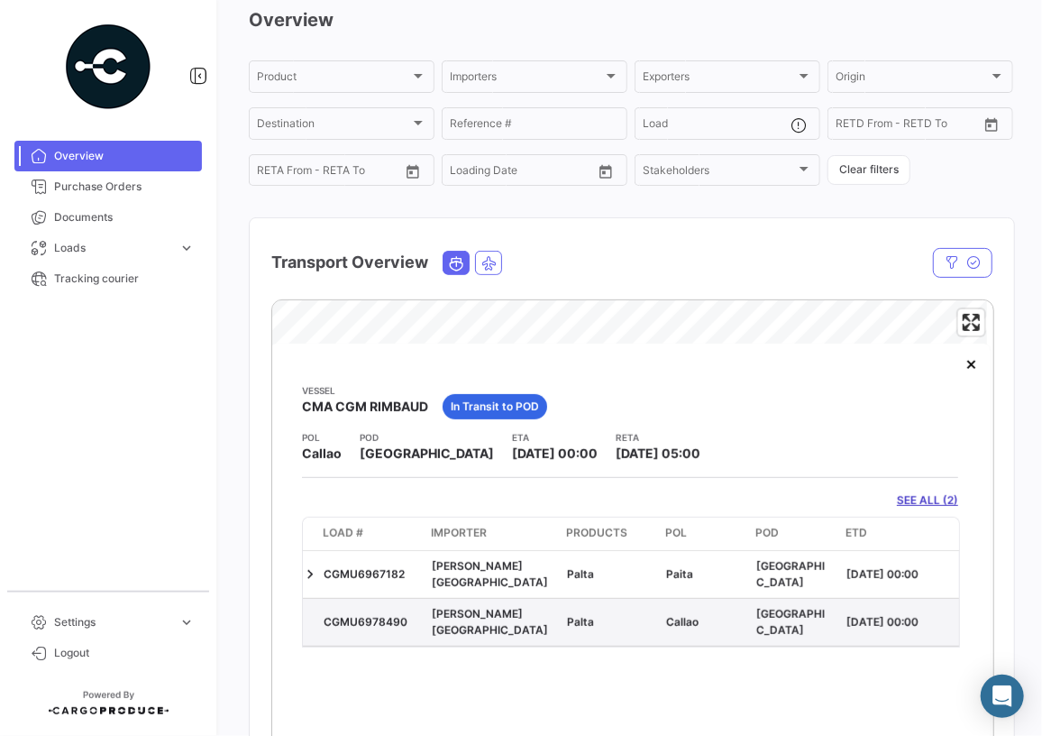
click at [616, 614] on div "Palta" at bounding box center [609, 622] width 85 height 16
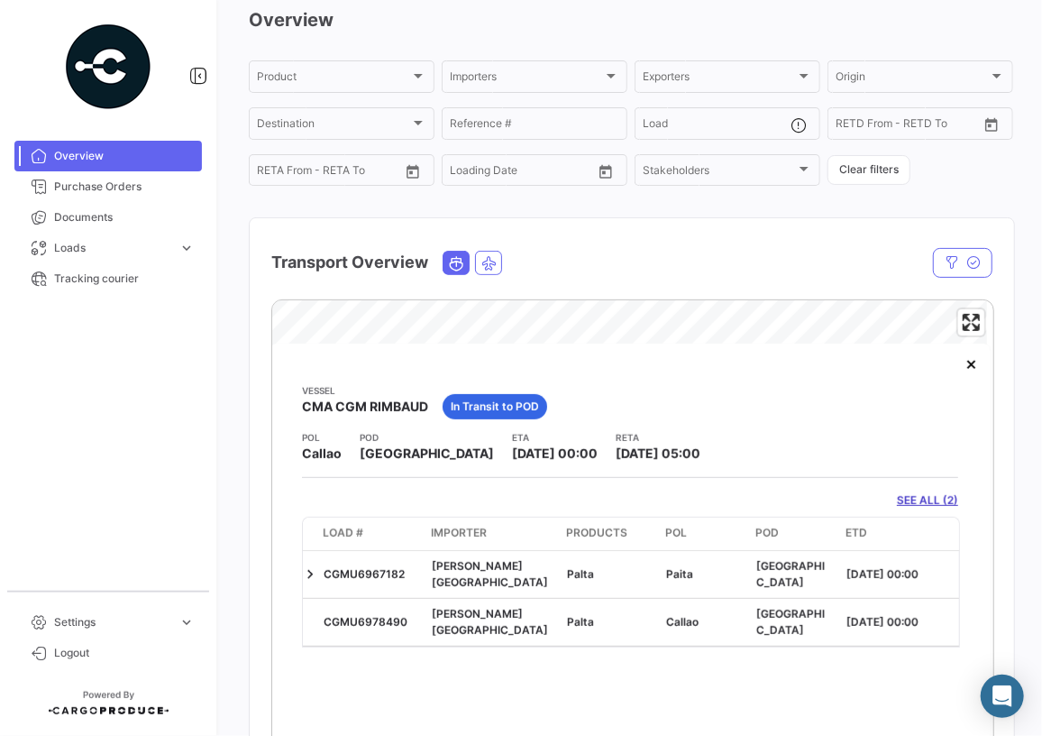
click at [899, 500] on link "SEE ALL (2)" at bounding box center [927, 500] width 61 height 16
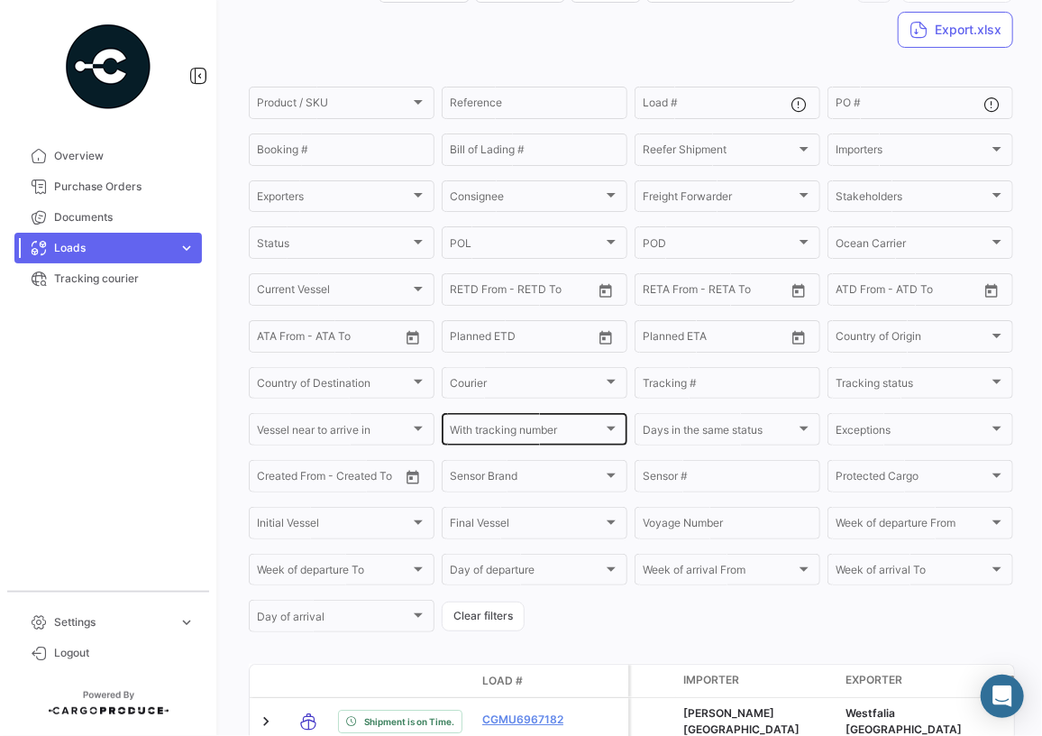
scroll to position [271, 0]
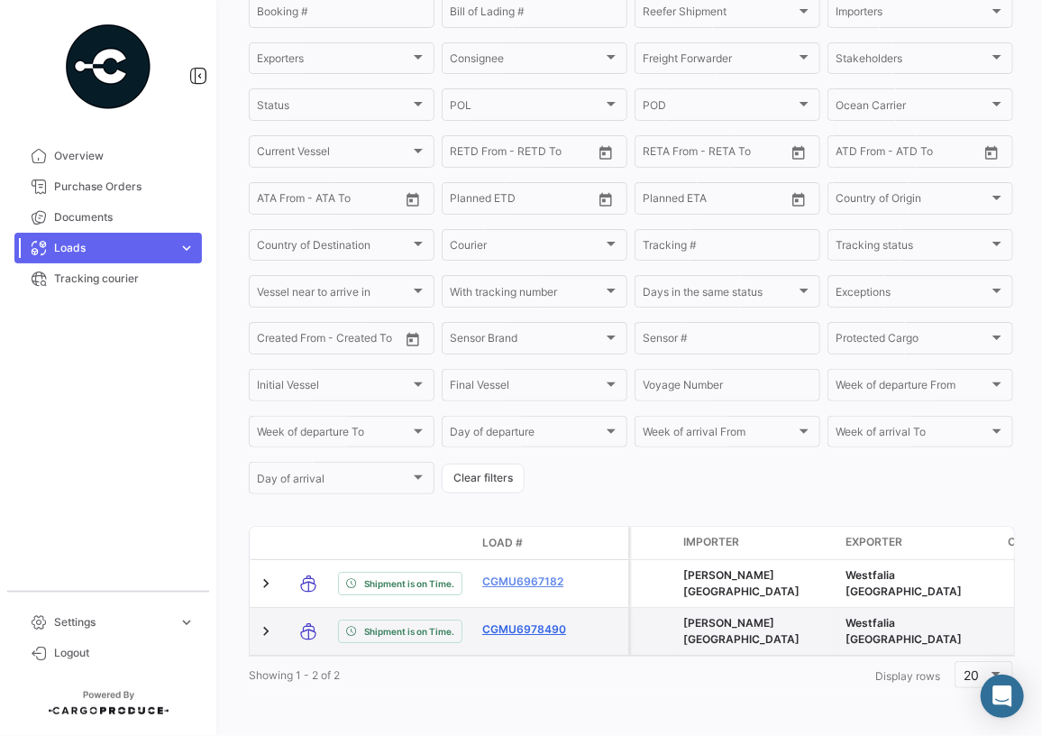
click at [535, 621] on link "CGMU6978490" at bounding box center [529, 629] width 94 height 16
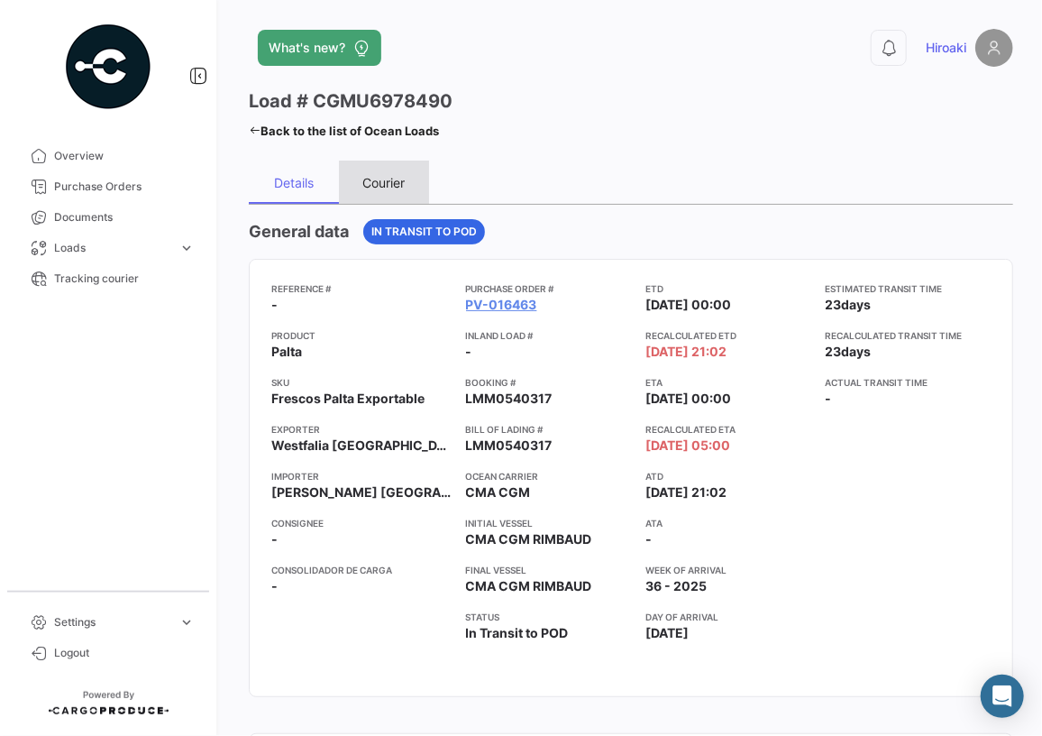
click at [391, 183] on div "Courier" at bounding box center [384, 182] width 42 height 15
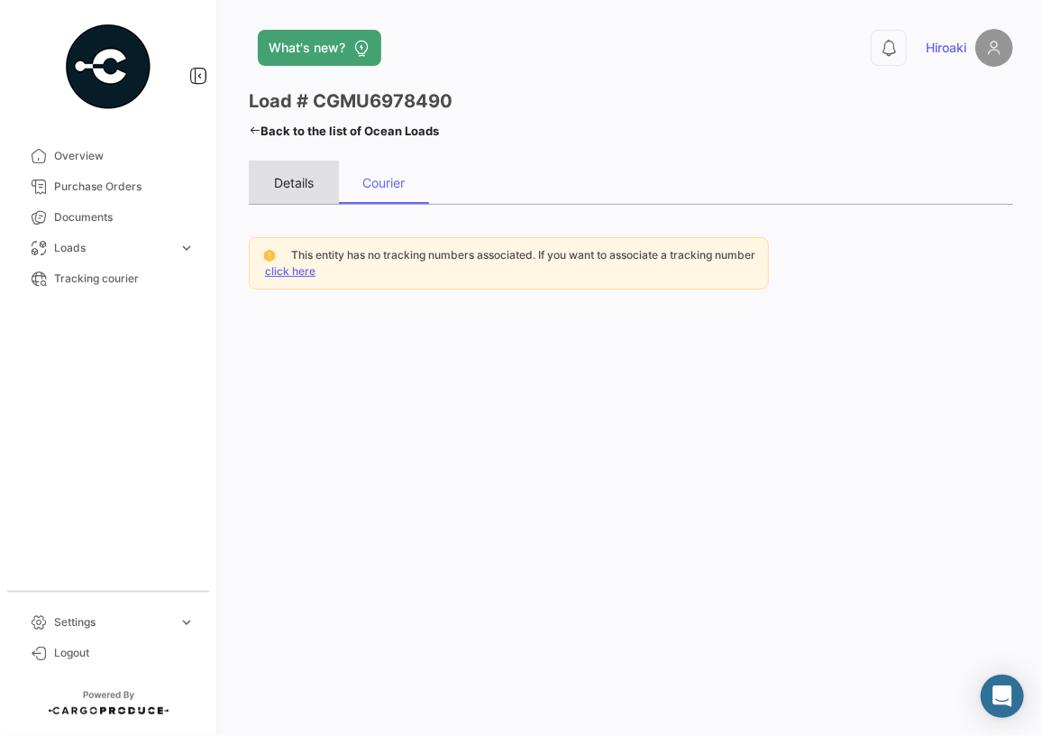
click at [308, 184] on div "Details" at bounding box center [294, 182] width 40 height 15
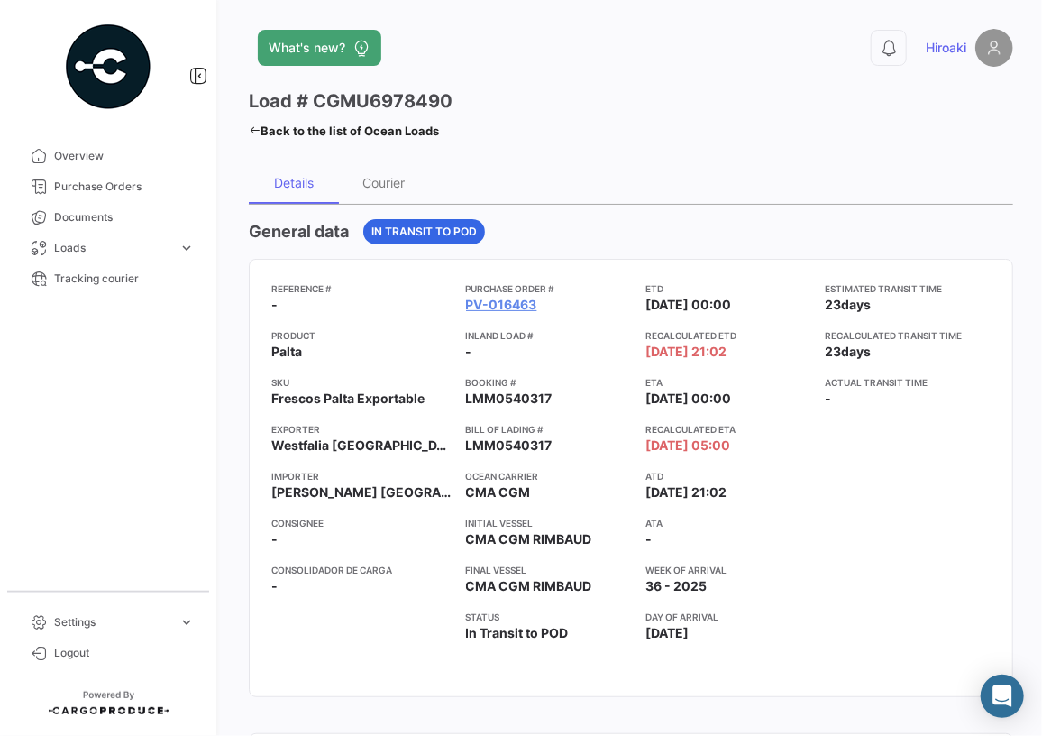
click at [474, 292] on app-card-info-title "Purchase Order #" at bounding box center [549, 288] width 166 height 14
click at [472, 307] on link "PV-016463" at bounding box center [501, 305] width 71 height 18
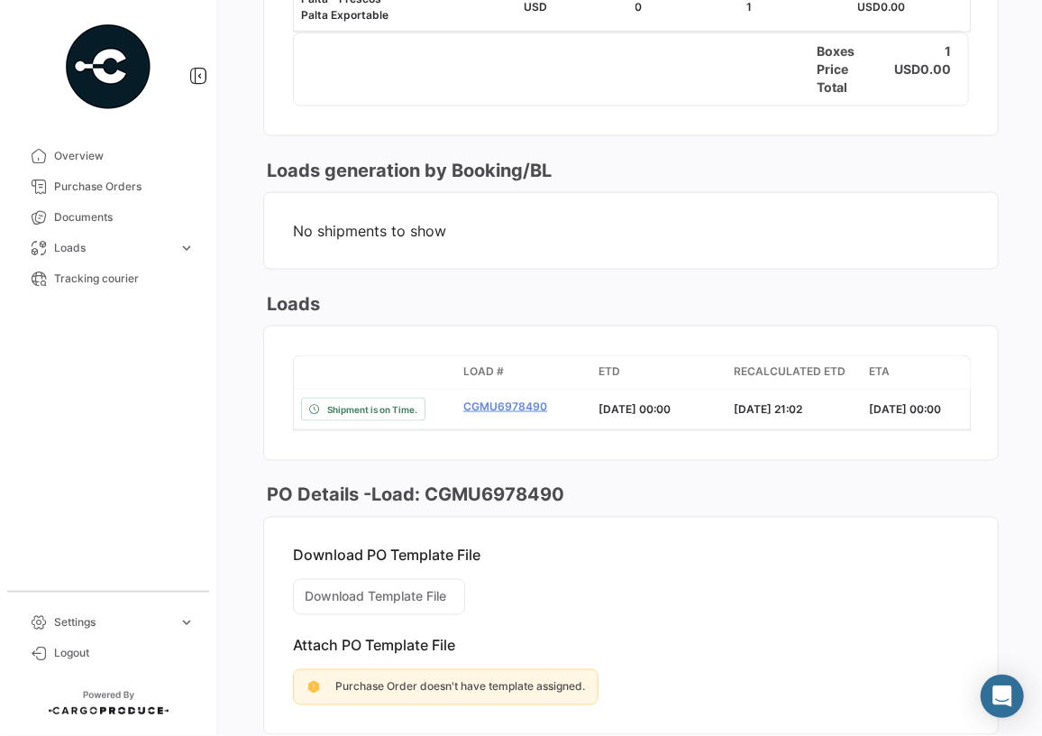
scroll to position [1030, 0]
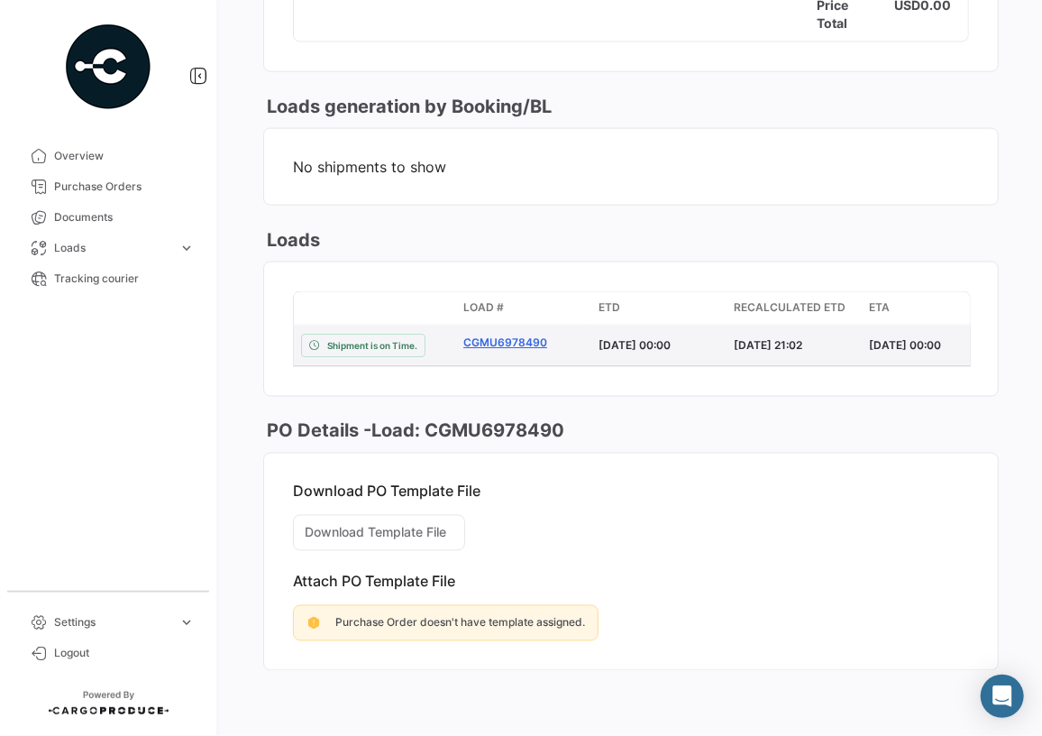
click at [514, 335] on link "CGMU6978490" at bounding box center [523, 343] width 121 height 16
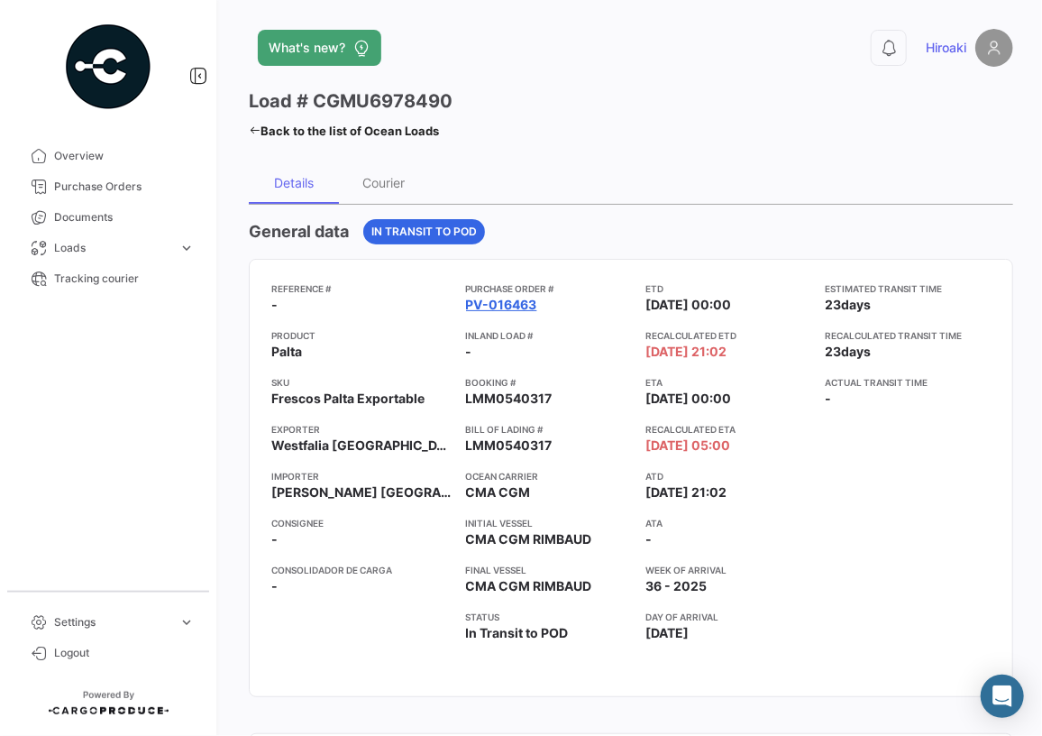
click at [509, 303] on link "PV-016463" at bounding box center [501, 305] width 71 height 18
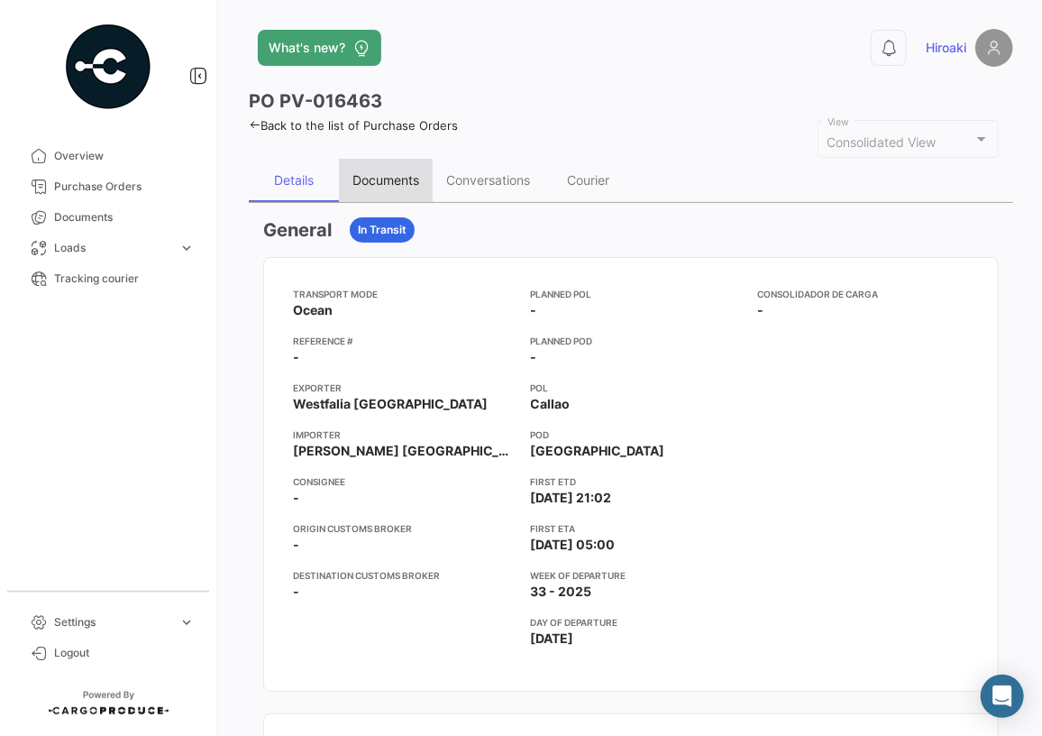
click at [391, 179] on div "Documents" at bounding box center [386, 179] width 67 height 15
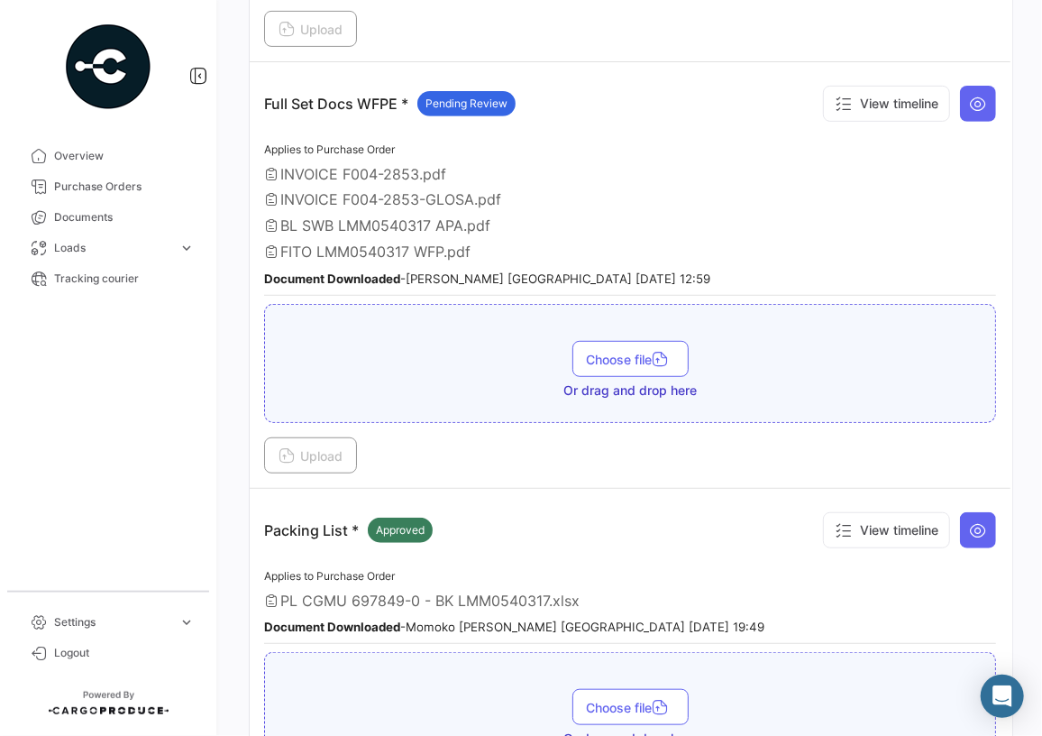
scroll to position [738, 0]
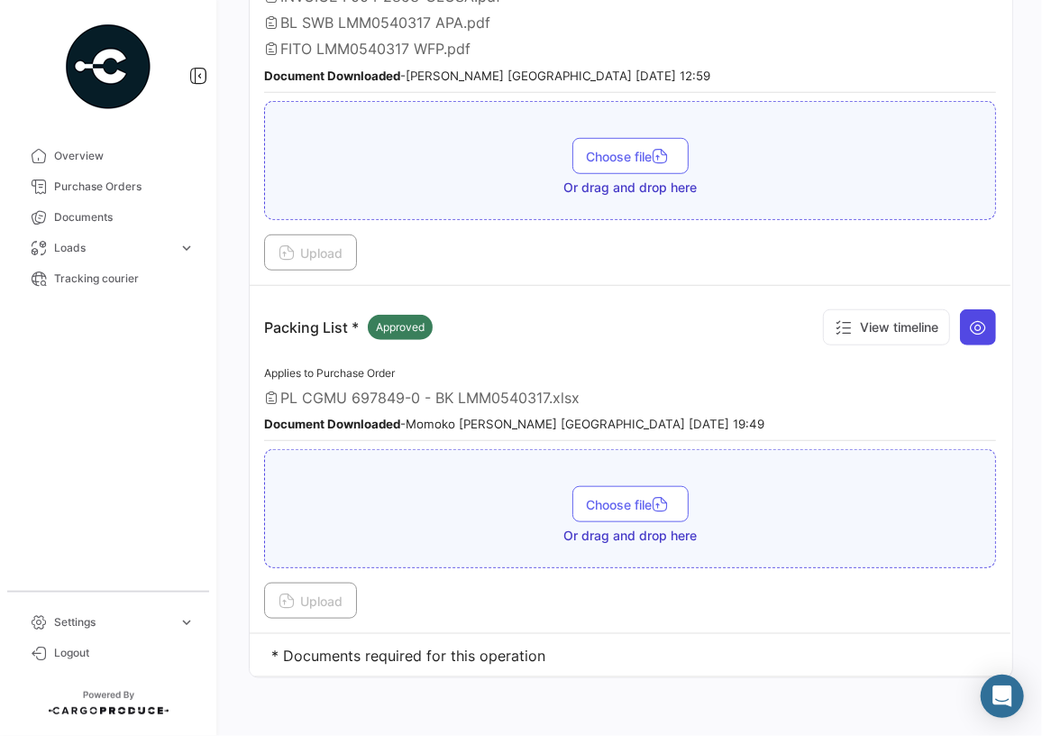
click at [969, 318] on icon at bounding box center [978, 327] width 18 height 18
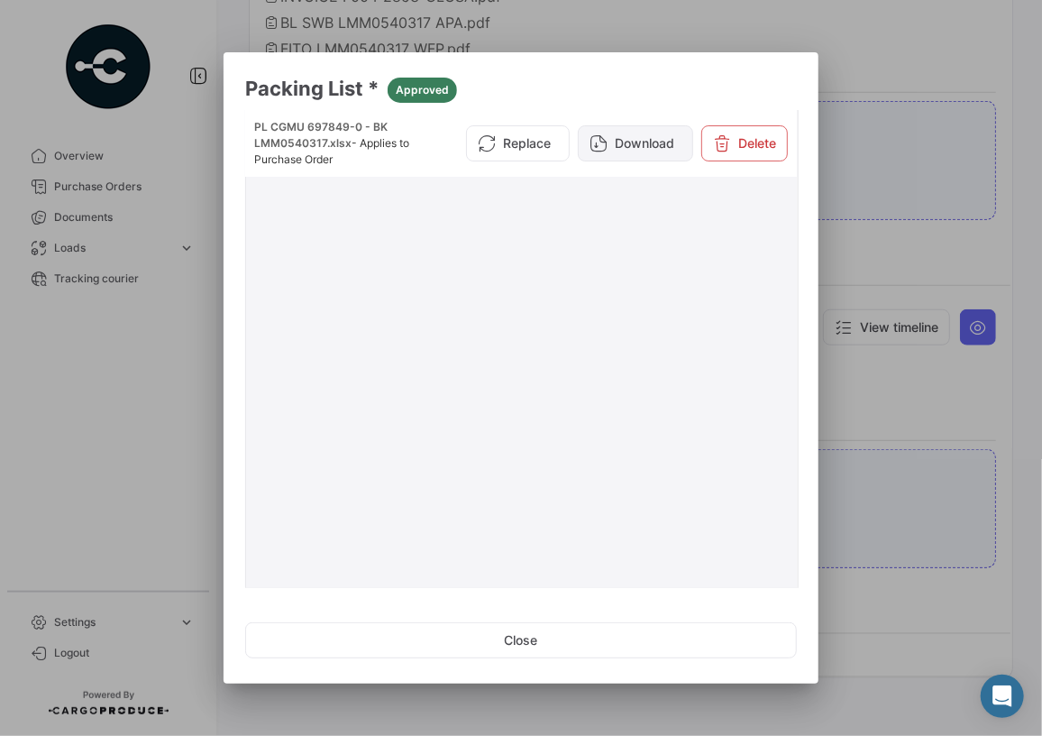
click at [631, 139] on button "Download" at bounding box center [635, 143] width 115 height 36
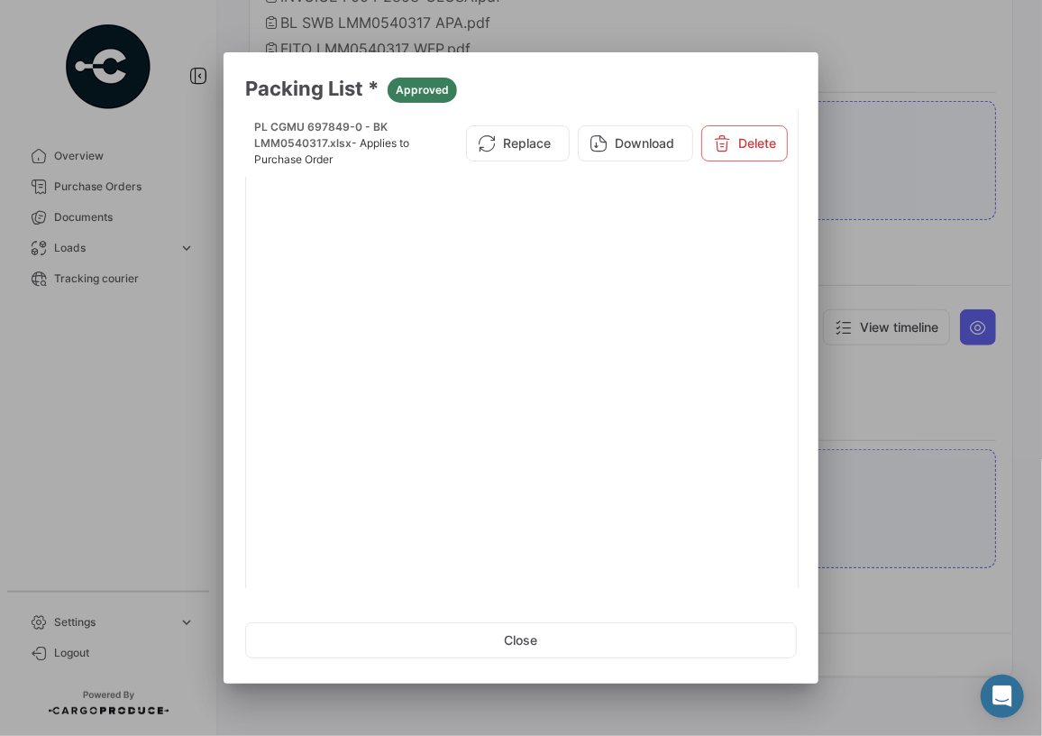
click at [518, 72] on mat-dialog-container "Packing List * Approved PL CGMU 697849-0 - BK LMM0540317.xlsx - Applies to Purc…" at bounding box center [521, 367] width 595 height 631
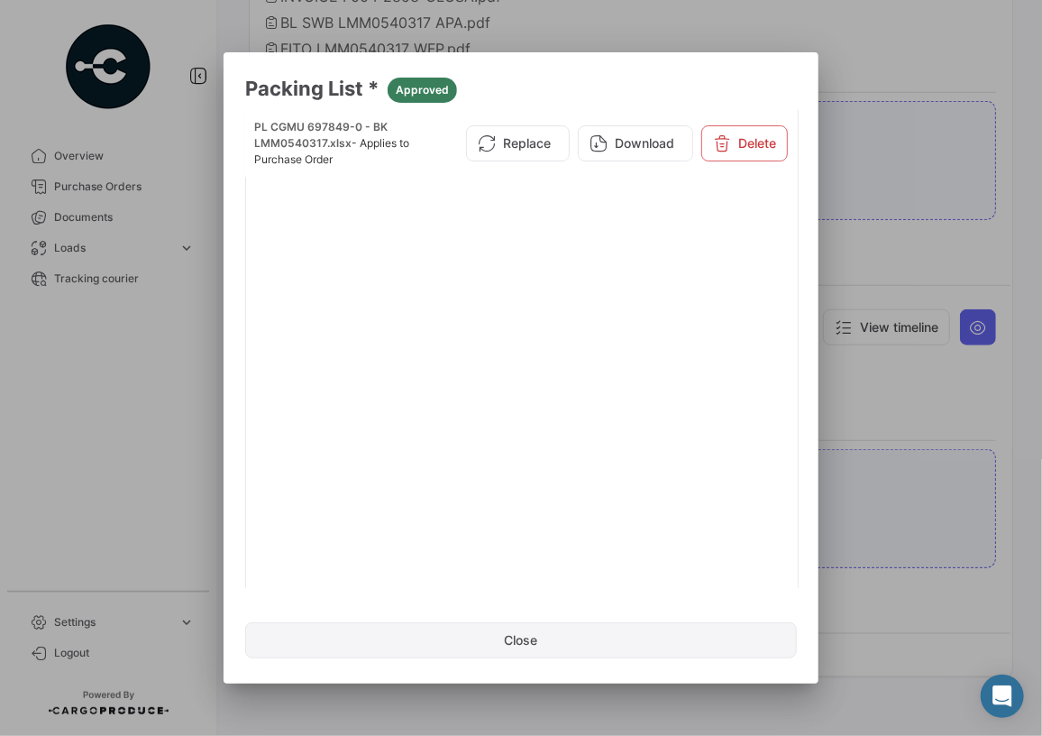
click at [538, 634] on button "Close" at bounding box center [521, 640] width 552 height 36
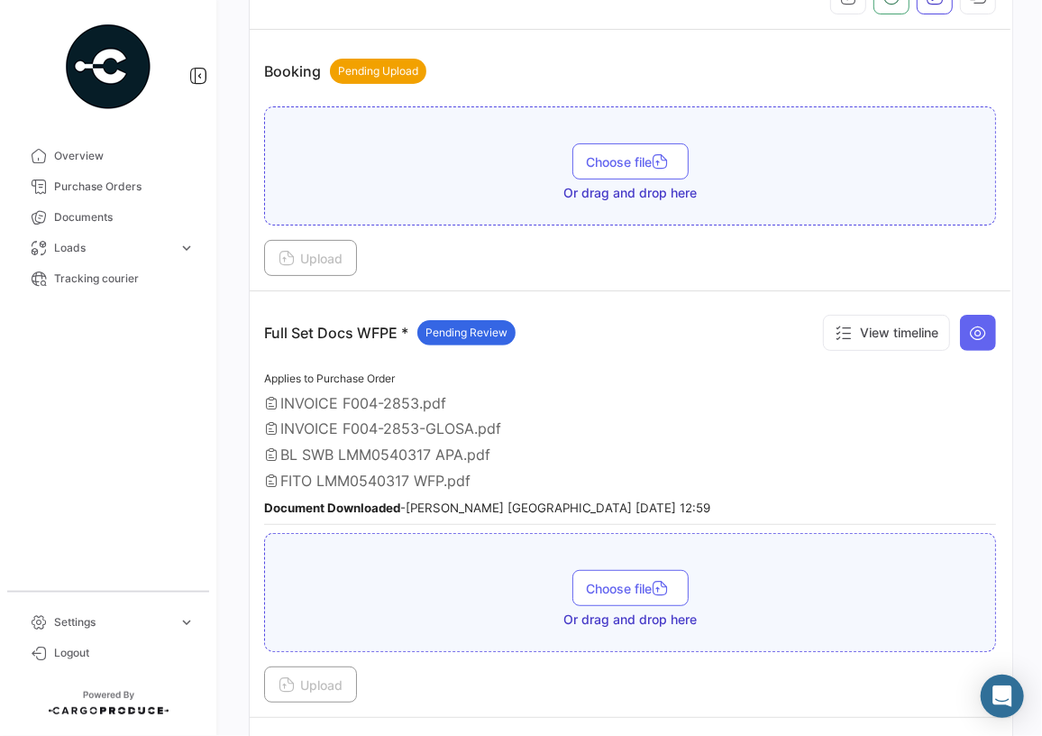
scroll to position [328, 0]
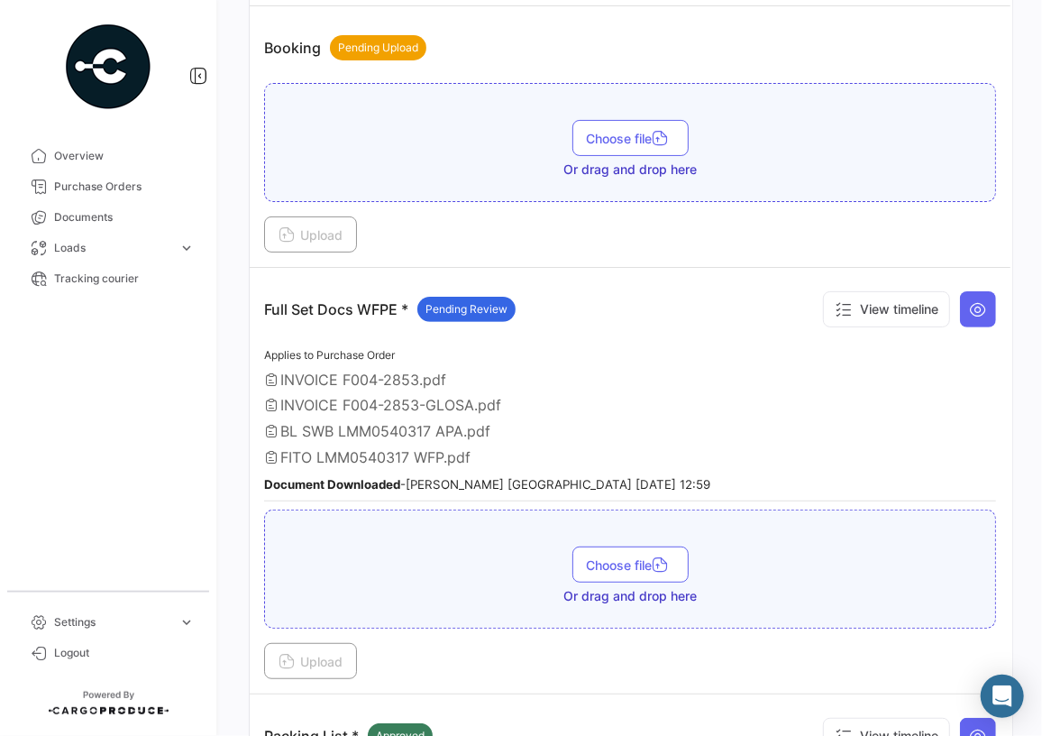
click at [369, 374] on span "INVOICE F004-2853.pdf" at bounding box center [363, 380] width 166 height 18
click at [463, 480] on small "Document Downloaded - [PERSON_NAME] [GEOGRAPHIC_DATA] [DATE] 12:59" at bounding box center [487, 484] width 446 height 14
click at [655, 477] on small "Document Downloaded - [PERSON_NAME] [GEOGRAPHIC_DATA] [DATE] 12:59" at bounding box center [487, 484] width 446 height 14
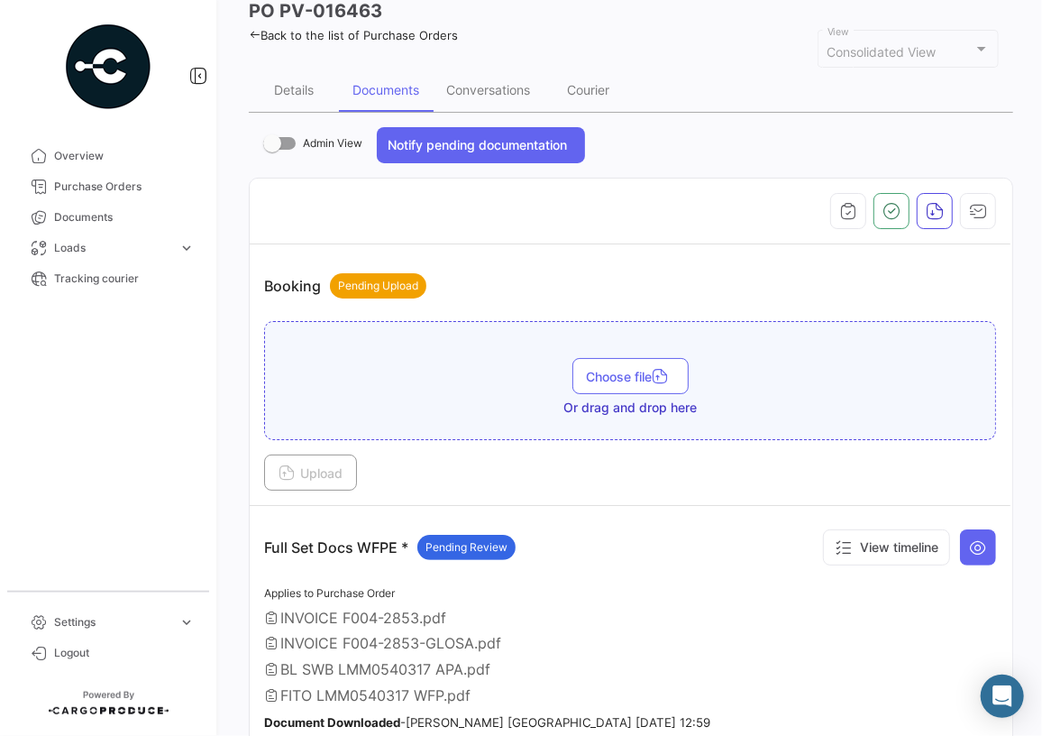
scroll to position [0, 0]
